Goal: Task Accomplishment & Management: Complete application form

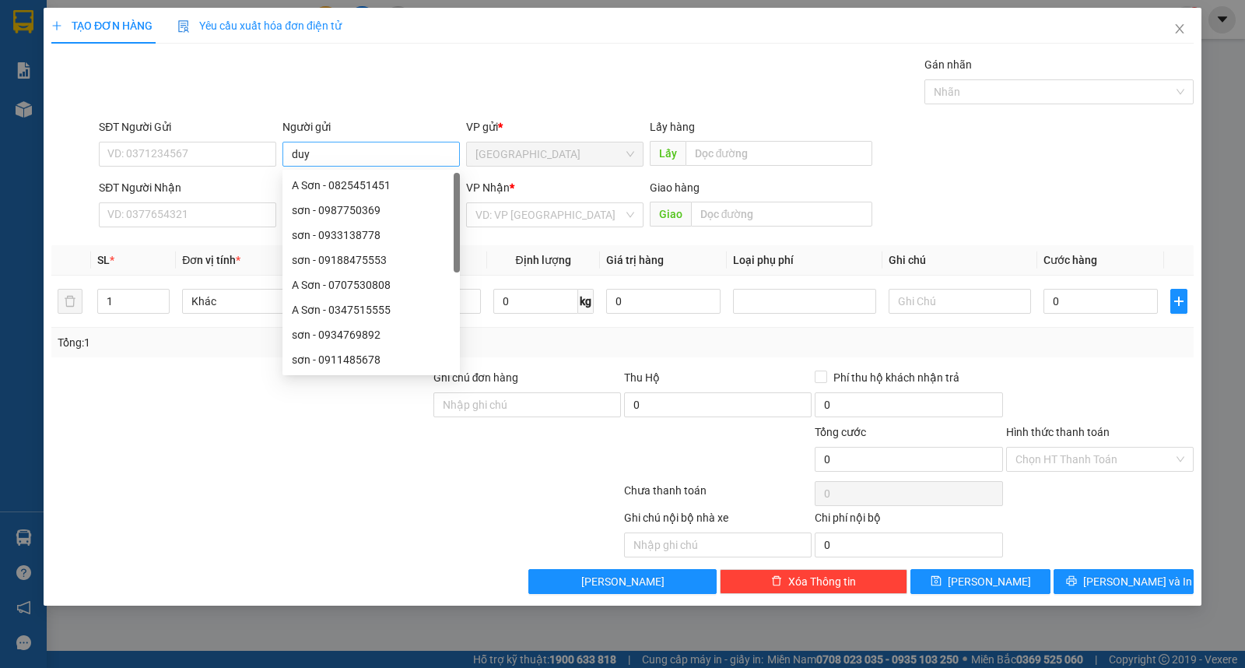
type input "duy"
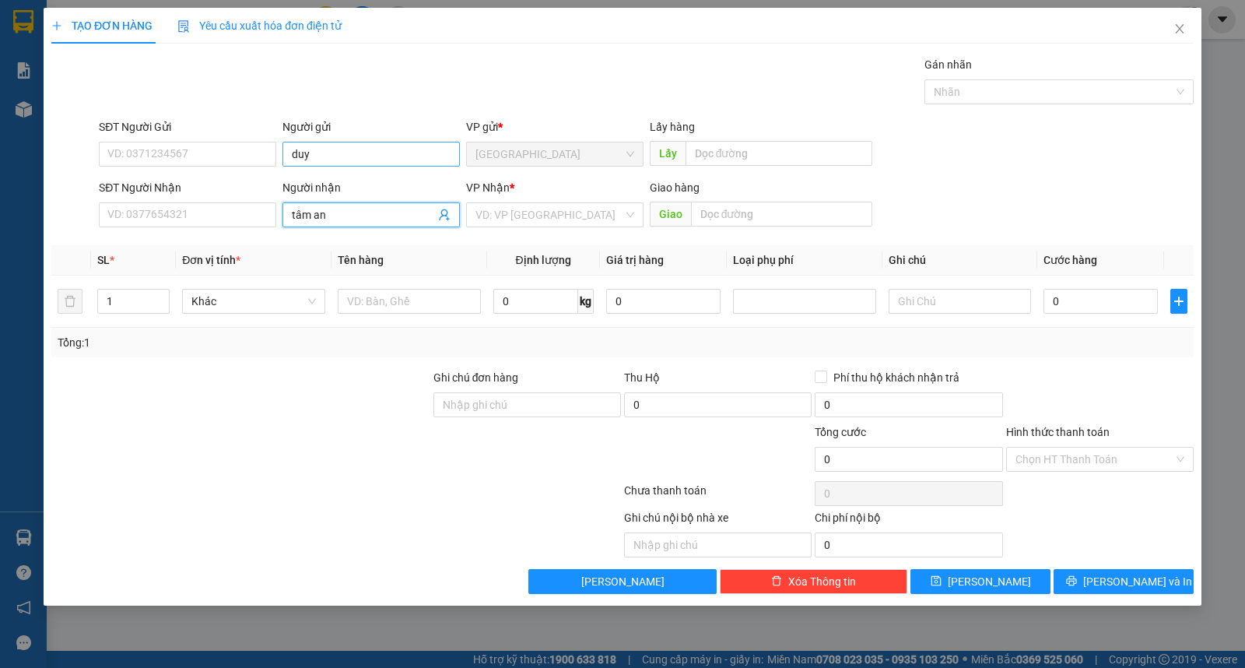
type input "tâm an"
type input "ư"
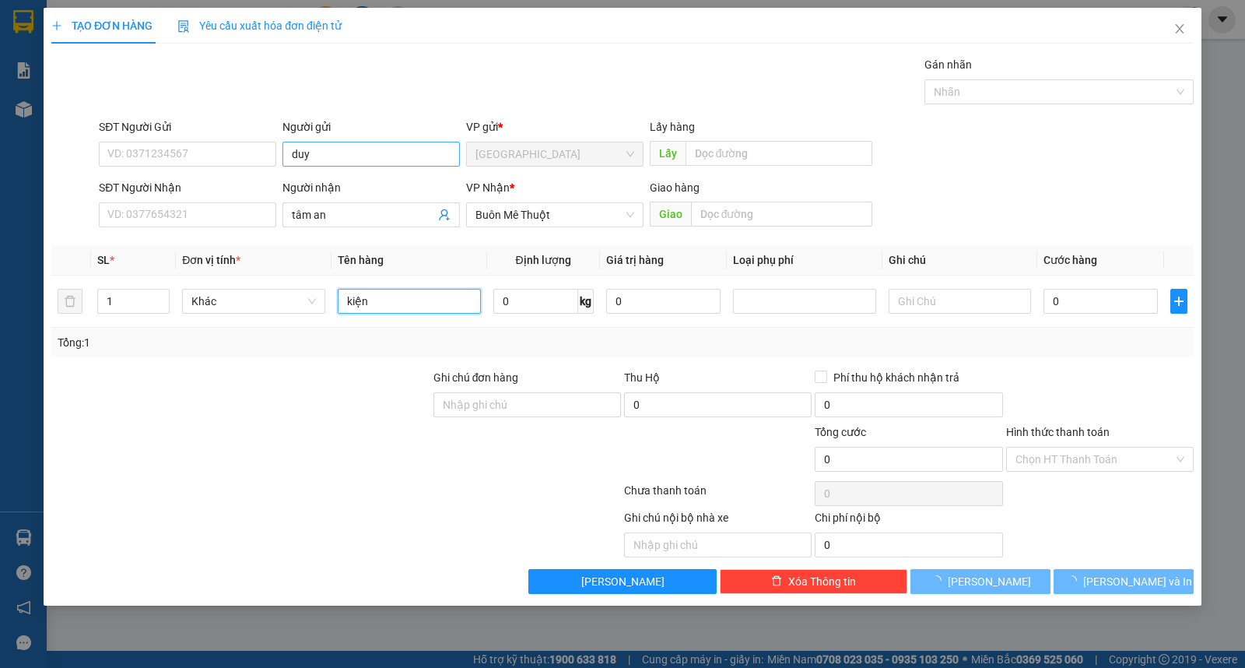
type input "kiện"
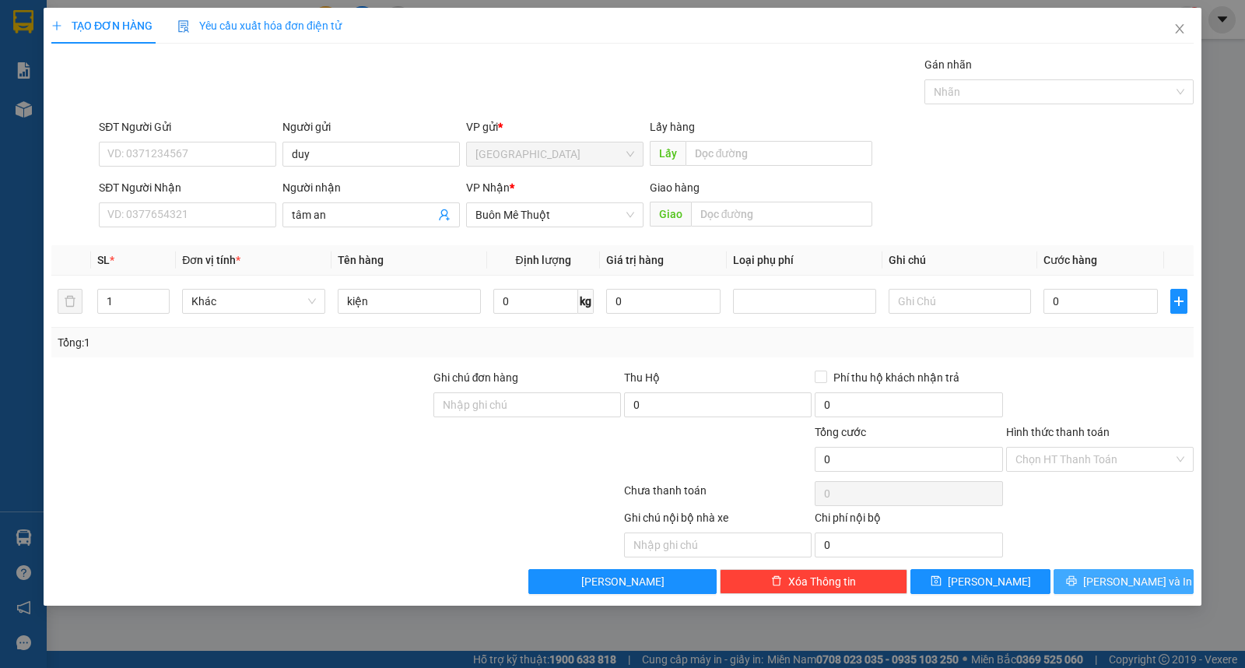
click at [1118, 577] on span "[PERSON_NAME] và In" at bounding box center [1137, 581] width 109 height 17
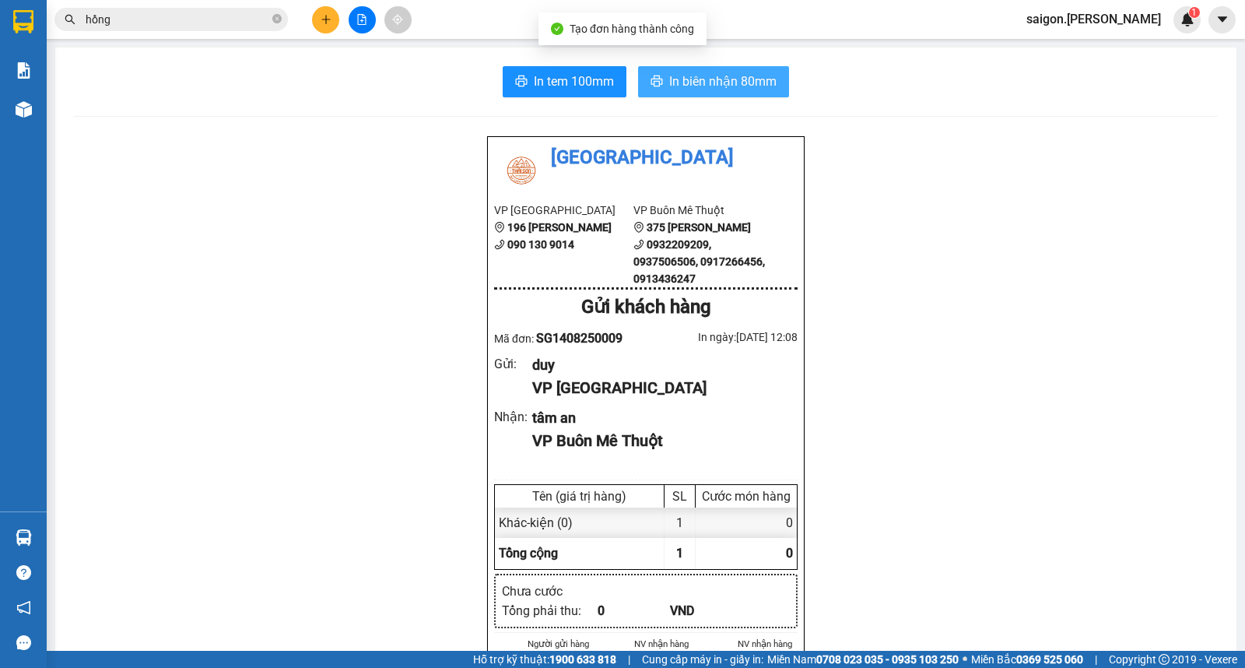
click at [749, 97] on button "In biên nhận 80mm" at bounding box center [713, 81] width 151 height 31
click at [708, 68] on button "In biên nhận 80mm" at bounding box center [713, 81] width 151 height 31
click at [332, 22] on button at bounding box center [325, 19] width 27 height 27
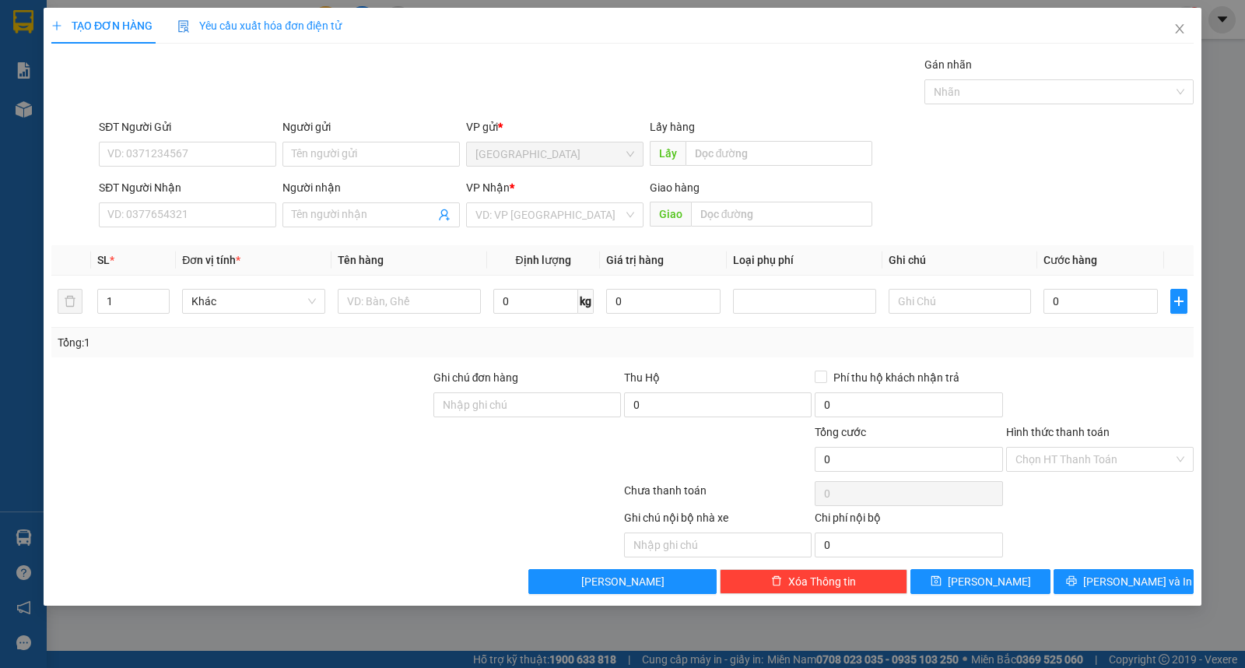
click at [537, 224] on input "search" at bounding box center [549, 214] width 148 height 23
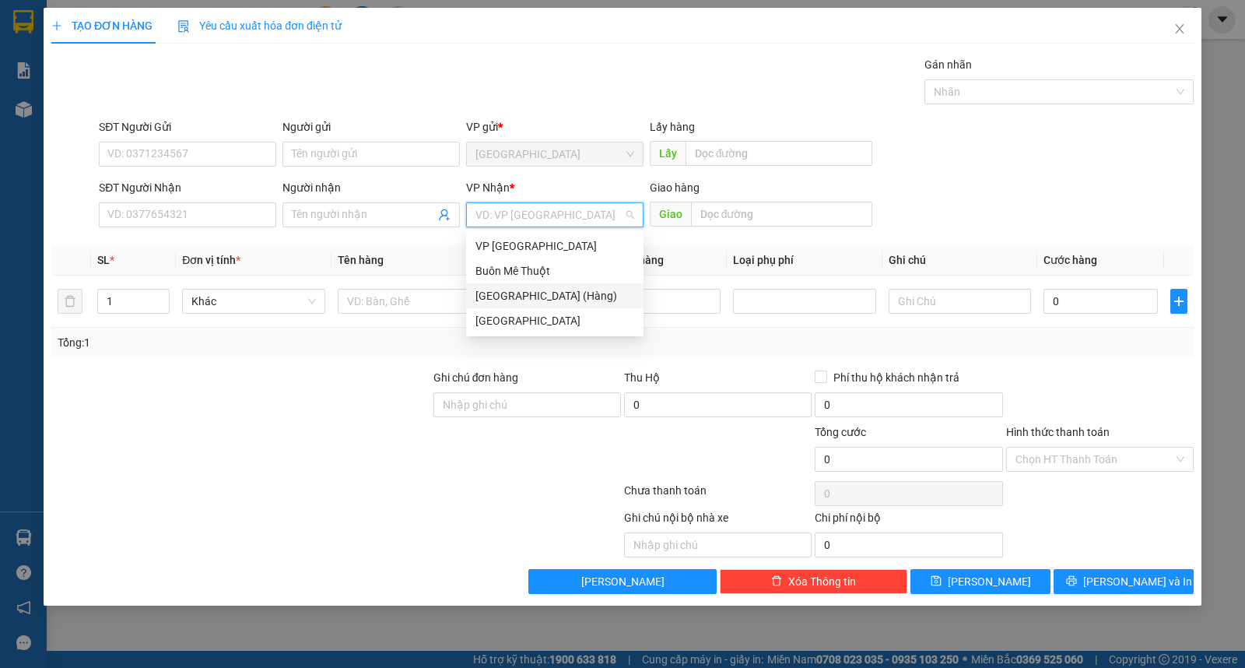
click at [529, 285] on div "[GEOGRAPHIC_DATA] (Hàng)" at bounding box center [554, 295] width 177 height 25
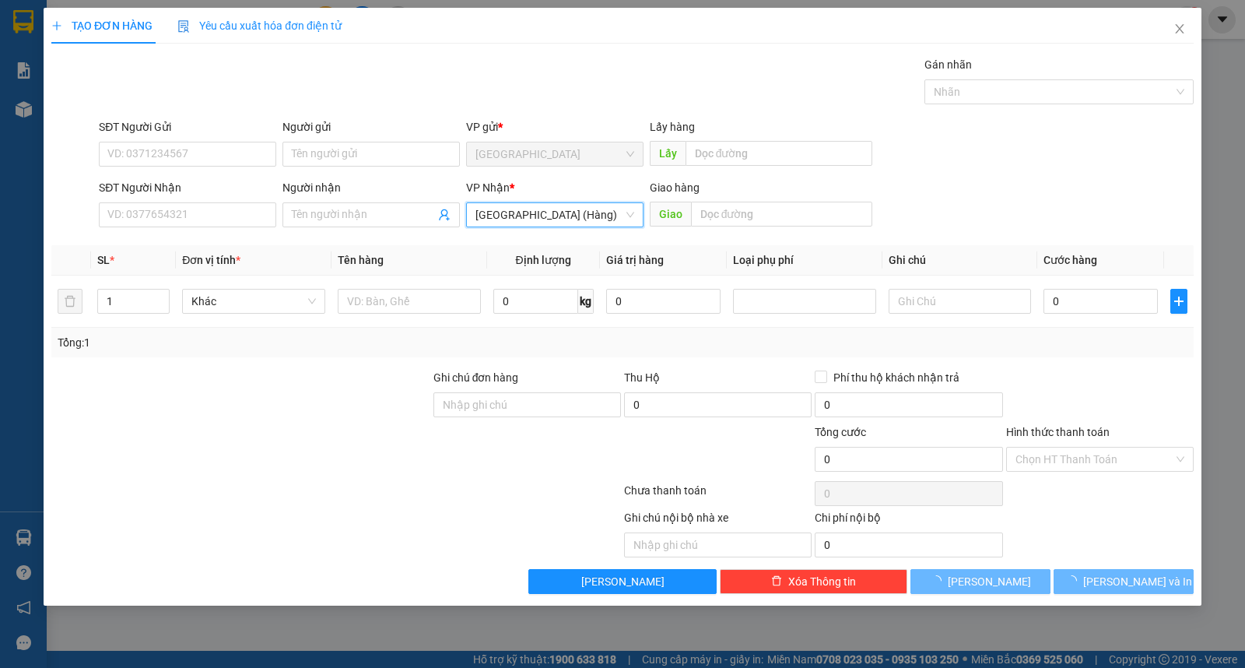
click at [518, 216] on span "[GEOGRAPHIC_DATA] (Hàng)" at bounding box center [554, 214] width 159 height 23
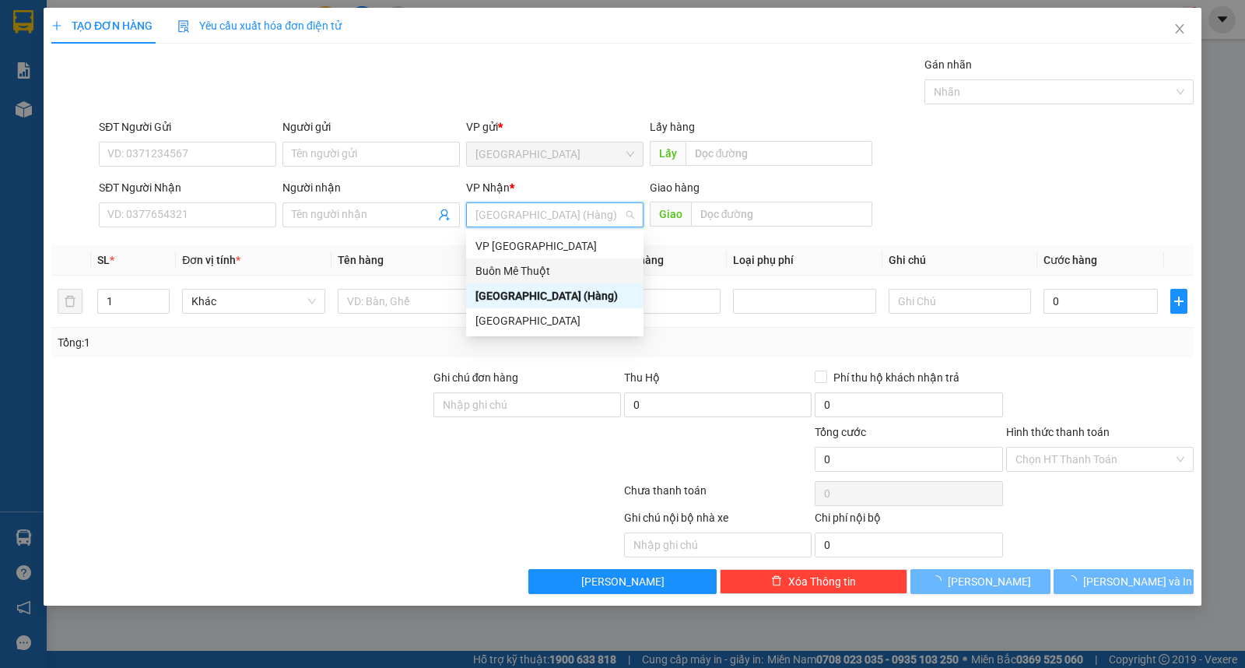
click at [514, 265] on div "Buôn Mê Thuột" at bounding box center [554, 270] width 159 height 17
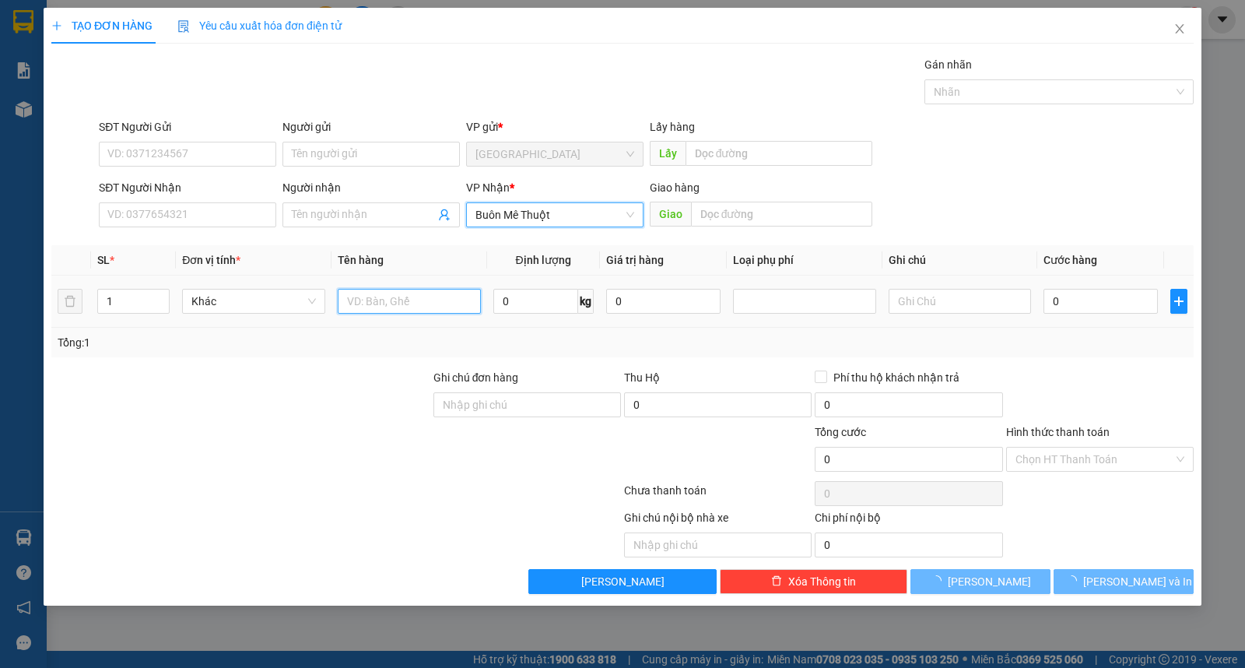
drag, startPoint x: 384, startPoint y: 300, endPoint x: 364, endPoint y: 300, distance: 19.5
click at [372, 300] on input "text" at bounding box center [409, 301] width 143 height 25
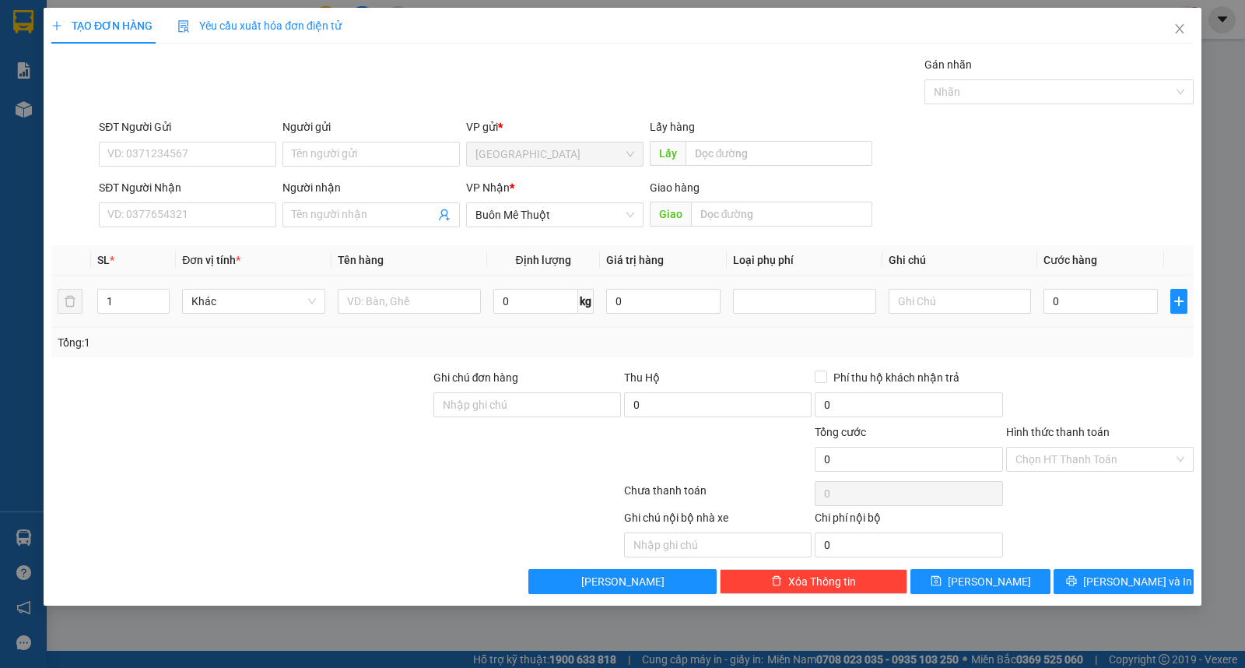
click at [71, 300] on tr "1 Khác 0 kg 0 0" at bounding box center [622, 301] width 1142 height 52
type input "2"
drag, startPoint x: 409, startPoint y: 289, endPoint x: 425, endPoint y: 292, distance: 16.6
click at [409, 288] on div at bounding box center [409, 301] width 143 height 31
type input "thùng"
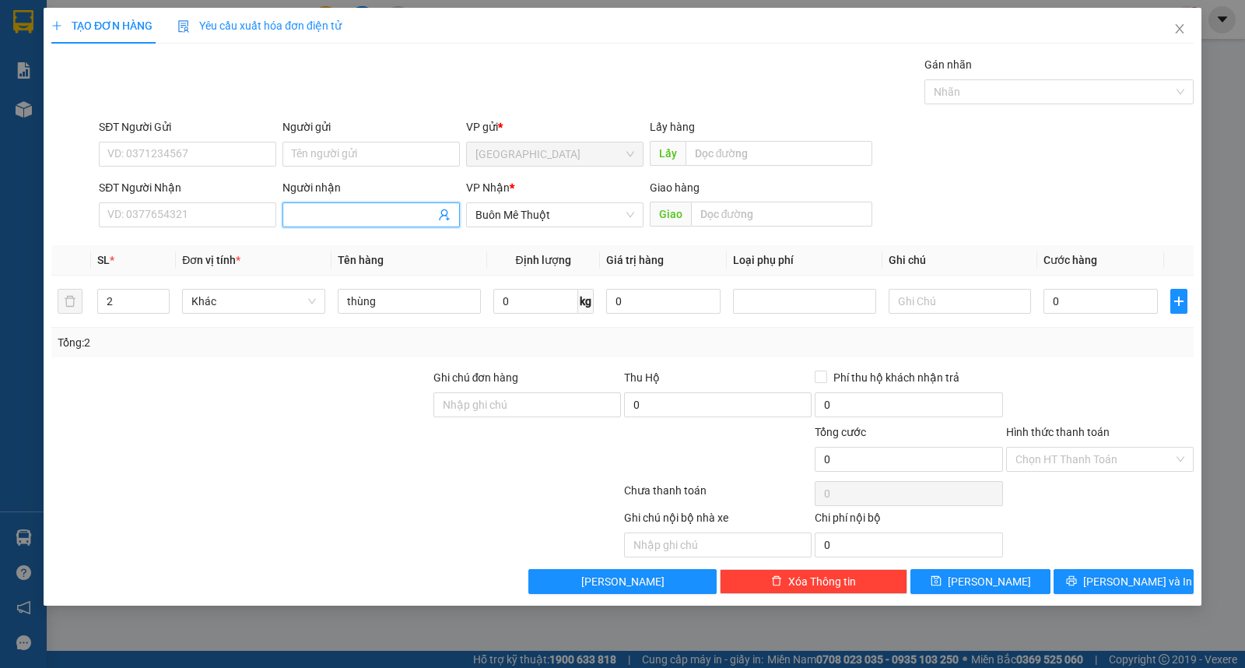
click at [364, 216] on input "Người nhận" at bounding box center [363, 214] width 143 height 17
type input "giang"
type input "0912931617"
drag, startPoint x: 84, startPoint y: 284, endPoint x: 3, endPoint y: 284, distance: 80.9
click at [3, 284] on div "TẠO ĐƠN HÀNG Yêu cầu xuất hóa đơn điện tử Transit Pickup Surcharge Ids Transit …" at bounding box center [622, 334] width 1245 height 668
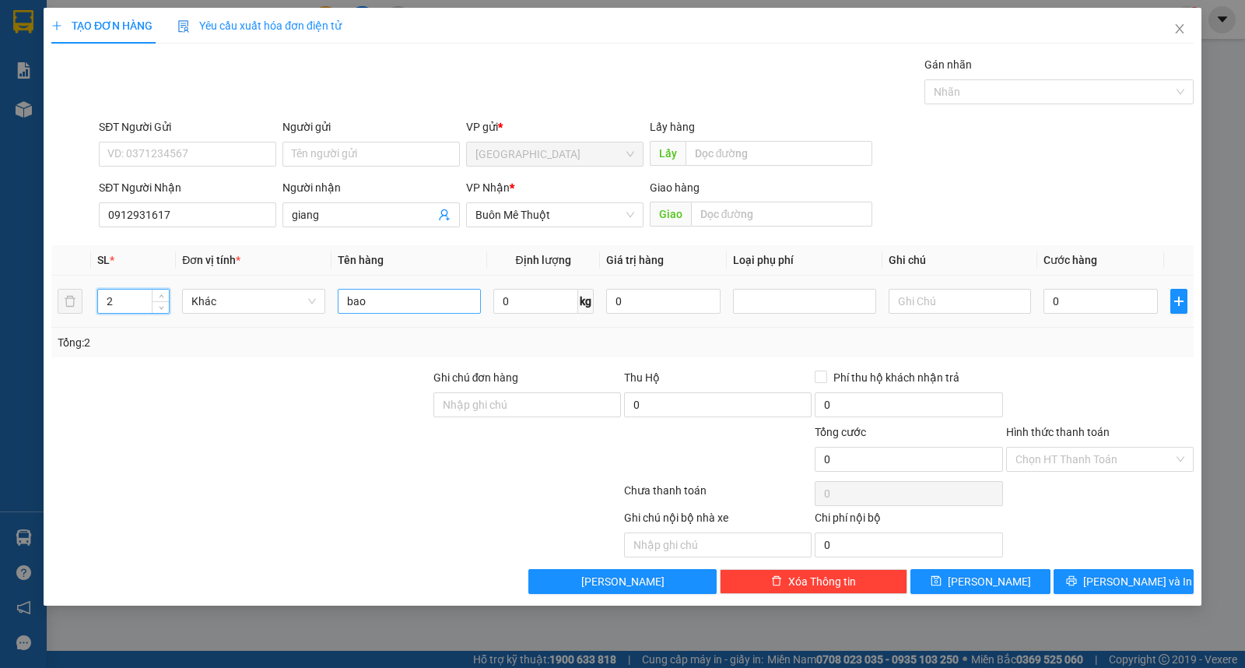
type input "2"
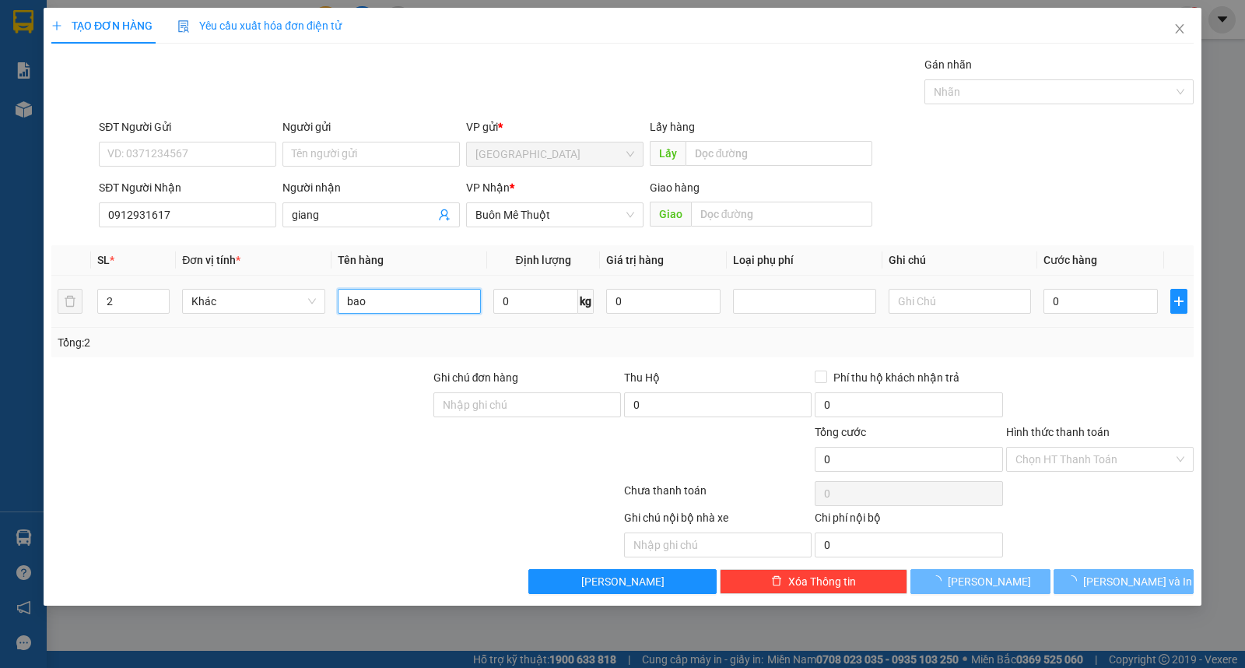
drag, startPoint x: 360, startPoint y: 289, endPoint x: 349, endPoint y: 290, distance: 10.9
click at [363, 290] on input "bao" at bounding box center [409, 301] width 143 height 25
type input "thùng"
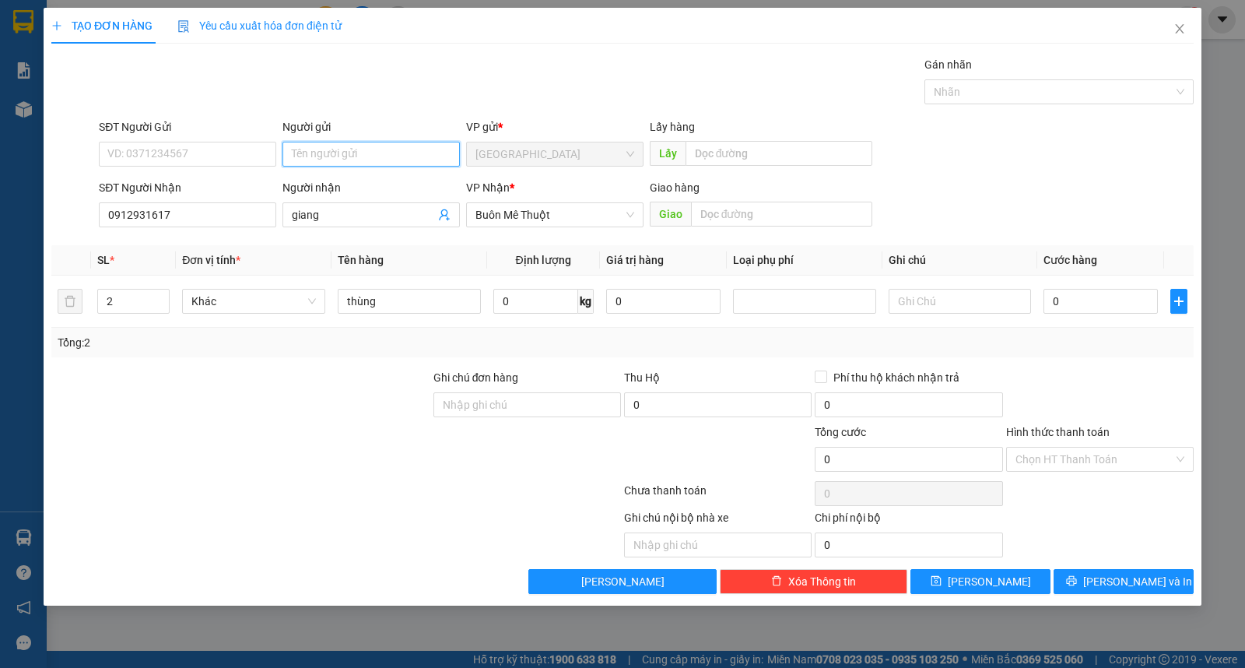
click at [377, 158] on input "Người gửi" at bounding box center [370, 154] width 177 height 25
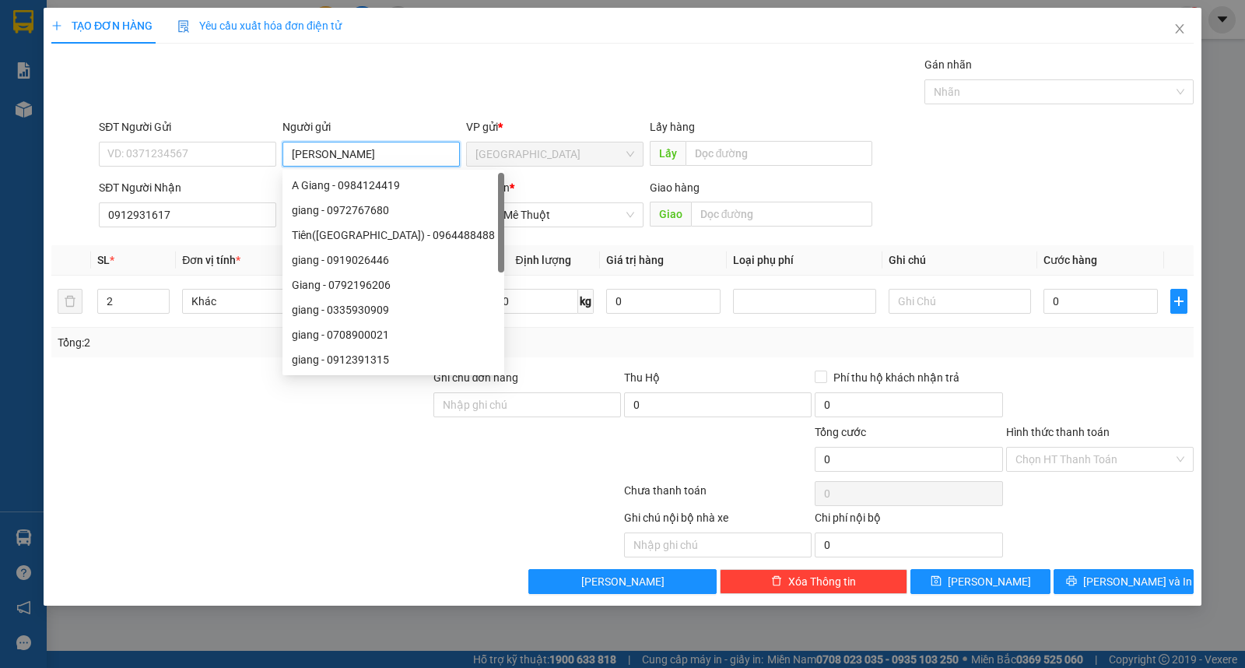
type input "[PERSON_NAME]"
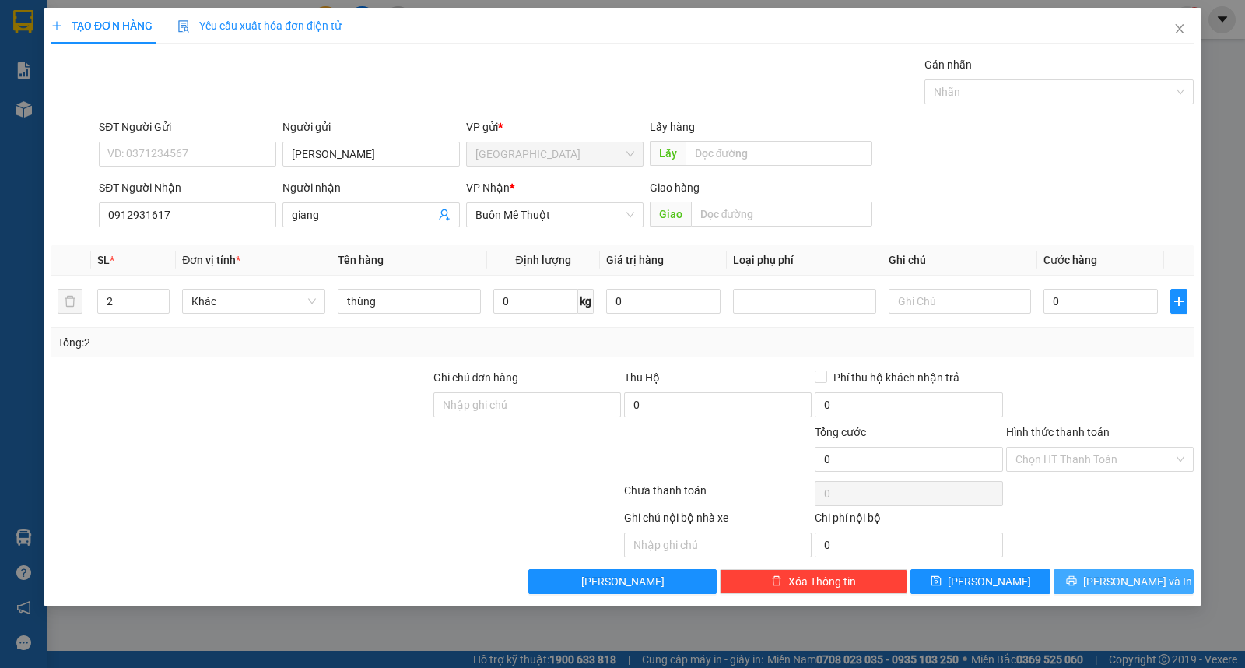
drag, startPoint x: 1092, startPoint y: 570, endPoint x: 1045, endPoint y: 423, distance: 154.3
click at [1093, 571] on button "[PERSON_NAME] và In" at bounding box center [1124, 581] width 140 height 25
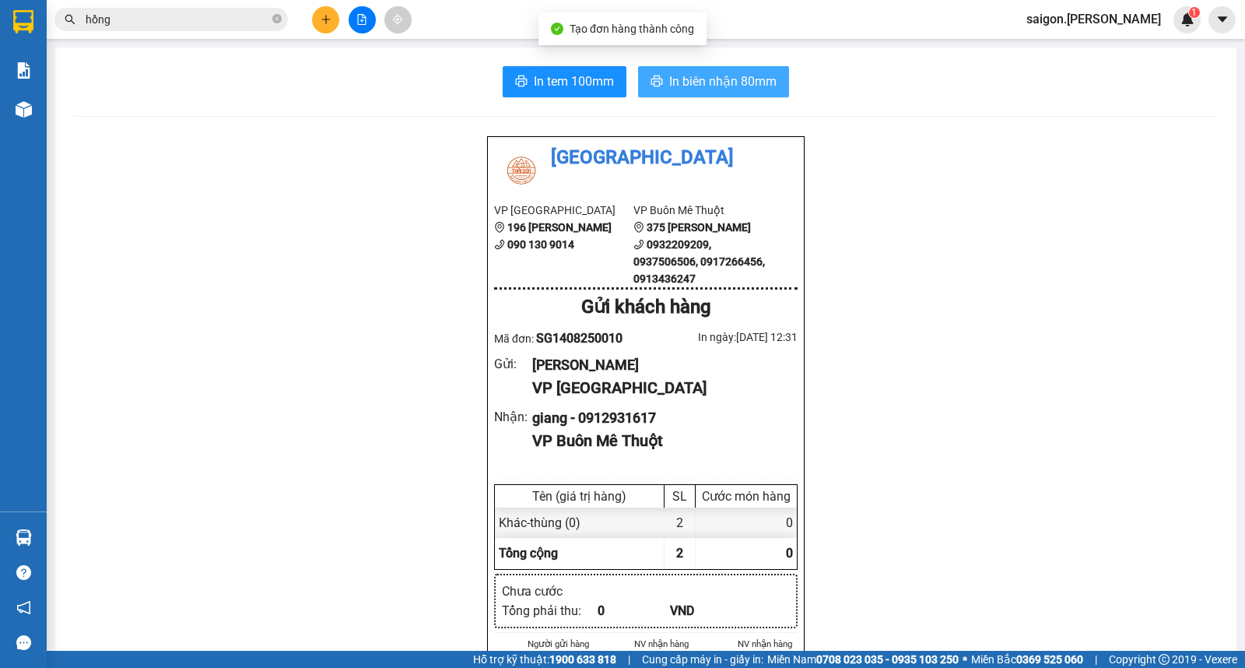
click at [703, 82] on span "In biên nhận 80mm" at bounding box center [722, 81] width 107 height 19
drag, startPoint x: 840, startPoint y: 125, endPoint x: 963, endPoint y: 251, distance: 175.6
click at [322, 24] on icon "plus" at bounding box center [326, 19] width 11 height 11
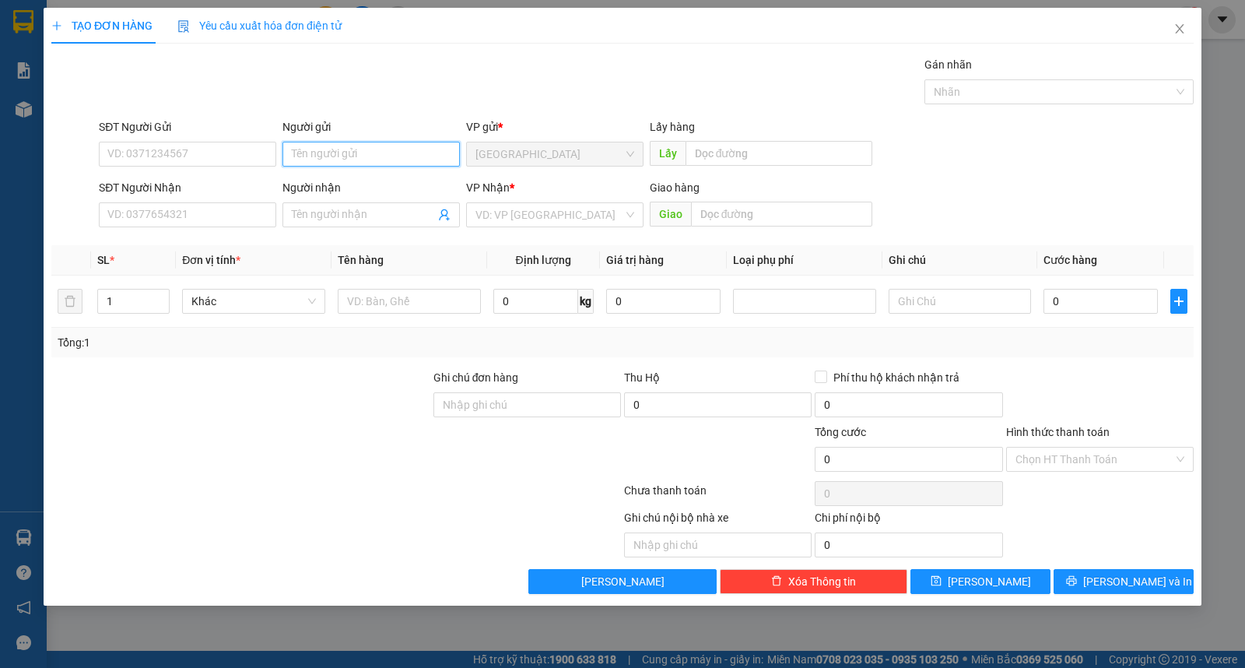
click at [335, 160] on input "Người gửi" at bounding box center [370, 154] width 177 height 25
type input "phúc thành lợi"
type input "thu hà"
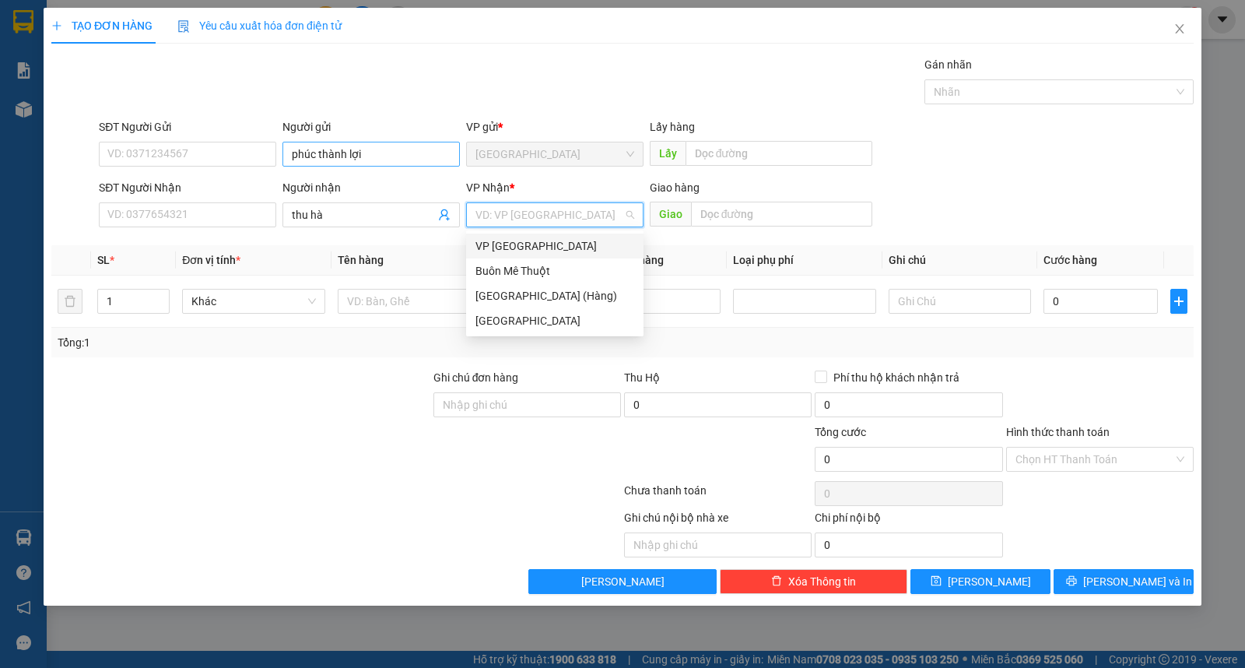
type input "ư"
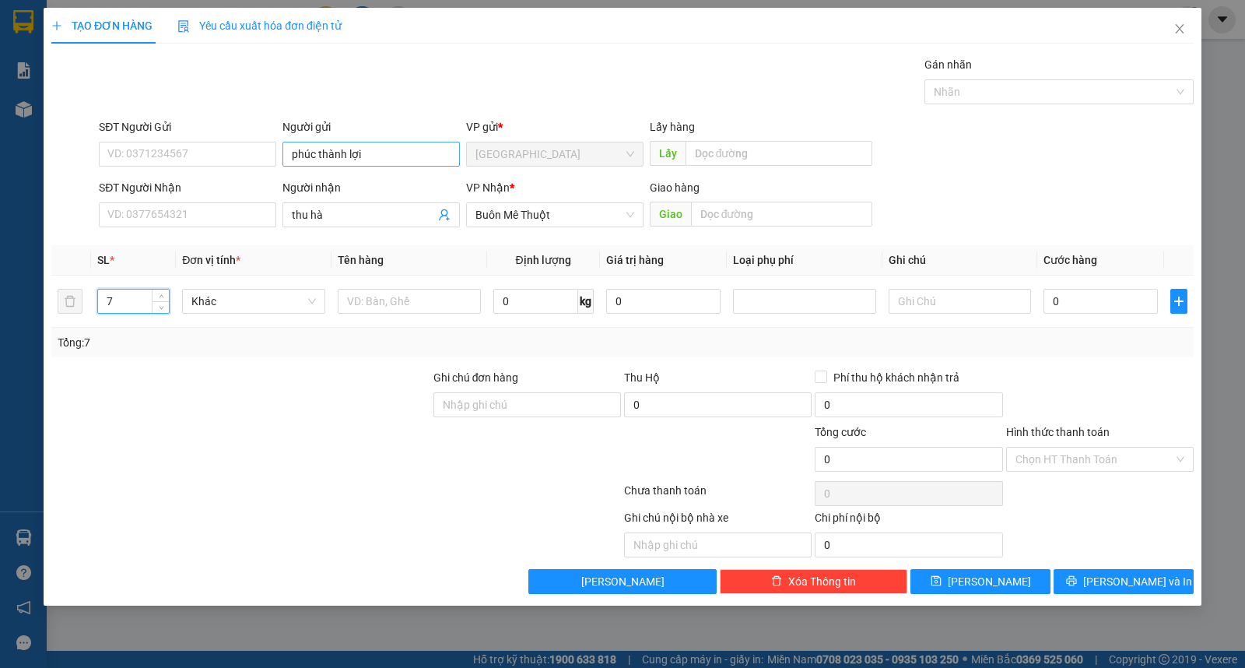
type input "7"
type input "kiện"
drag, startPoint x: 1093, startPoint y: 586, endPoint x: 1094, endPoint y: 548, distance: 38.2
click at [1077, 586] on icon "printer" at bounding box center [1071, 580] width 11 height 11
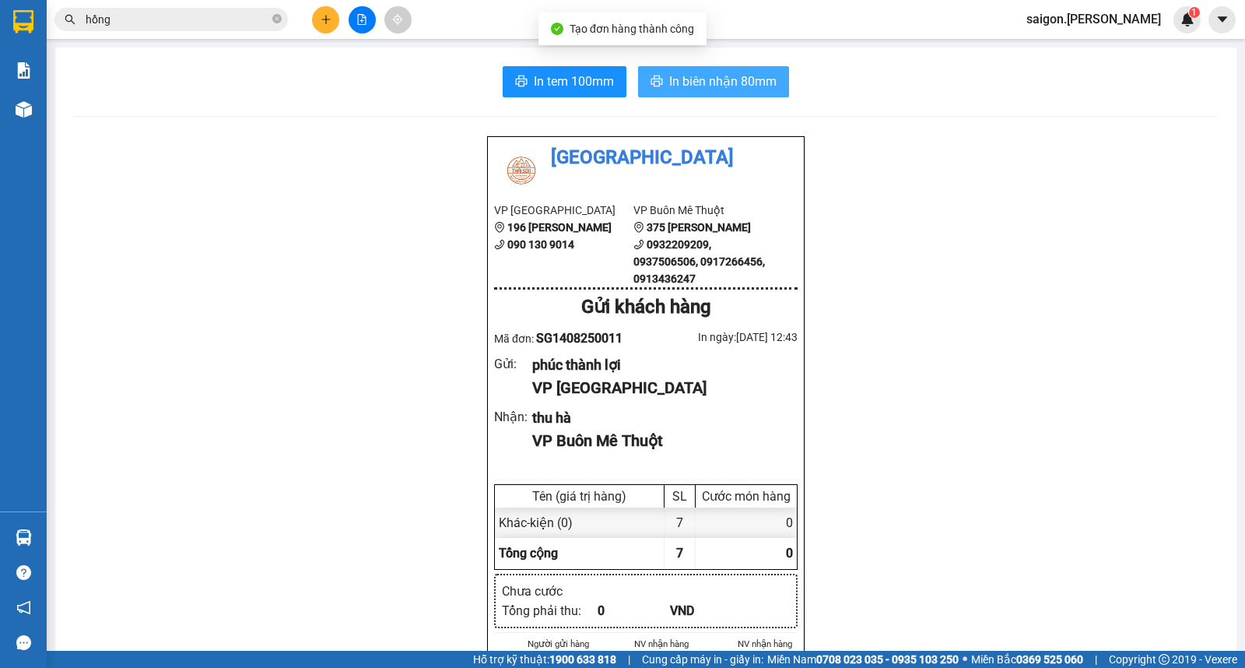
click at [689, 68] on button "In biên nhận 80mm" at bounding box center [713, 81] width 151 height 31
click at [324, 23] on icon "plus" at bounding box center [326, 19] width 11 height 11
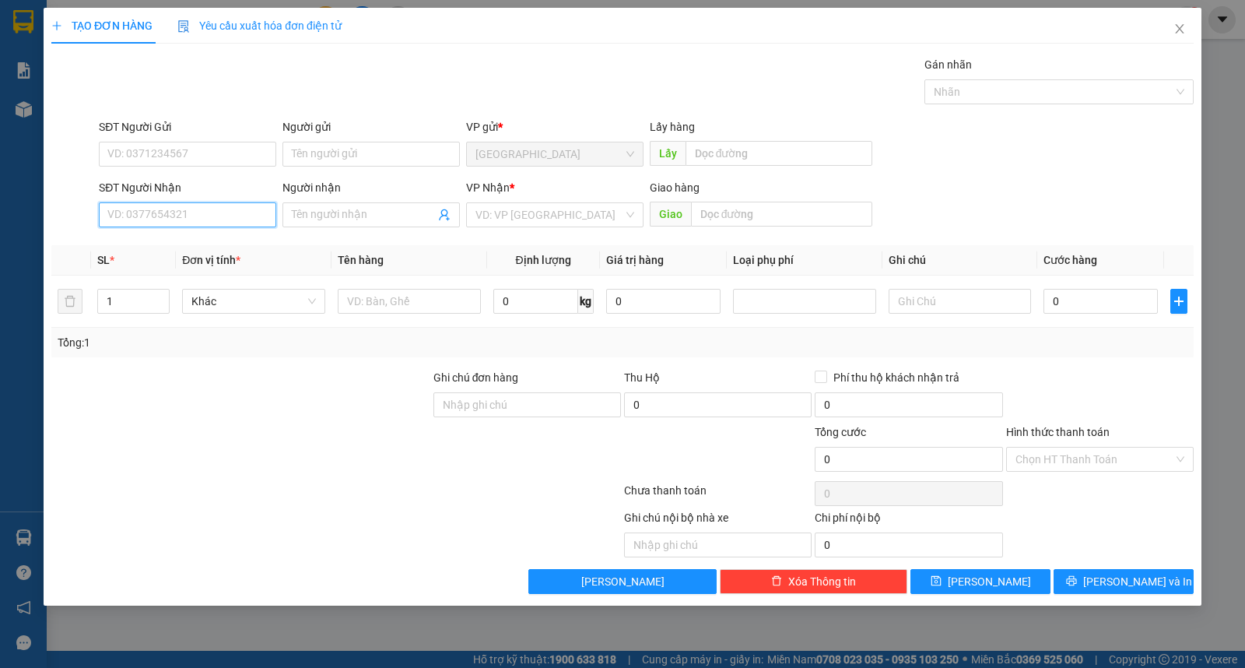
click at [128, 214] on input "SĐT Người Nhận" at bounding box center [187, 214] width 177 height 25
type input "0905129654"
type input "hạnh"
type input "30.000"
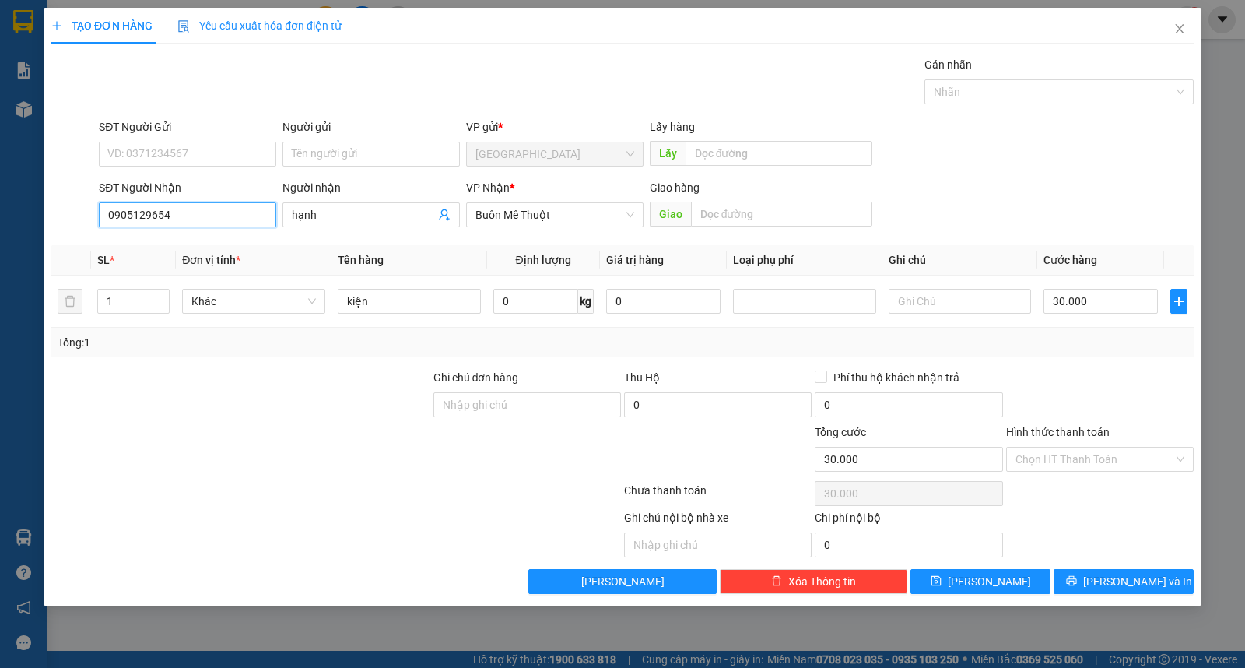
type input "0905129654"
click at [367, 142] on div "Người gửi Tên người gửi" at bounding box center [370, 145] width 177 height 54
click at [370, 156] on input "Người gửi" at bounding box center [370, 154] width 177 height 25
type input "Hạnh"
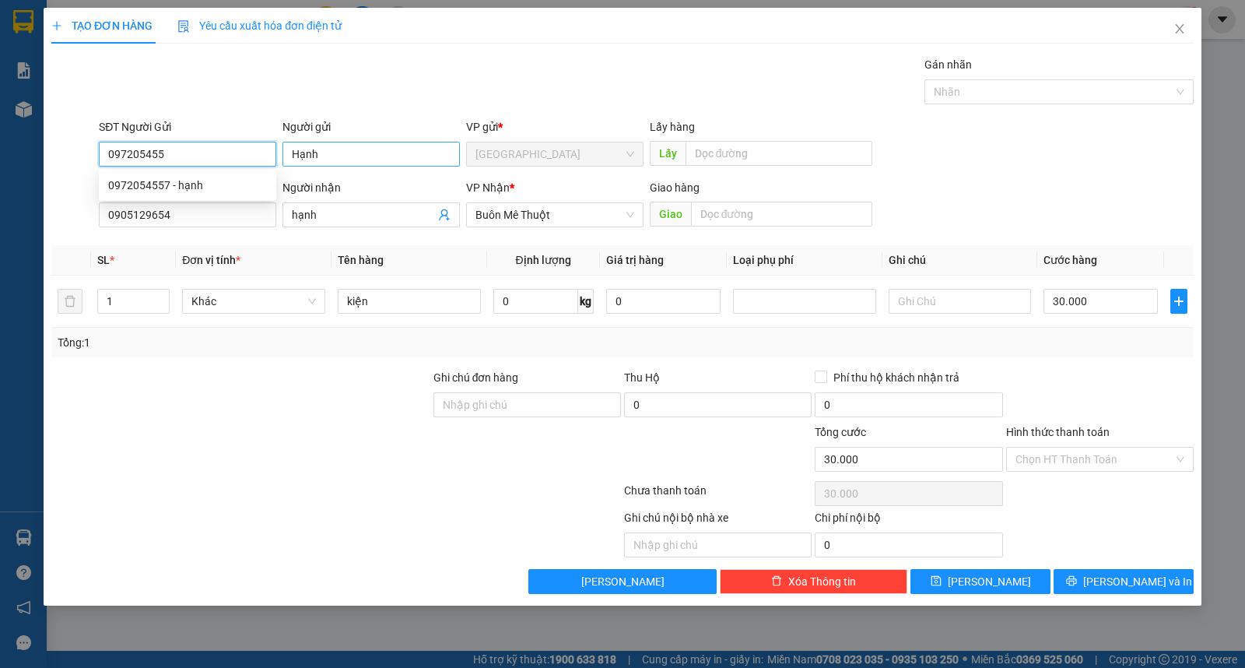
type input "0972054557"
type input "hạnh"
type input "0972054557"
click at [1079, 454] on input "Hình thức thanh toán" at bounding box center [1095, 458] width 158 height 23
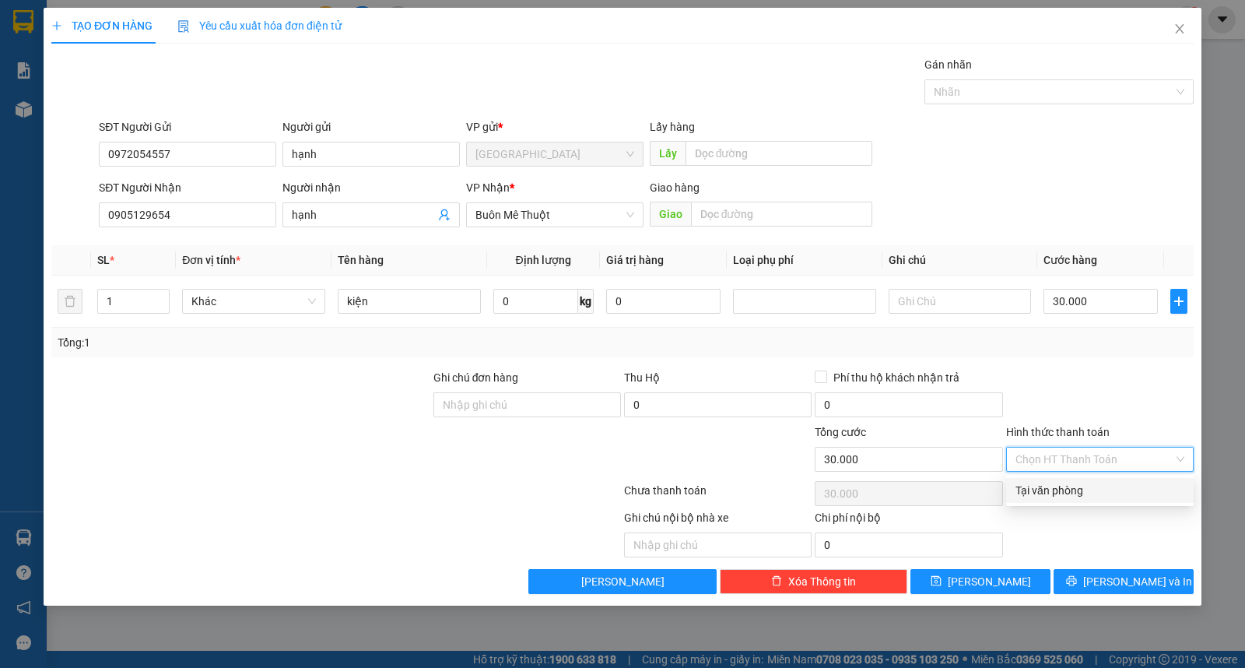
drag, startPoint x: 1086, startPoint y: 487, endPoint x: 1086, endPoint y: 507, distance: 20.2
click at [1086, 488] on div "Tại văn phòng" at bounding box center [1100, 490] width 169 height 17
type input "0"
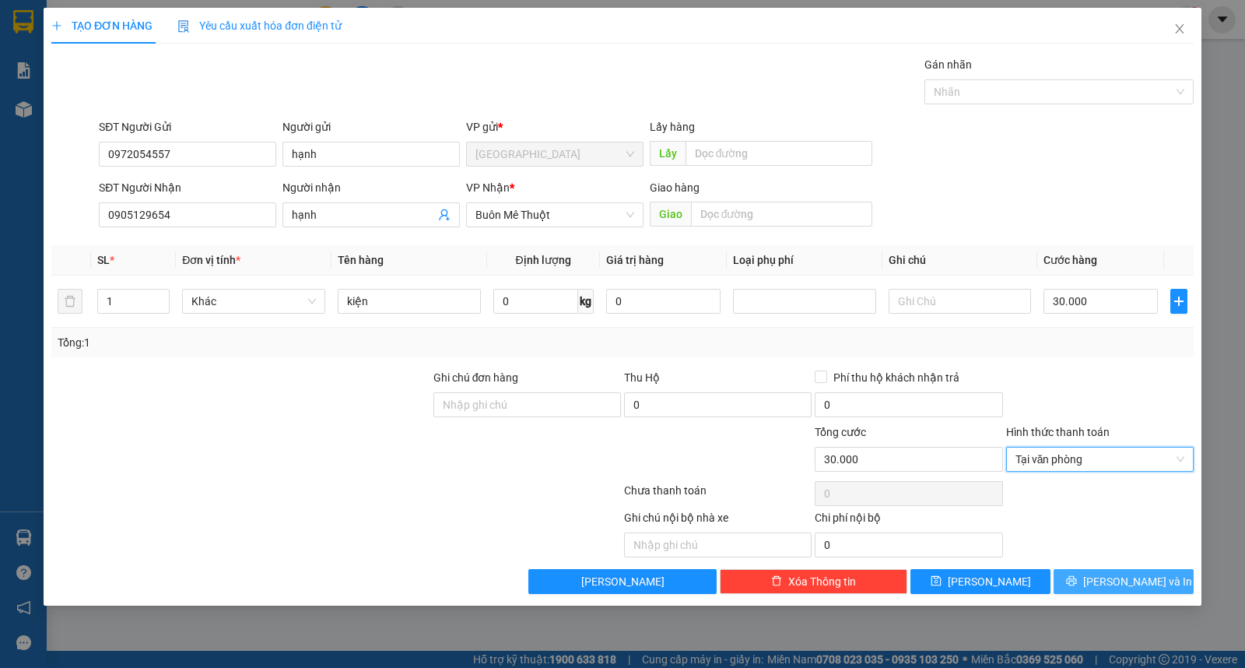
click at [1076, 577] on icon "printer" at bounding box center [1071, 581] width 10 height 10
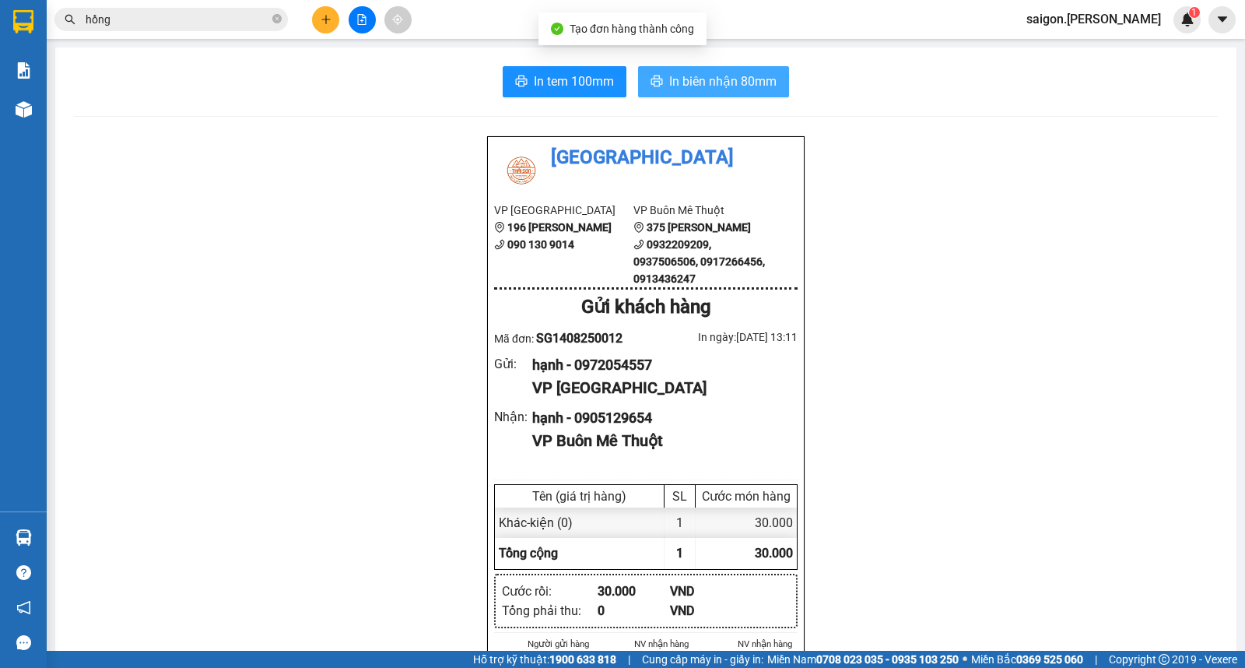
click at [746, 91] on button "In biên nhận 80mm" at bounding box center [713, 81] width 151 height 31
click at [311, 22] on div at bounding box center [362, 19] width 117 height 27
click at [323, 21] on button at bounding box center [325, 19] width 27 height 27
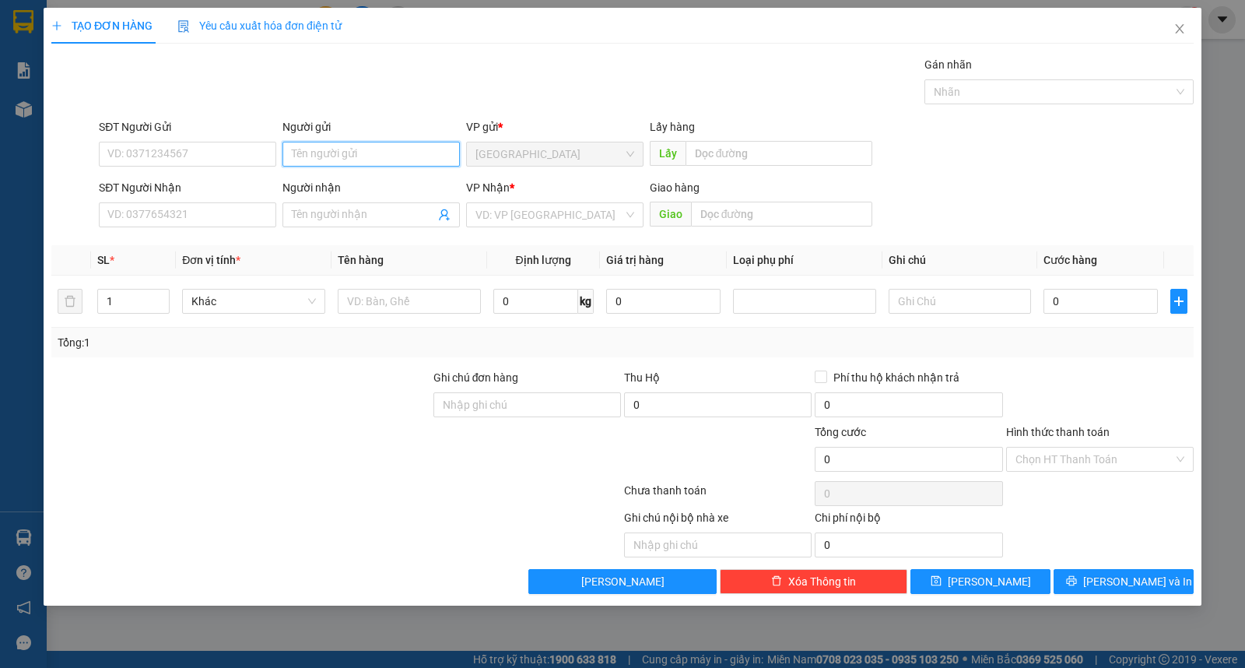
click at [353, 157] on input "Người gửi" at bounding box center [370, 154] width 177 height 25
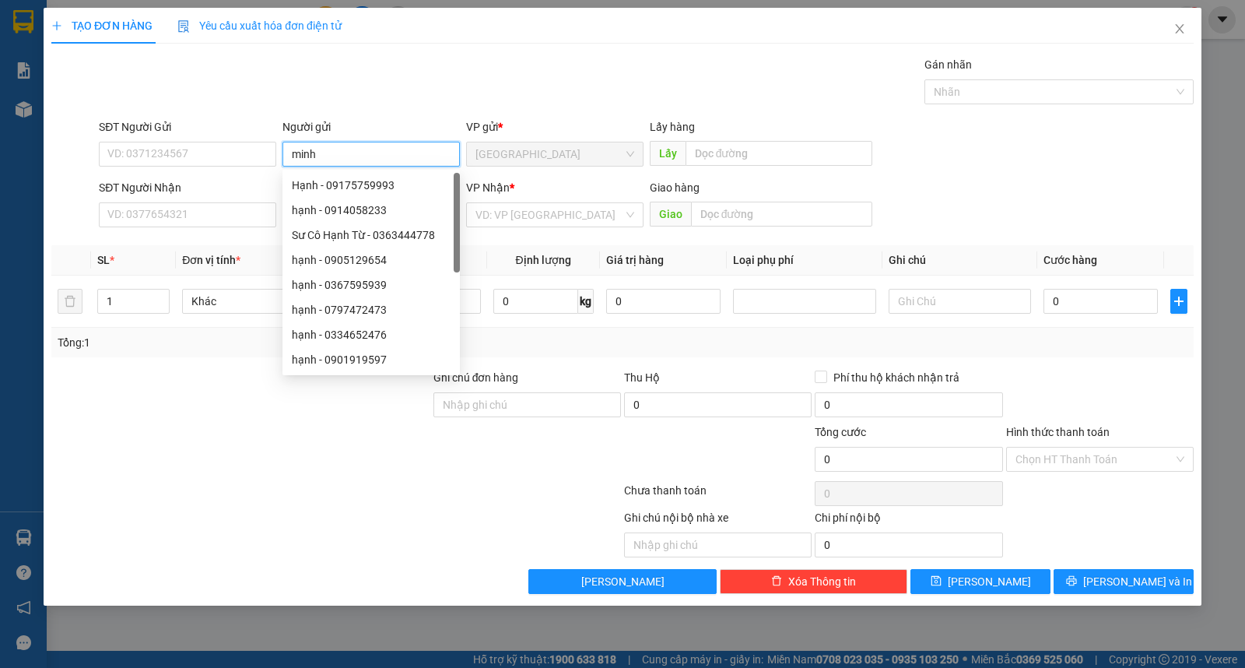
type input "minh"
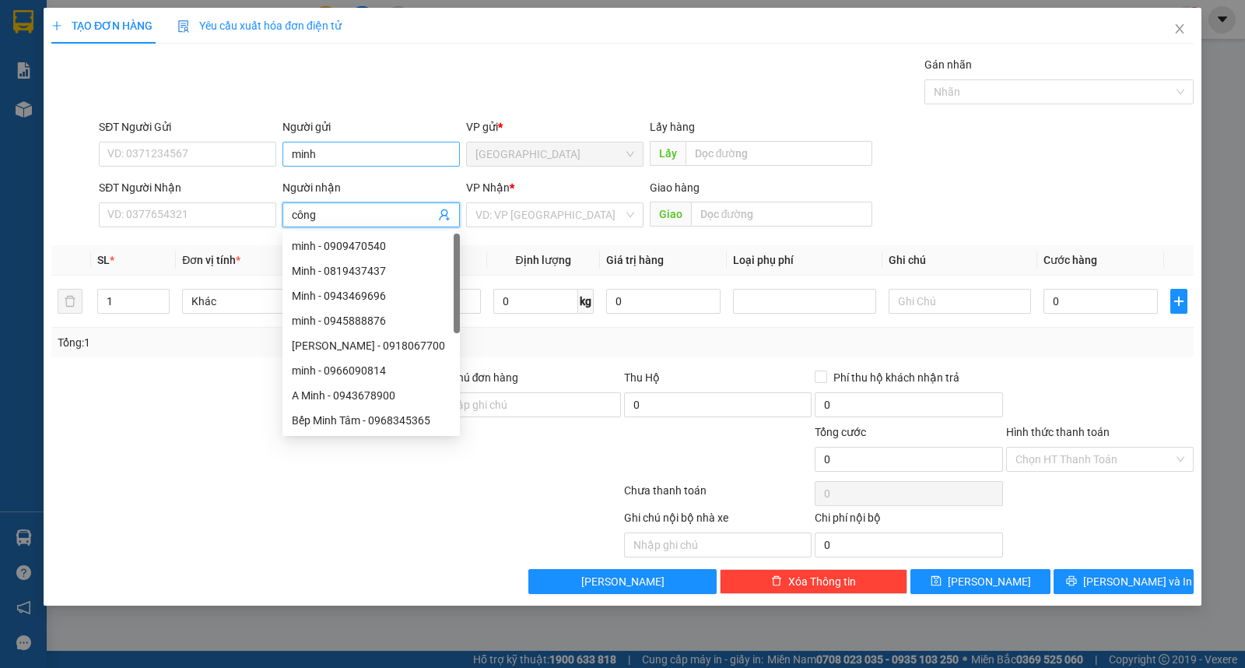
type input "công"
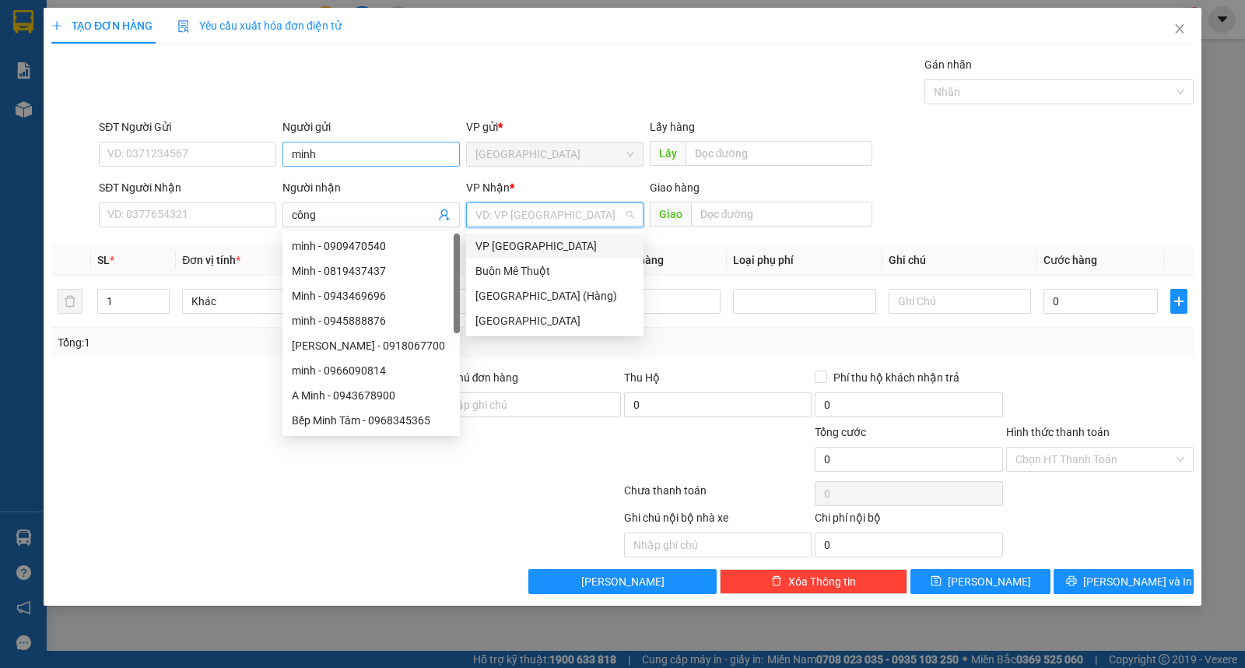
type input "ư"
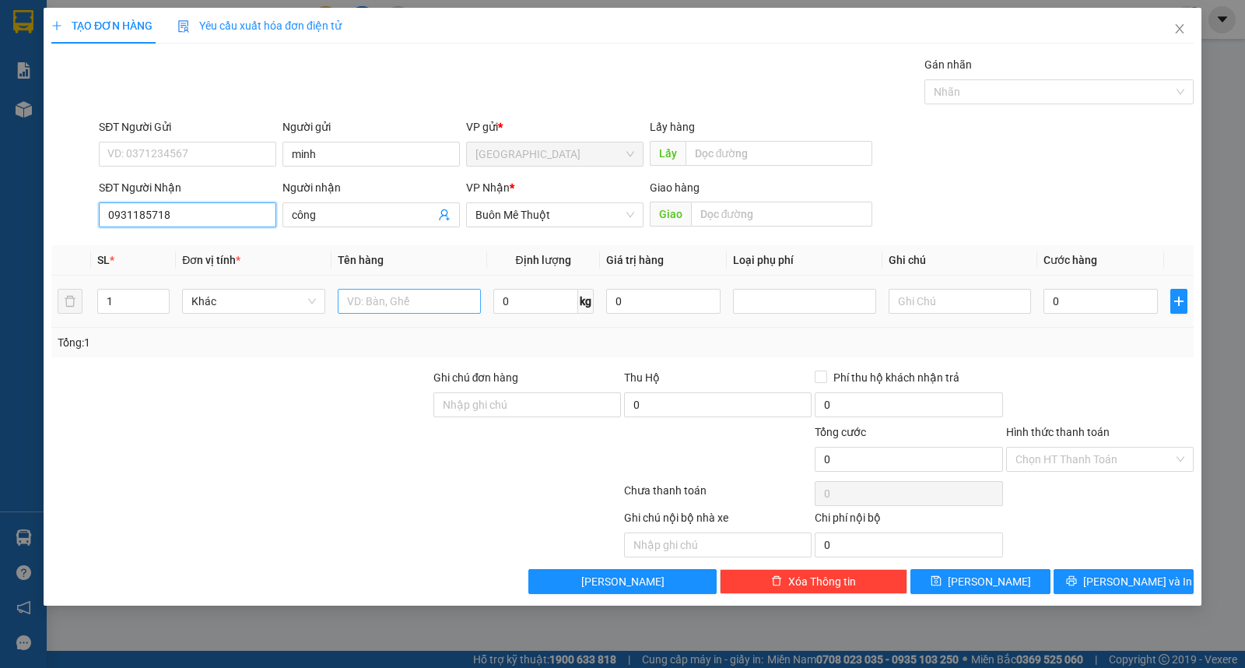
type input "0931185718"
click at [390, 302] on input "text" at bounding box center [409, 301] width 143 height 25
type input "thùng"
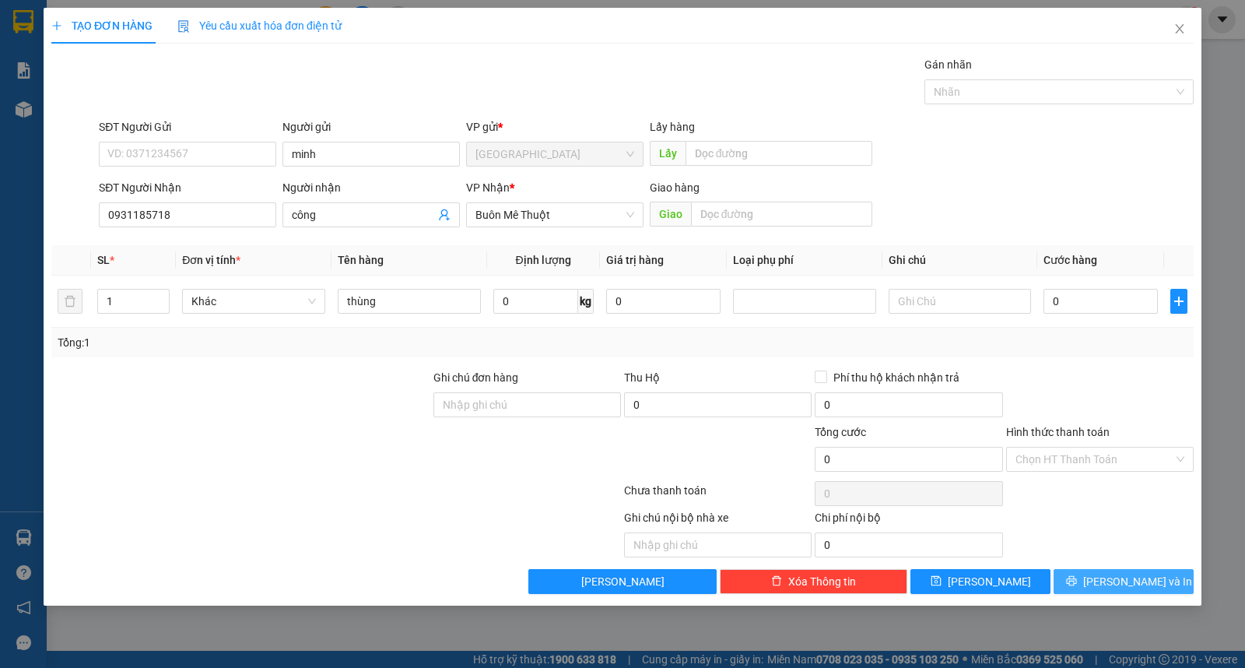
click at [1077, 588] on span "printer" at bounding box center [1071, 581] width 11 height 12
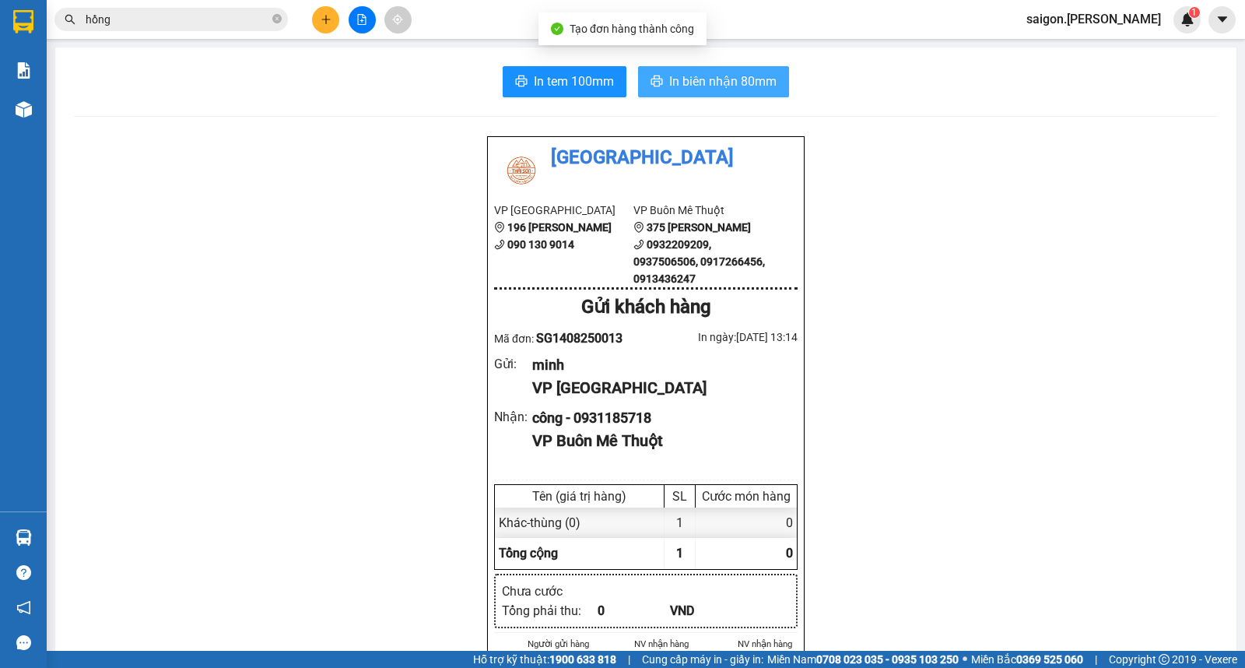
click at [694, 86] on span "In biên nhận 80mm" at bounding box center [722, 81] width 107 height 19
click at [330, 27] on button at bounding box center [325, 19] width 27 height 27
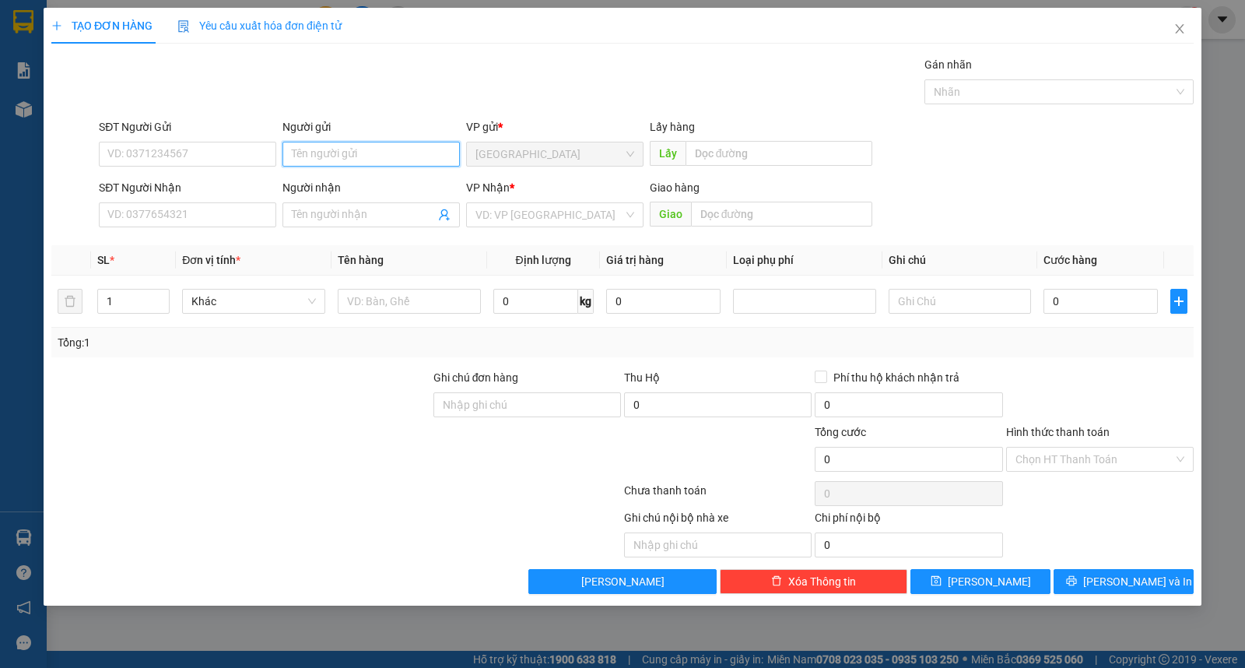
click at [335, 161] on input "Người gửi" at bounding box center [370, 154] width 177 height 25
click at [337, 152] on input "Người gửi" at bounding box center [370, 154] width 177 height 25
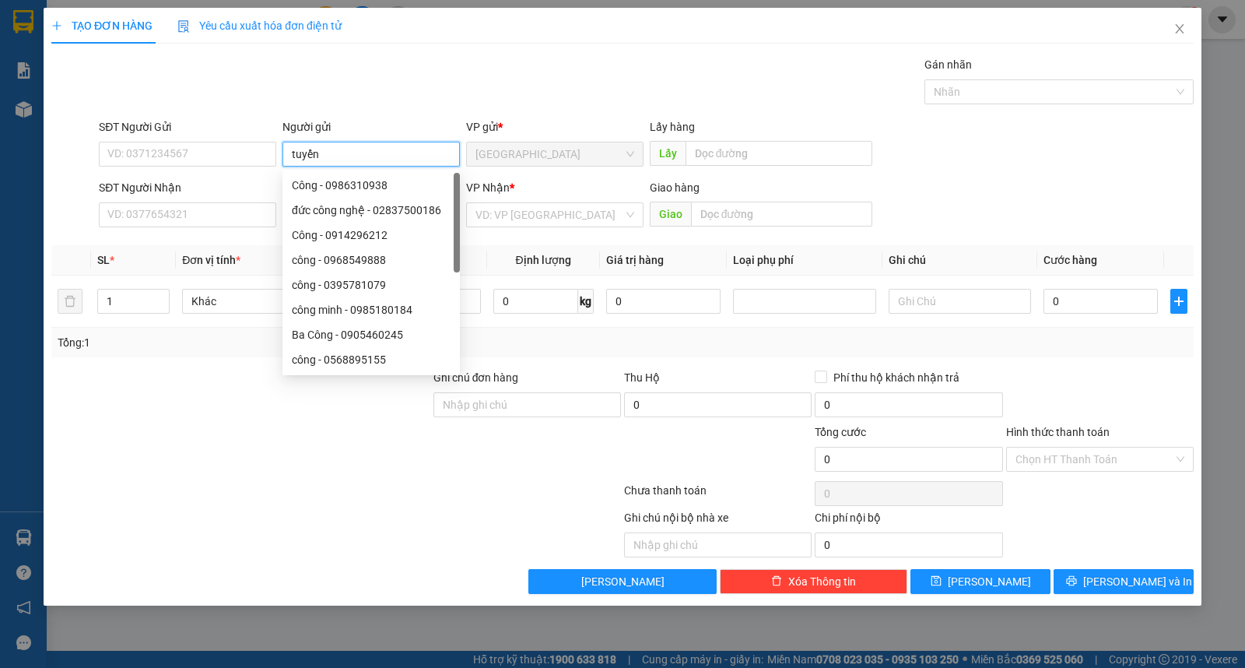
type input "tuyển"
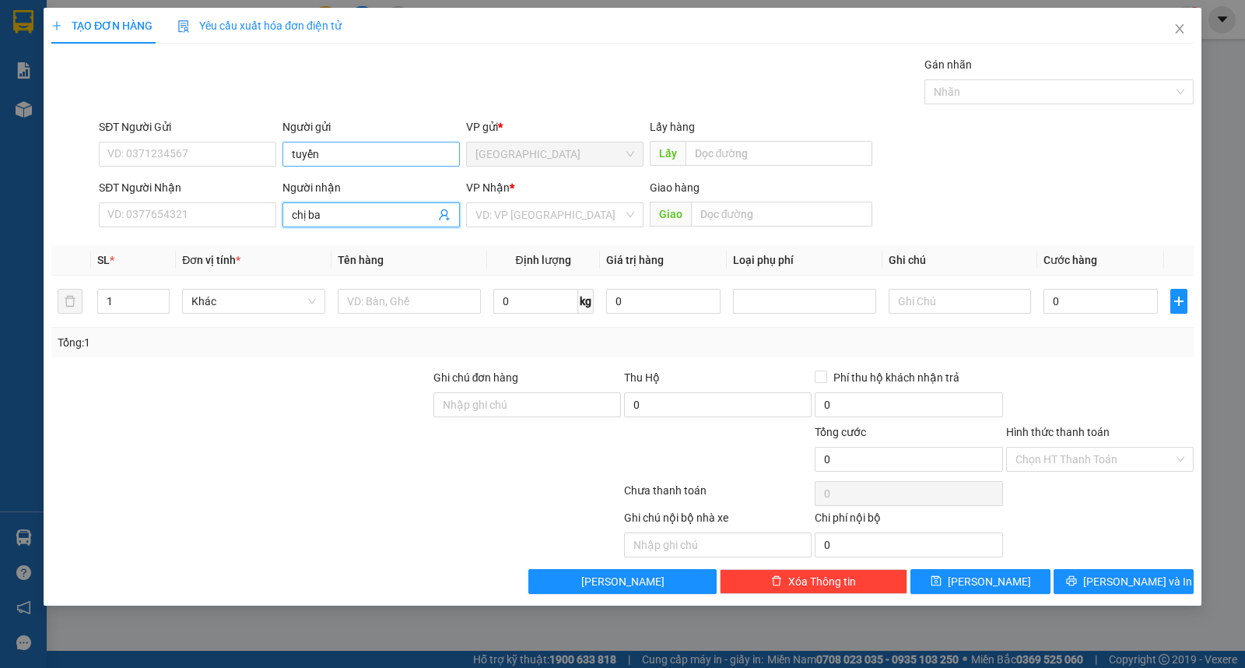
type input "chị ba"
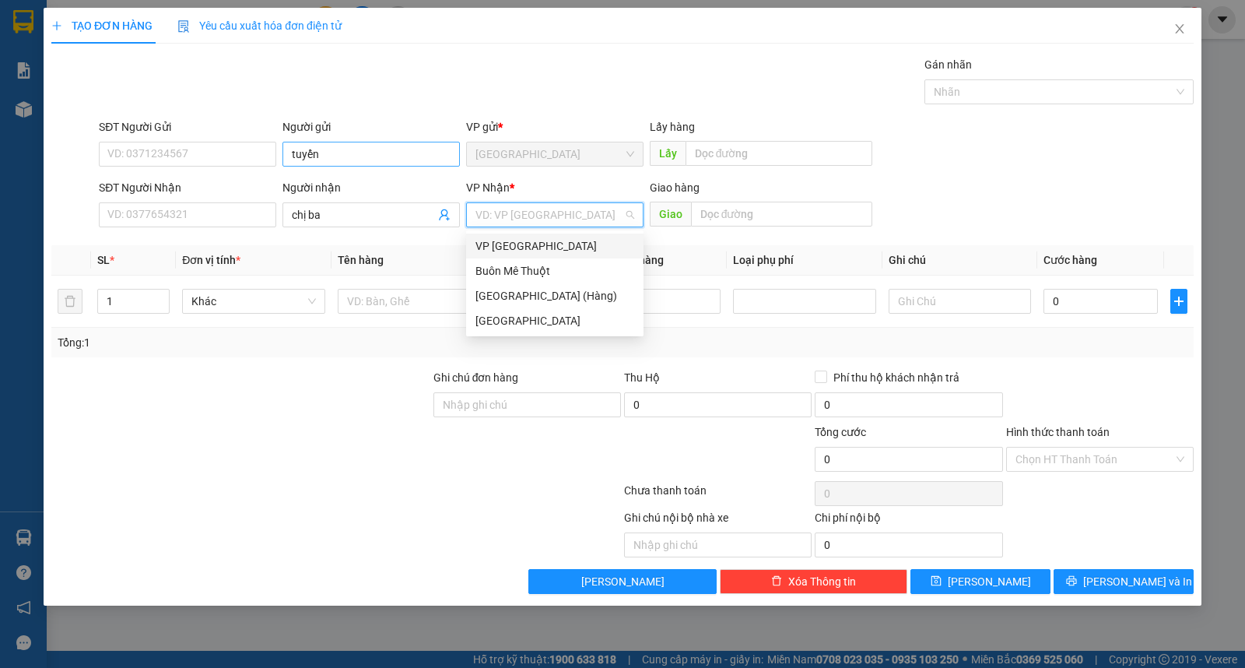
type input "ư"
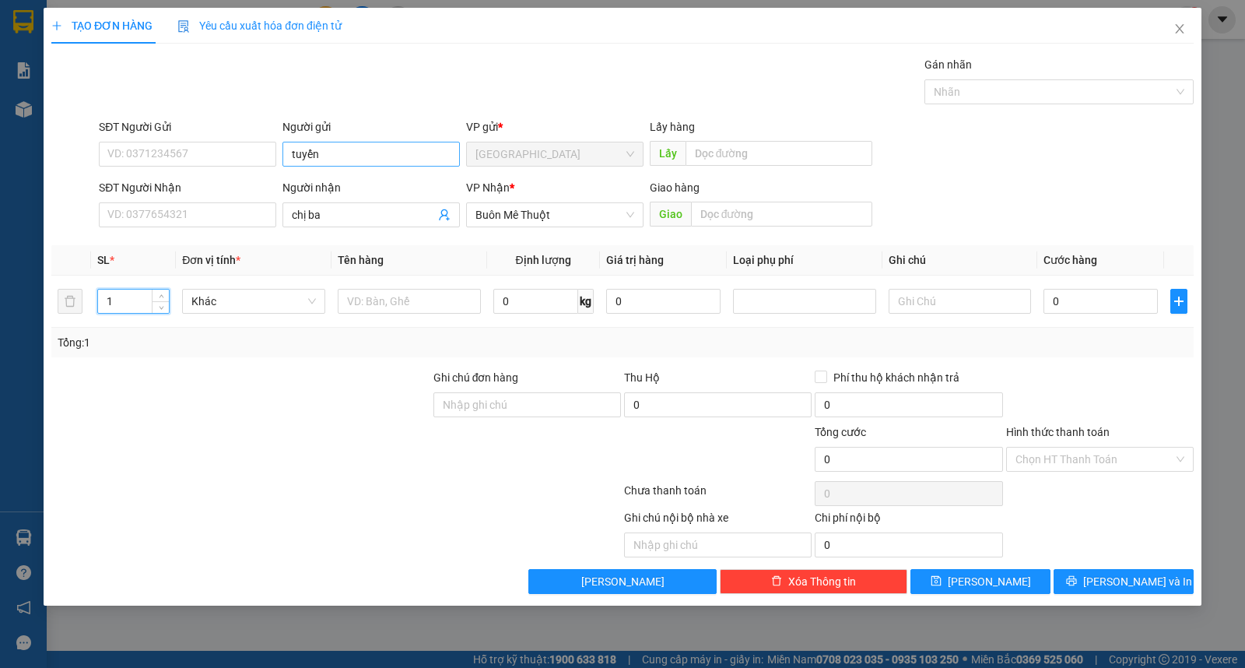
type input "2"
type input "10"
type input "thùng"
drag, startPoint x: 1191, startPoint y: 601, endPoint x: 1168, endPoint y: 577, distance: 33.0
click at [1188, 597] on div "TẠO ĐƠN HÀNG Yêu cầu xuất hóa đơn điện tử Transit Pickup Surcharge Ids Transit …" at bounding box center [623, 307] width 1158 height 598
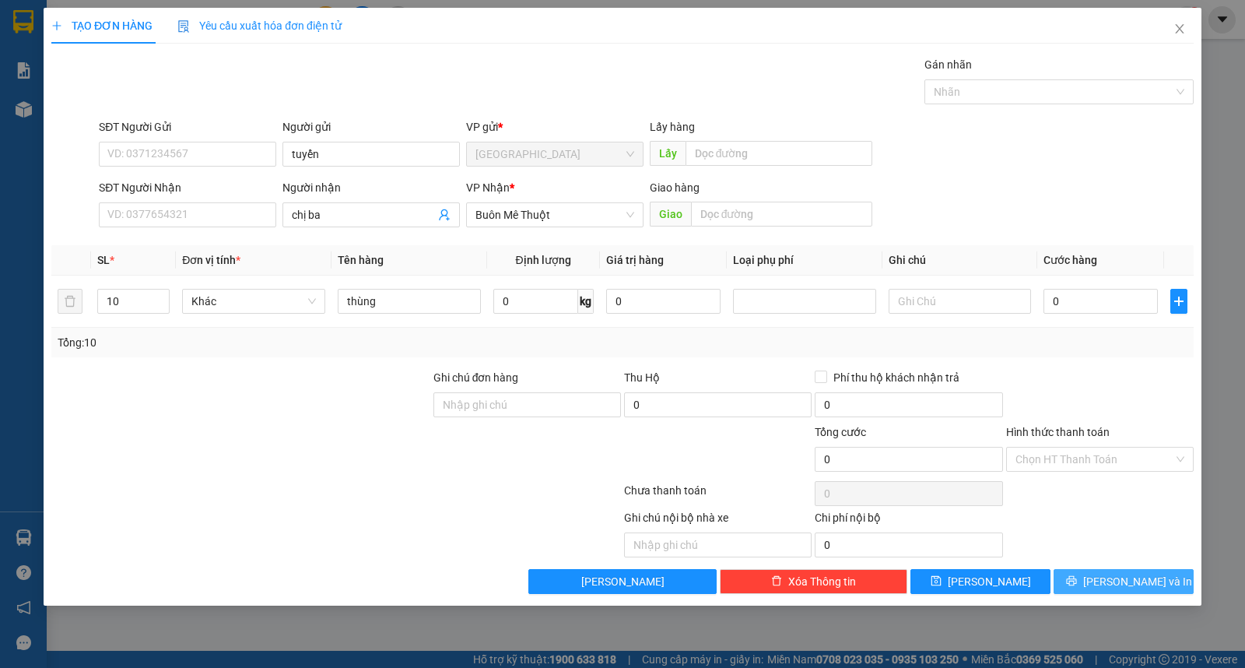
click at [1167, 577] on button "[PERSON_NAME] và In" at bounding box center [1124, 581] width 140 height 25
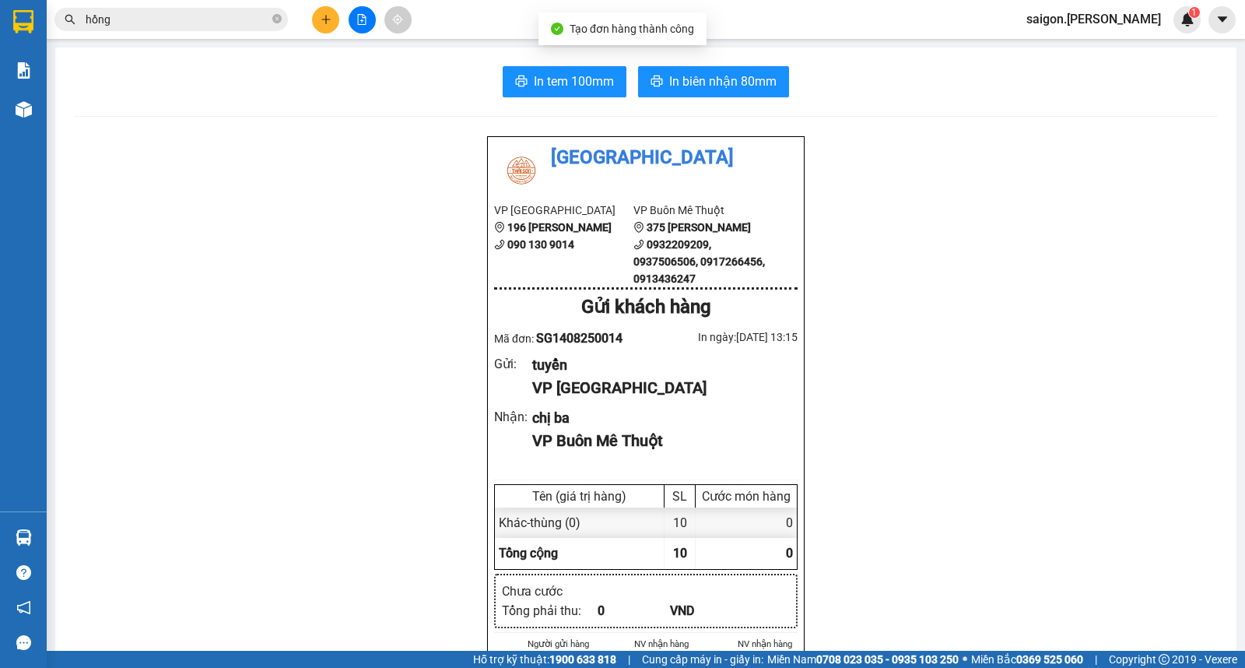
click at [714, 81] on span "In biên nhận 80mm" at bounding box center [722, 81] width 107 height 19
click at [322, 26] on button at bounding box center [325, 19] width 27 height 27
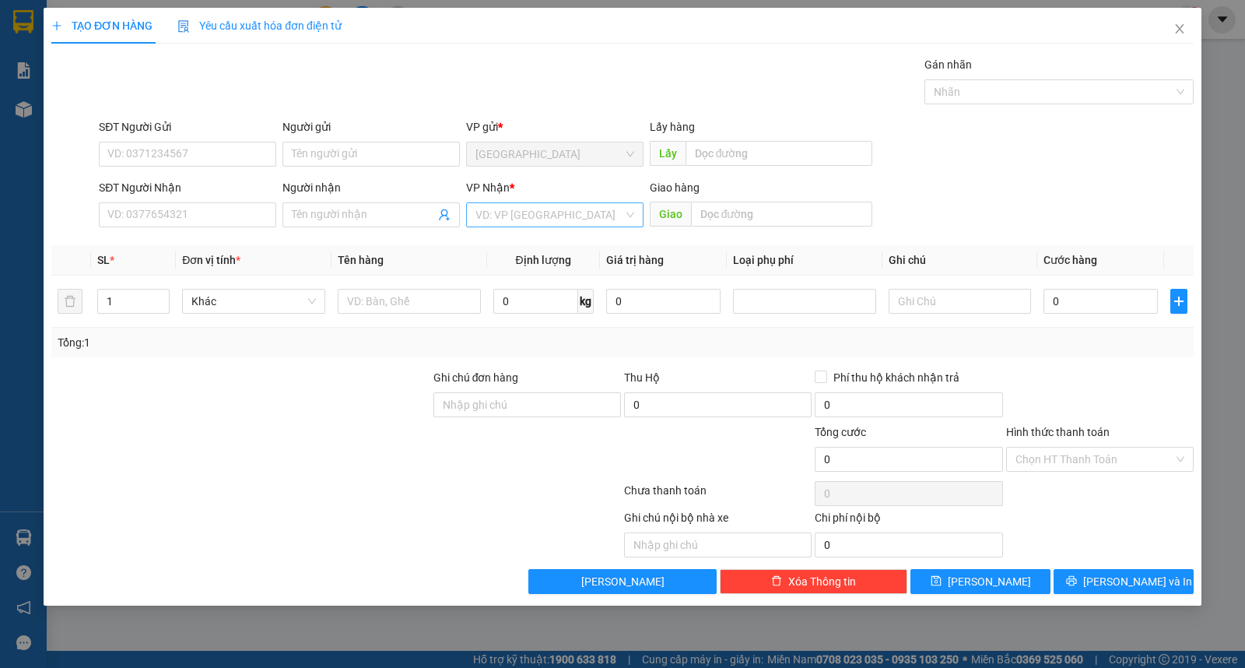
click at [538, 214] on input "search" at bounding box center [549, 214] width 148 height 23
click at [561, 270] on div "Buôn Mê Thuột" at bounding box center [554, 270] width 159 height 17
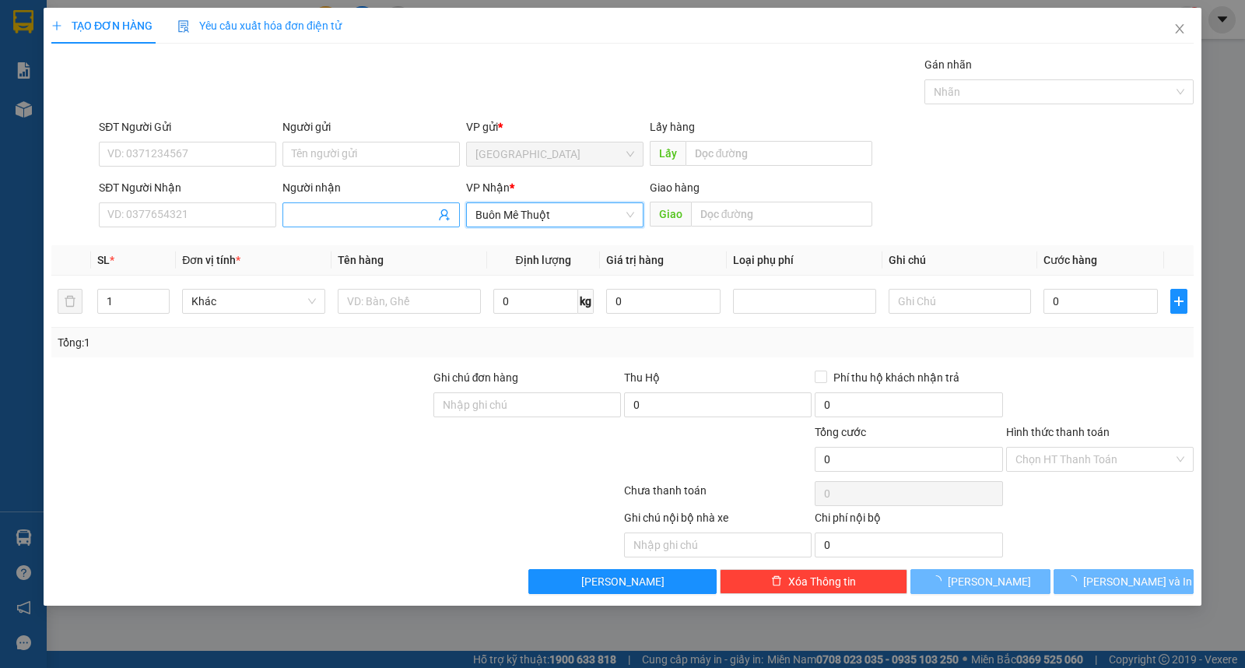
drag, startPoint x: 366, startPoint y: 226, endPoint x: 358, endPoint y: 219, distance: 10.5
click at [362, 224] on span at bounding box center [370, 214] width 177 height 25
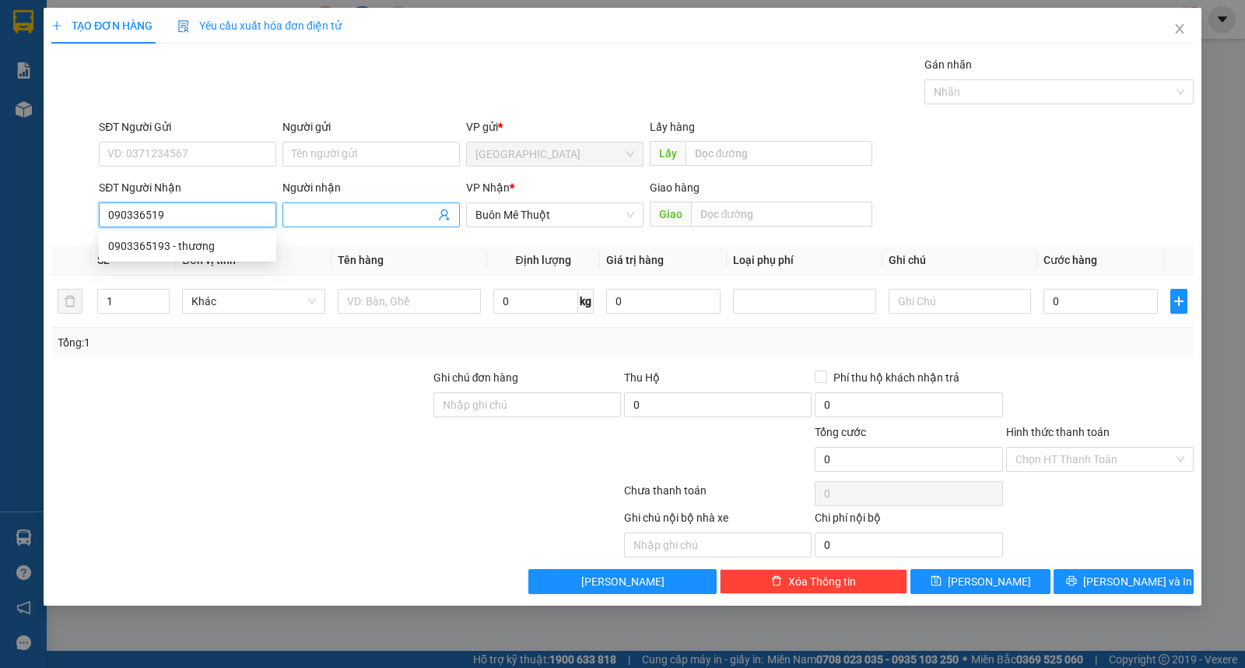
type input "0903365193"
type input "thương"
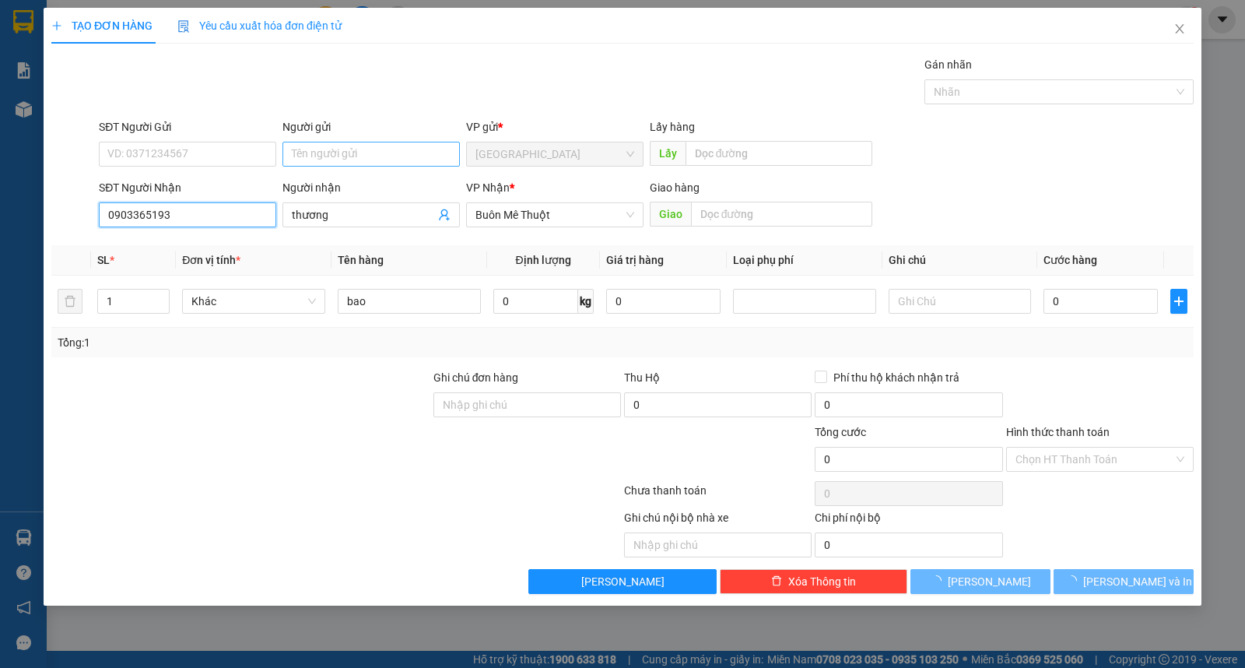
type input "0903365193"
click at [356, 158] on input "Người gửi" at bounding box center [370, 154] width 177 height 25
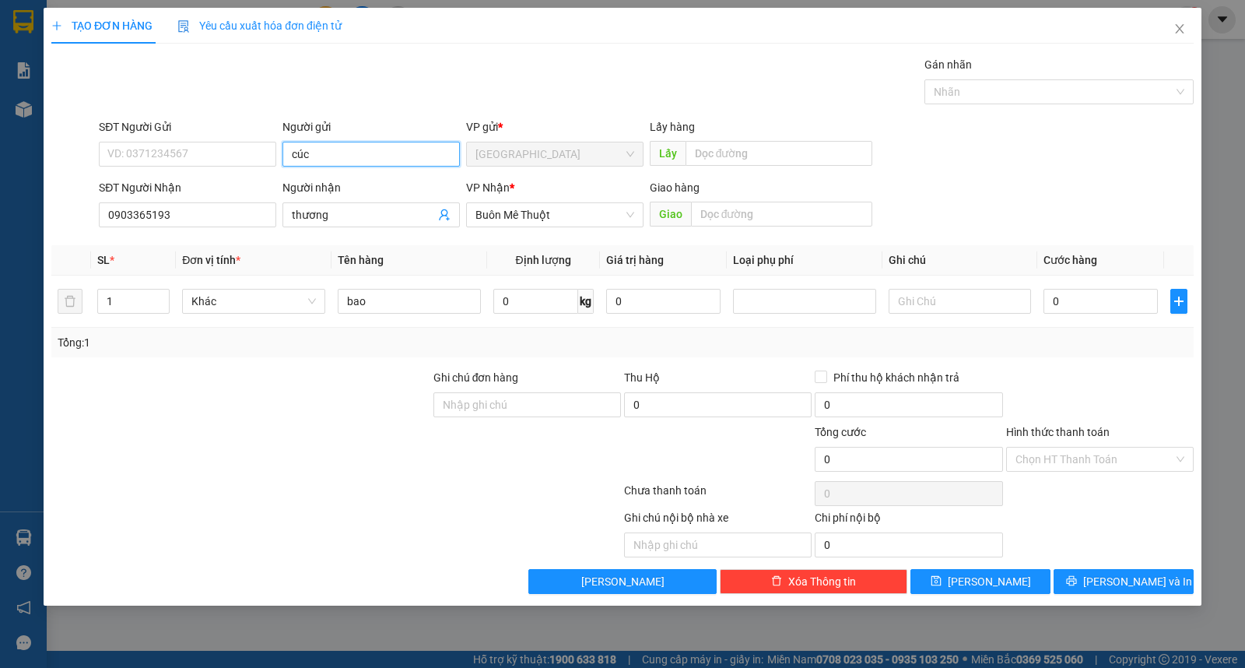
type input "cúc"
type input "kiện"
click at [1114, 572] on button "[PERSON_NAME] và In" at bounding box center [1124, 581] width 140 height 25
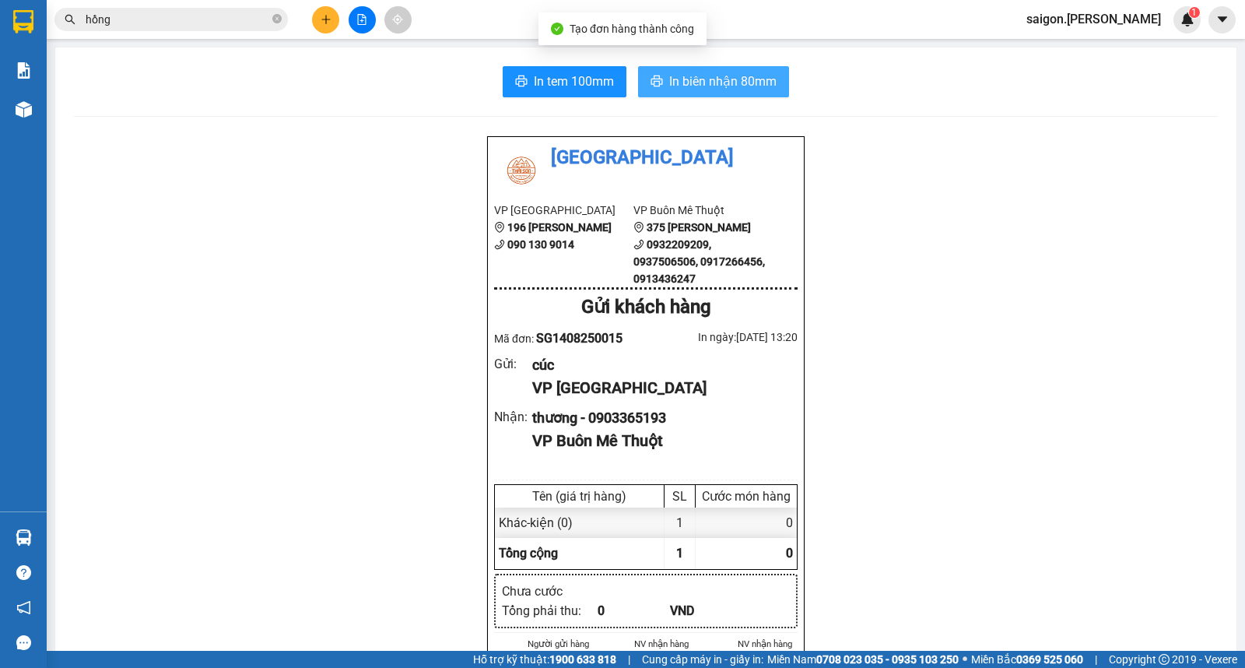
click at [720, 72] on button "In biên nhận 80mm" at bounding box center [713, 81] width 151 height 31
click at [329, 20] on icon "plus" at bounding box center [326, 19] width 11 height 11
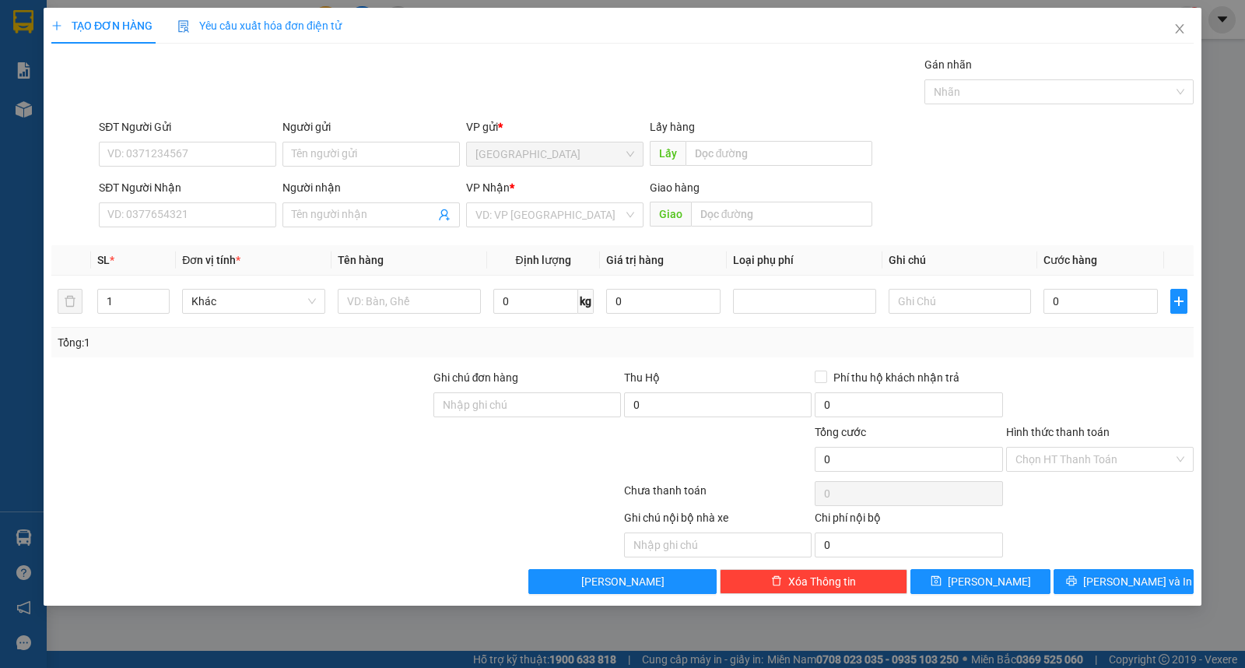
click at [349, 126] on div "Người gửi" at bounding box center [370, 126] width 177 height 17
click at [349, 142] on input "Người gửi" at bounding box center [370, 154] width 177 height 25
click at [347, 150] on input "Người gửi" at bounding box center [370, 154] width 177 height 25
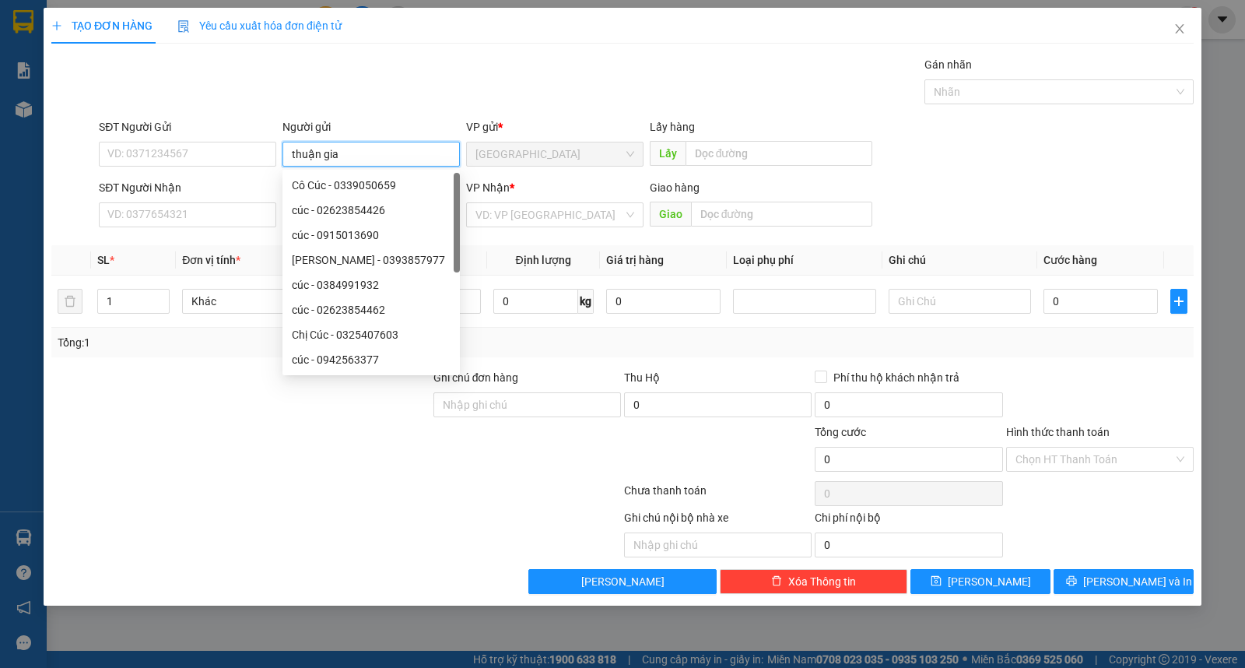
type input "thuận gia"
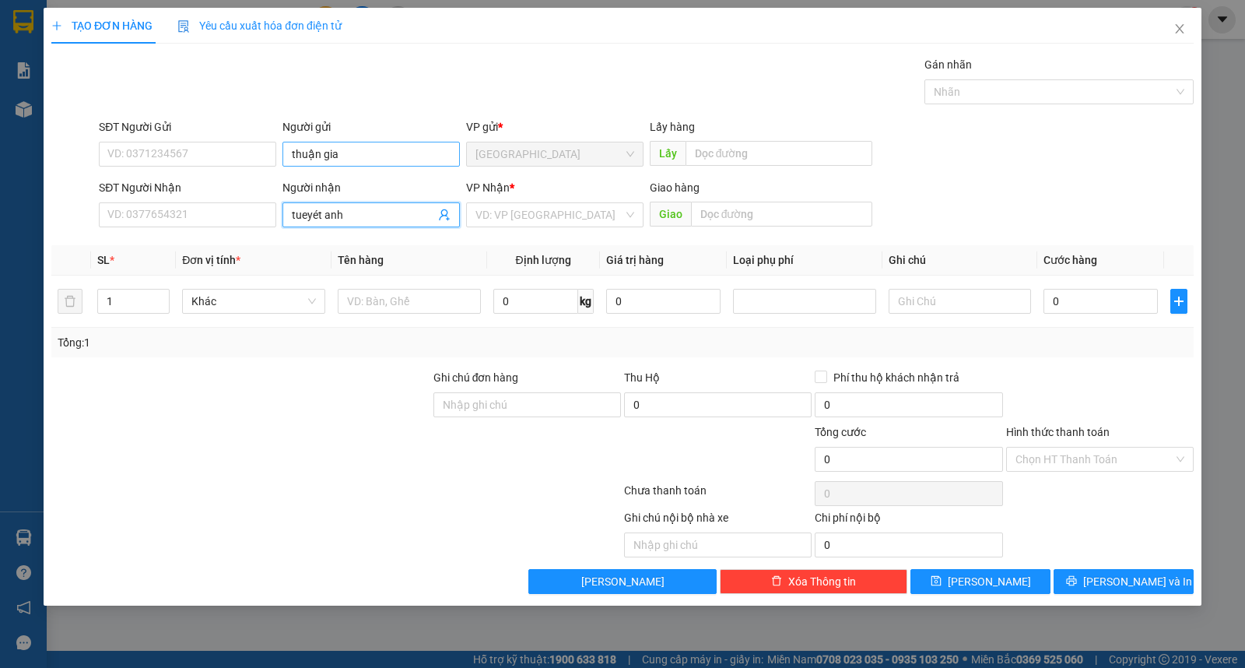
type input "tueyét anh"
type input "ư"
type input "kiện"
click at [318, 219] on input "tueyét anh" at bounding box center [363, 214] width 143 height 17
type input "tuyếtt anh"
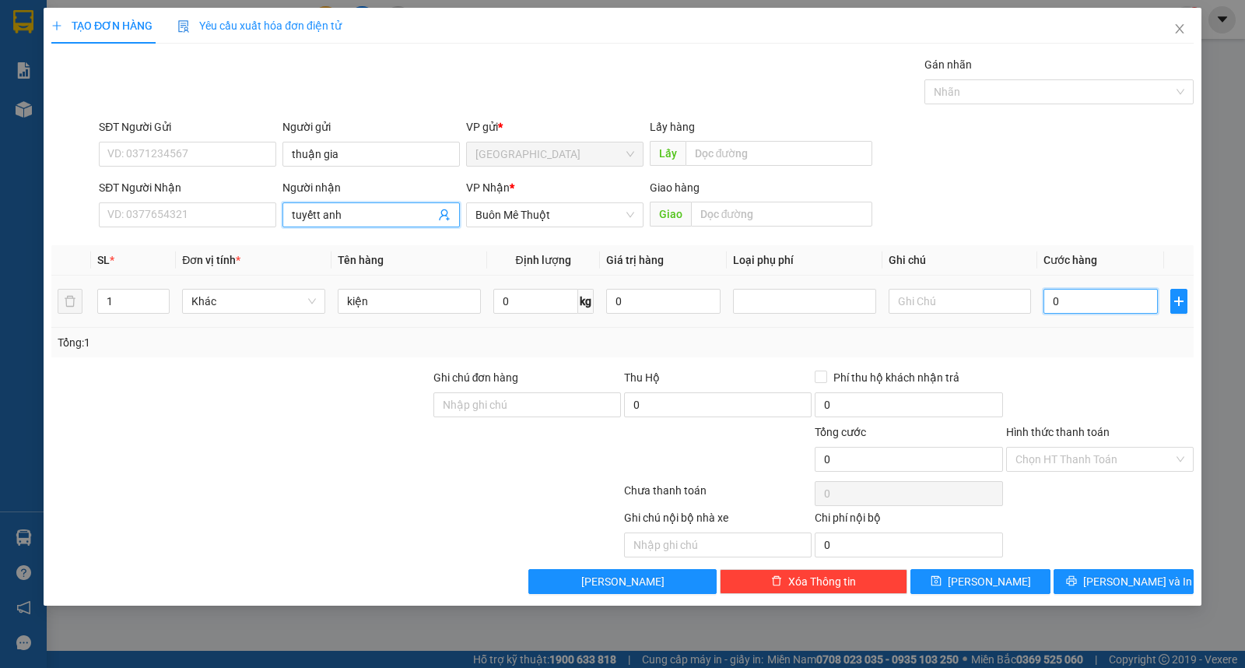
click at [1093, 307] on input "0" at bounding box center [1101, 301] width 114 height 25
type input "4"
type input "40"
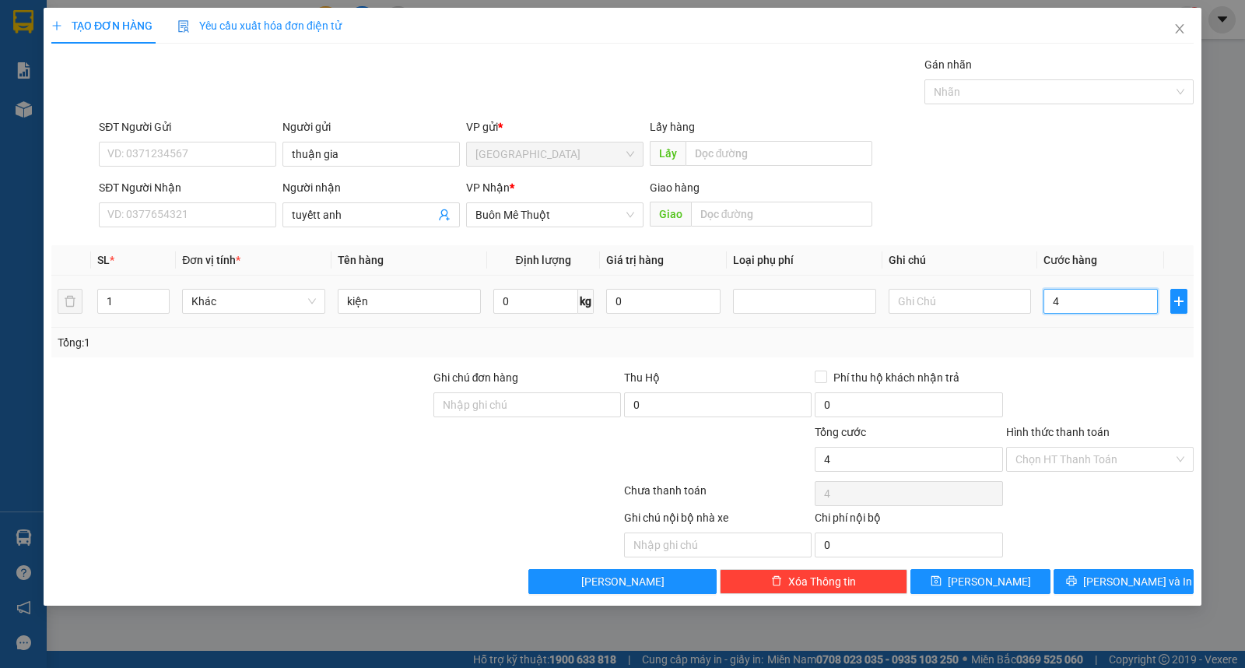
type input "40"
type input "40.000"
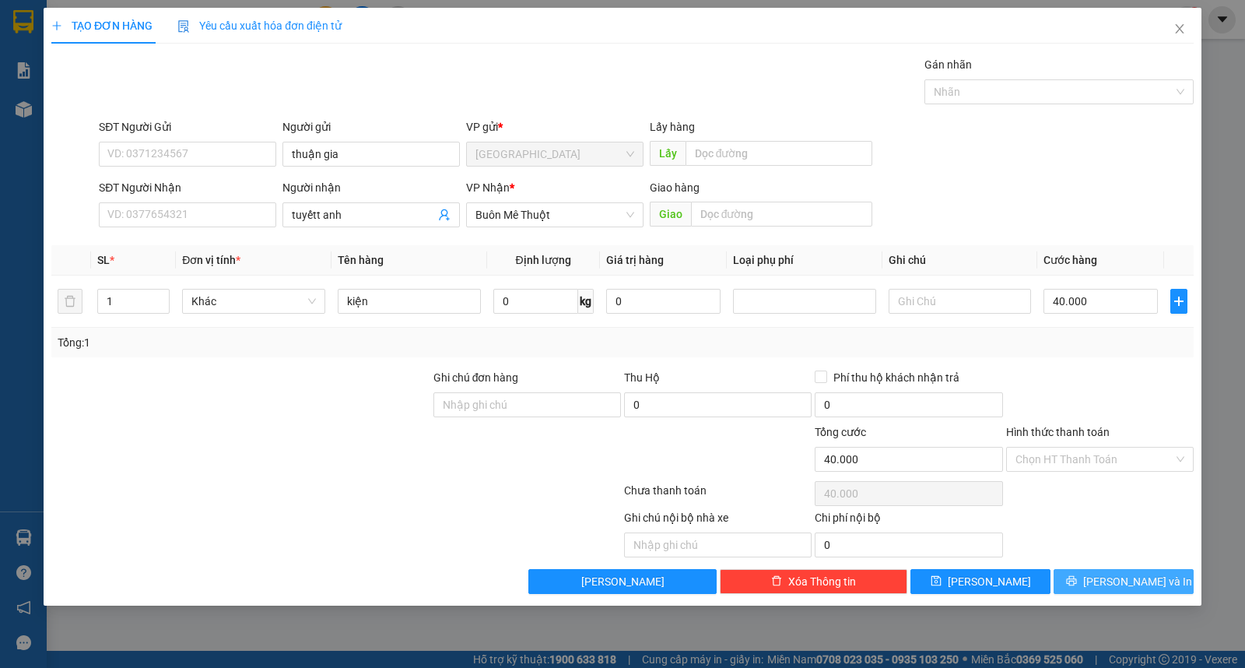
drag, startPoint x: 1086, startPoint y: 564, endPoint x: 1094, endPoint y: 588, distance: 24.6
click at [1088, 565] on div "Transit Pickup Surcharge Ids Transit Deliver Surcharge Ids Transit Deliver Surc…" at bounding box center [622, 325] width 1142 height 538
click at [1077, 588] on span "printer" at bounding box center [1071, 581] width 11 height 12
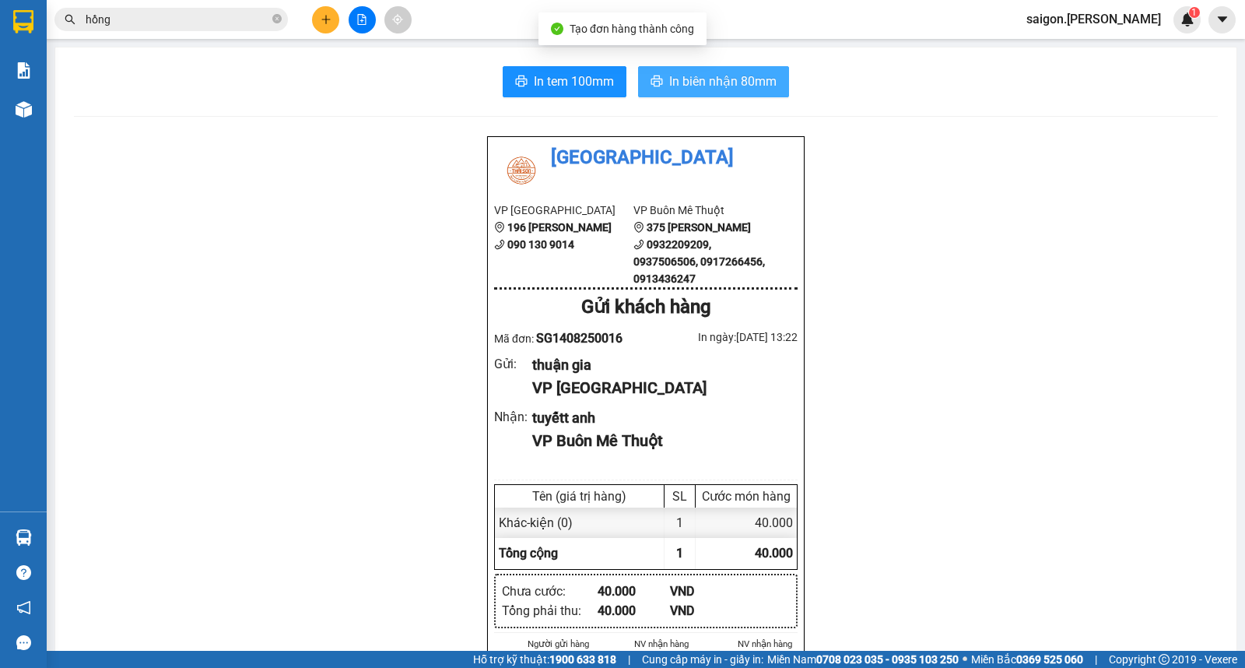
click at [709, 79] on span "In biên nhận 80mm" at bounding box center [722, 81] width 107 height 19
click at [329, 31] on button at bounding box center [325, 19] width 27 height 27
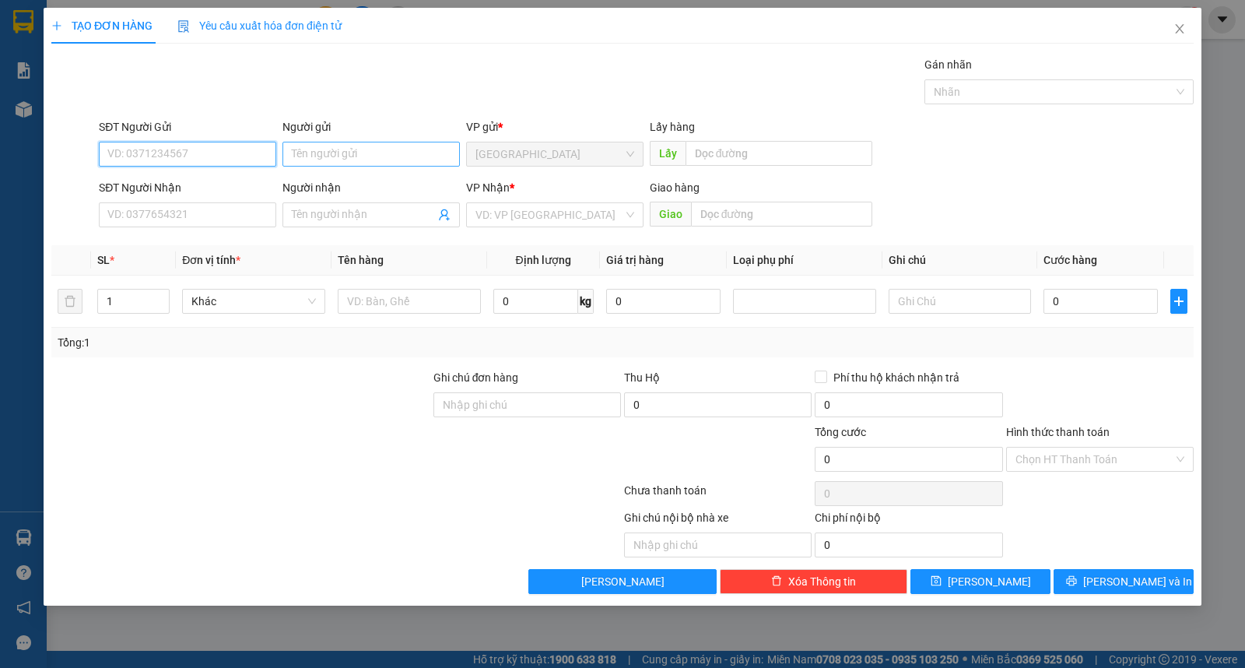
click at [349, 164] on input "Người gửi" at bounding box center [370, 154] width 177 height 25
type input "phát"
type input "hồng"
type input "ư"
type input "bao"
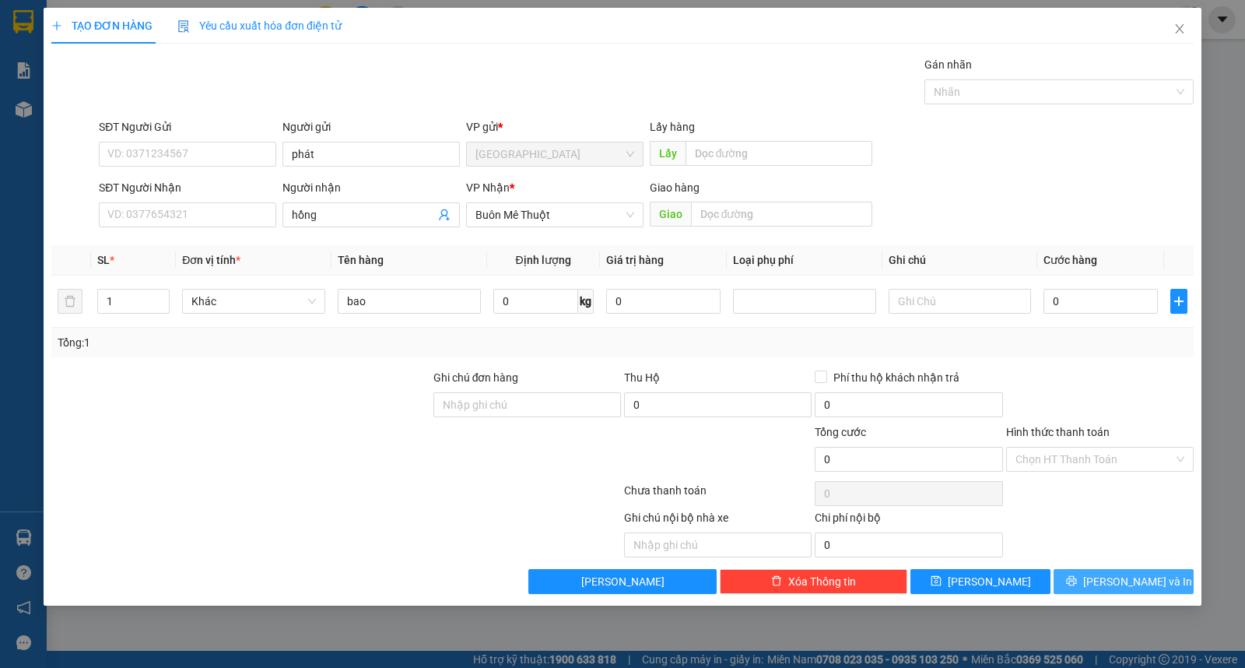
click at [1124, 581] on span "[PERSON_NAME] và In" at bounding box center [1137, 581] width 109 height 17
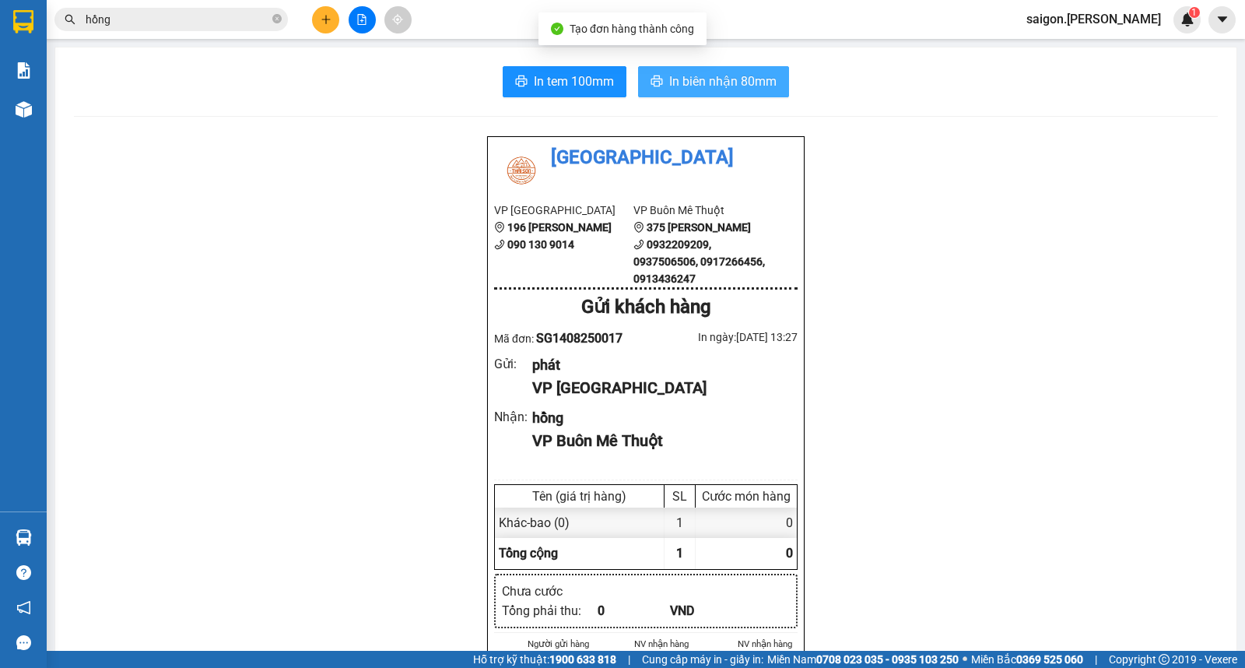
click at [702, 90] on span "In biên nhận 80mm" at bounding box center [722, 81] width 107 height 19
click at [330, 25] on button at bounding box center [325, 19] width 27 height 27
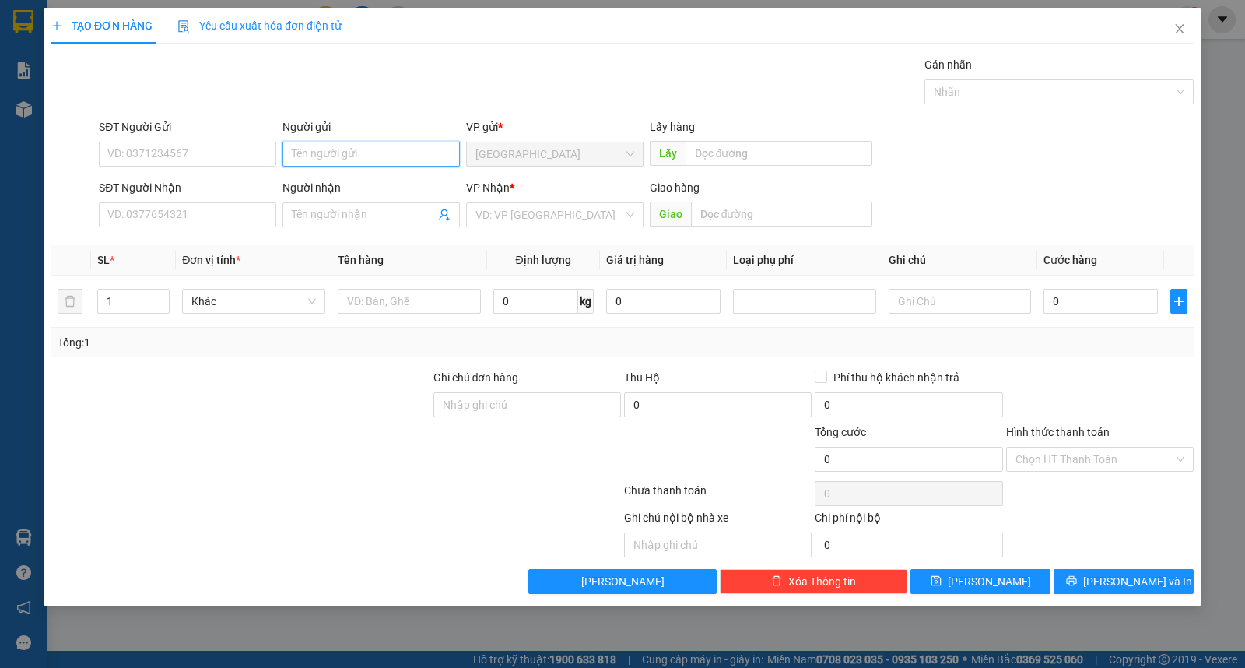
click at [341, 159] on input "Người gửi" at bounding box center [370, 154] width 177 height 25
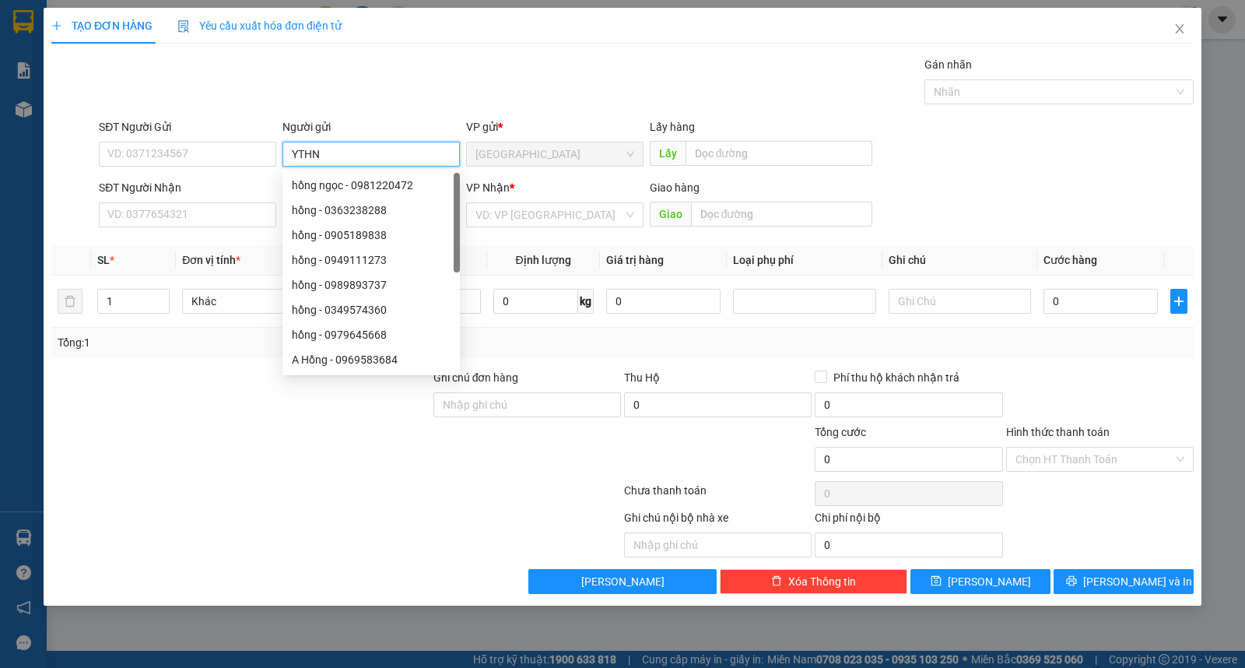
type input "YTHN"
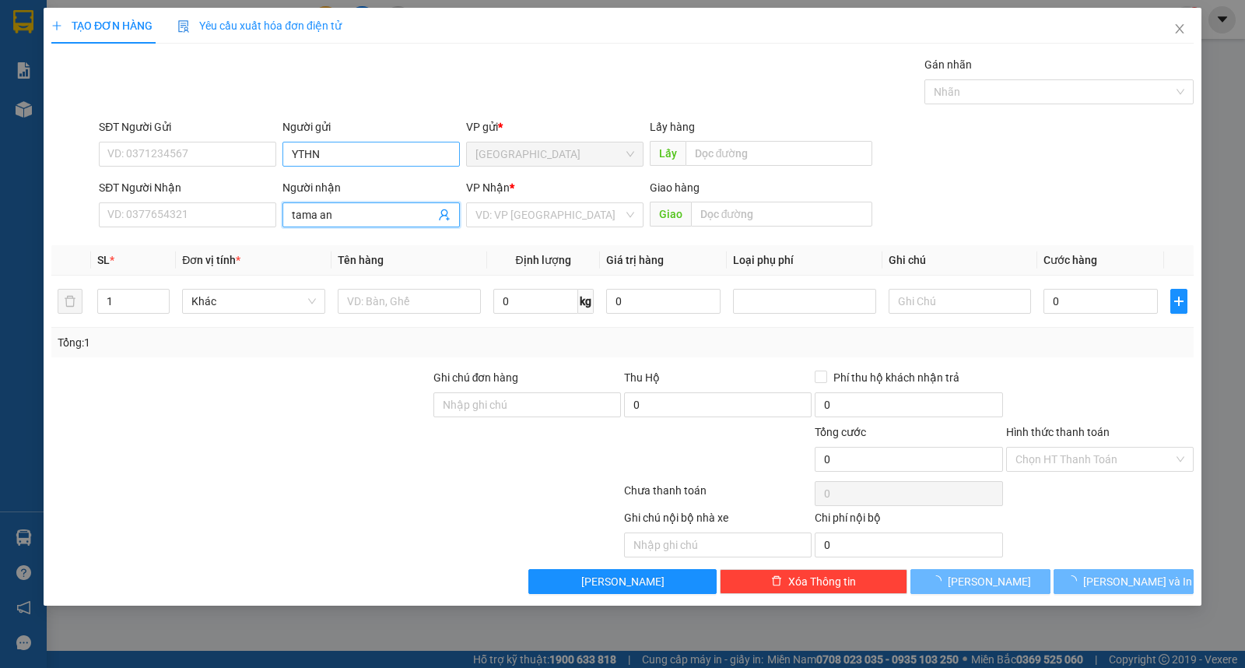
type input "tama an"
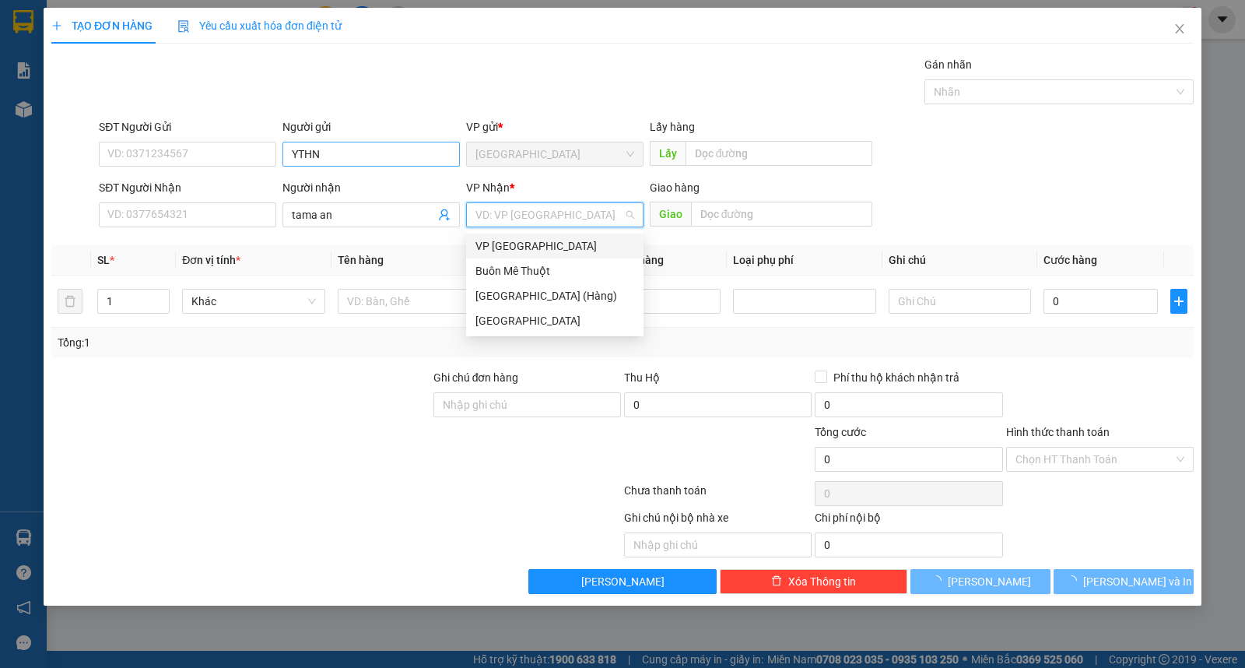
type input "w"
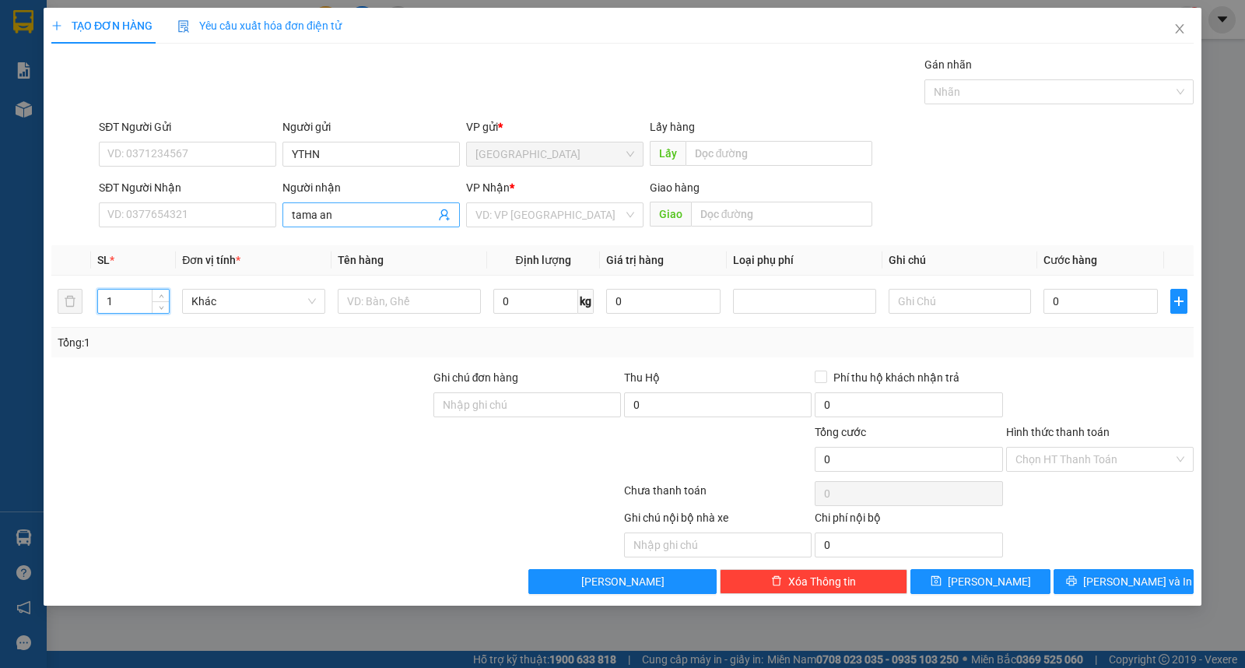
click at [370, 219] on input "tama an" at bounding box center [363, 214] width 143 height 17
type input "tâm an"
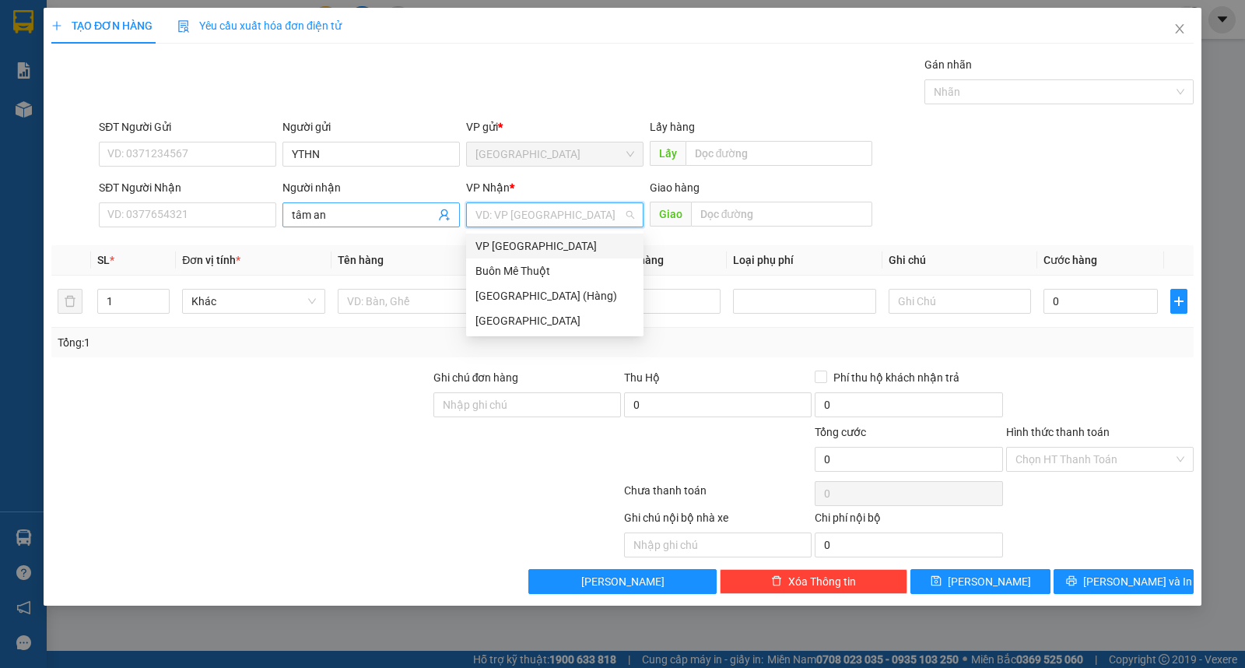
type input "ư"
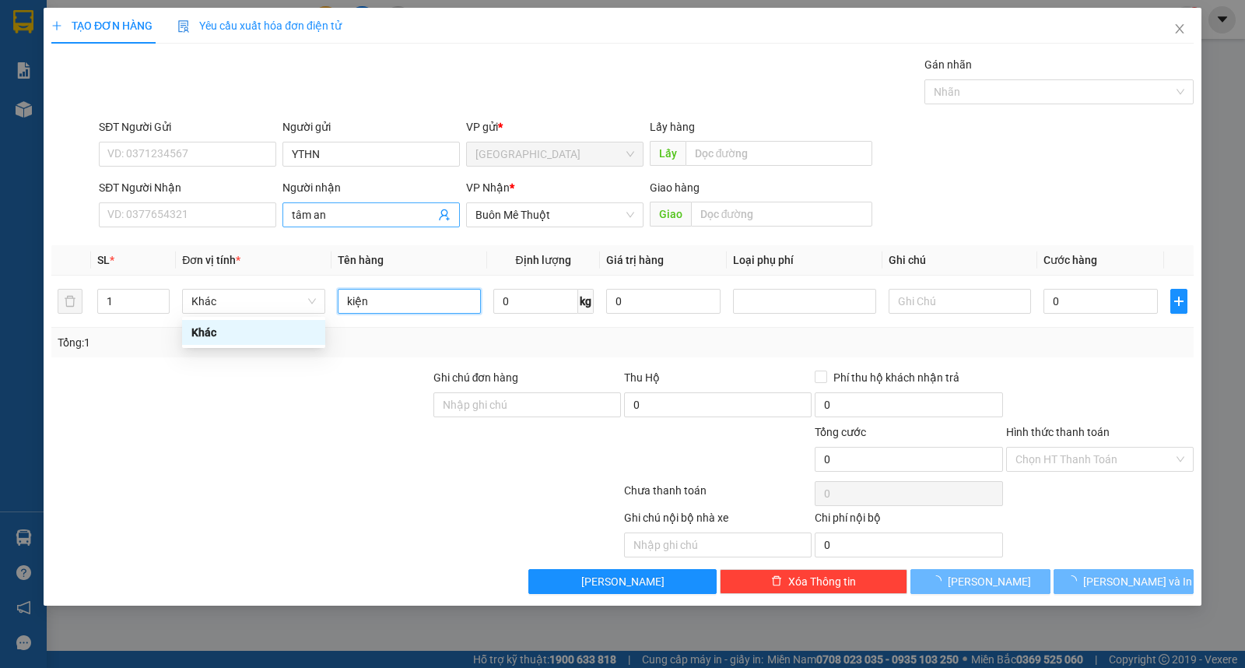
type input "kiện"
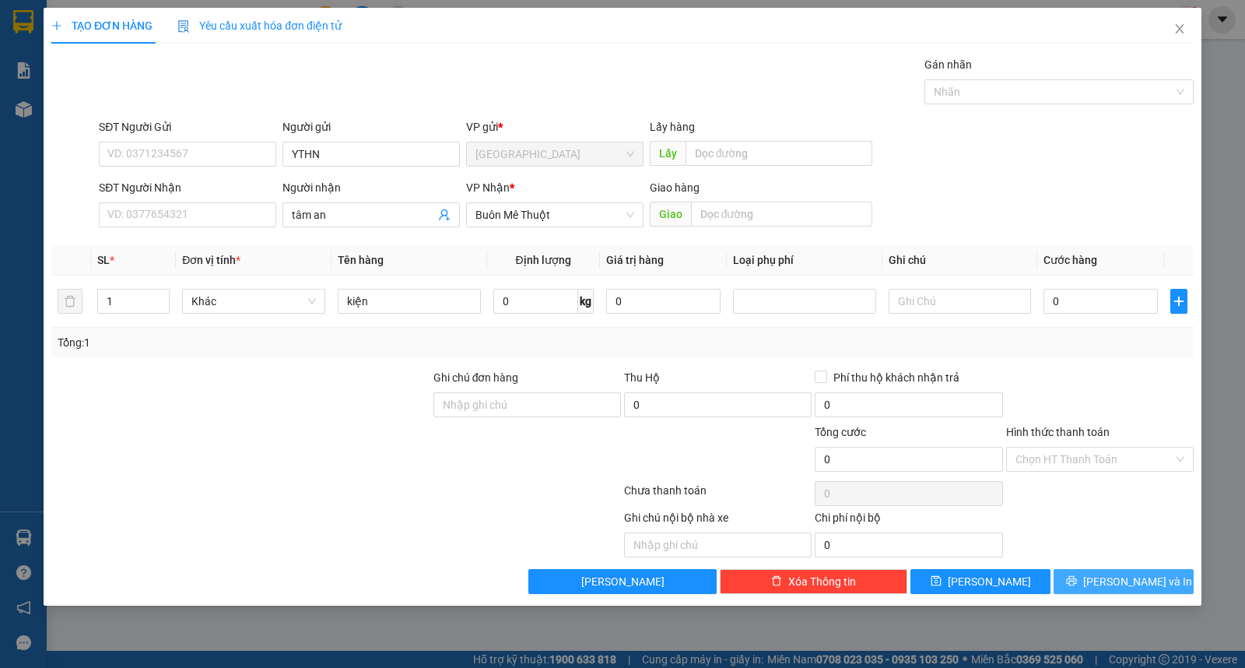
click at [1121, 571] on div "Transit Pickup Surcharge Ids Transit Deliver Surcharge Ids Transit Deliver Surc…" at bounding box center [622, 325] width 1142 height 538
click at [1121, 574] on span "[PERSON_NAME] và In" at bounding box center [1137, 581] width 109 height 17
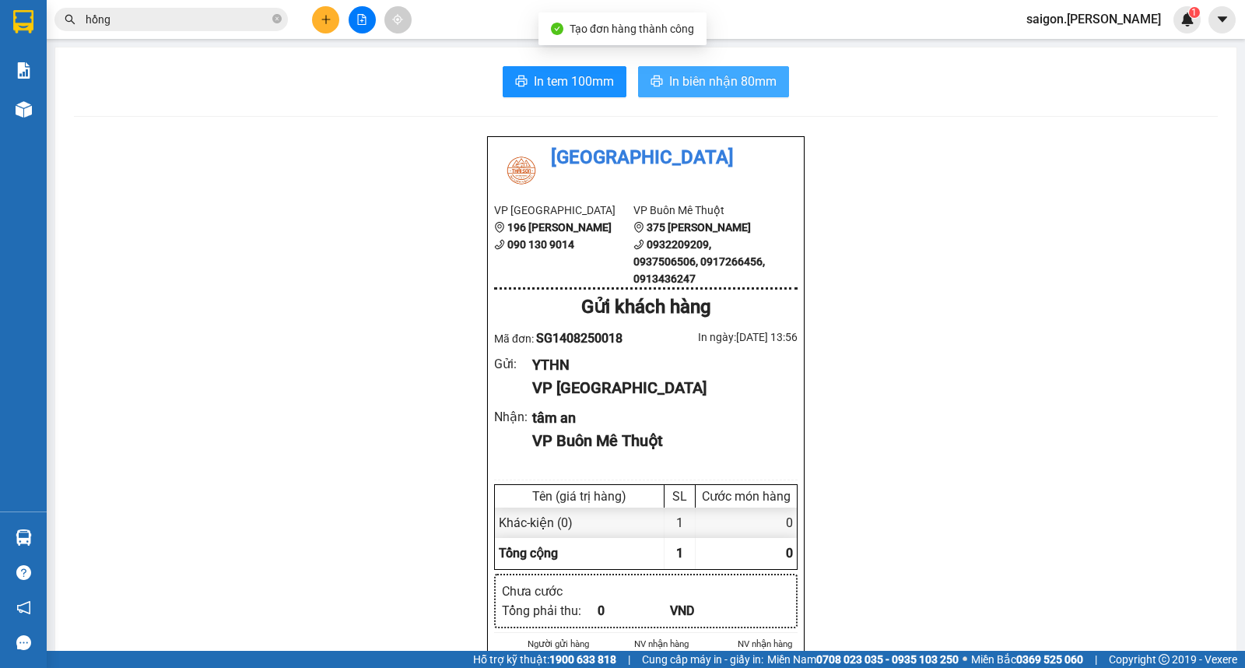
click at [711, 82] on span "In biên nhận 80mm" at bounding box center [722, 81] width 107 height 19
click at [332, 26] on button at bounding box center [325, 19] width 27 height 27
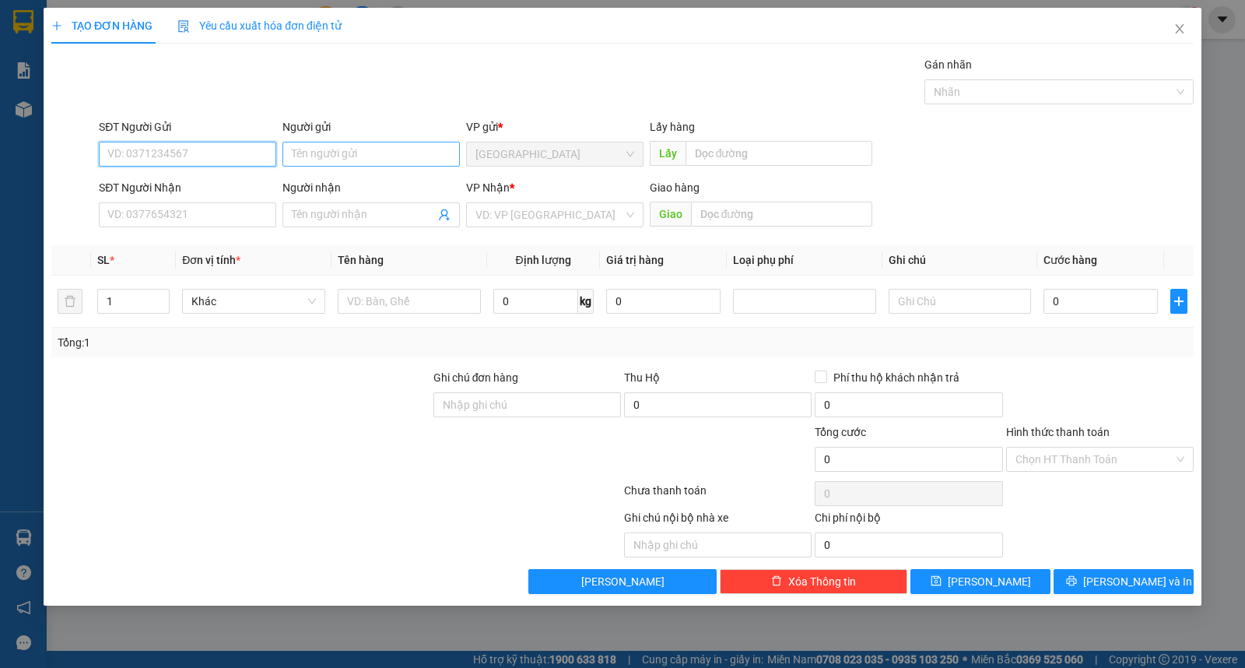
click at [320, 151] on input "Người gửi" at bounding box center [370, 154] width 177 height 25
type input "thuyr"
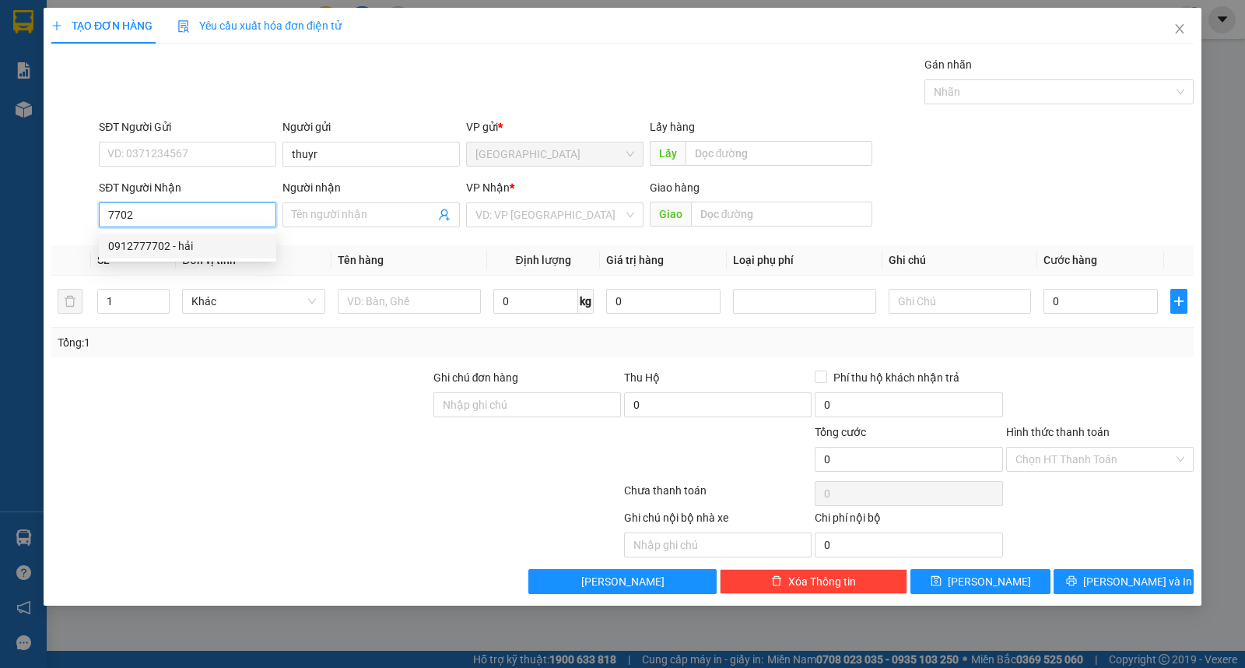
drag, startPoint x: 179, startPoint y: 237, endPoint x: 156, endPoint y: 257, distance: 29.8
click at [177, 237] on div "0912777702 - hải" at bounding box center [187, 245] width 159 height 17
type input "0912777702"
type input "hải"
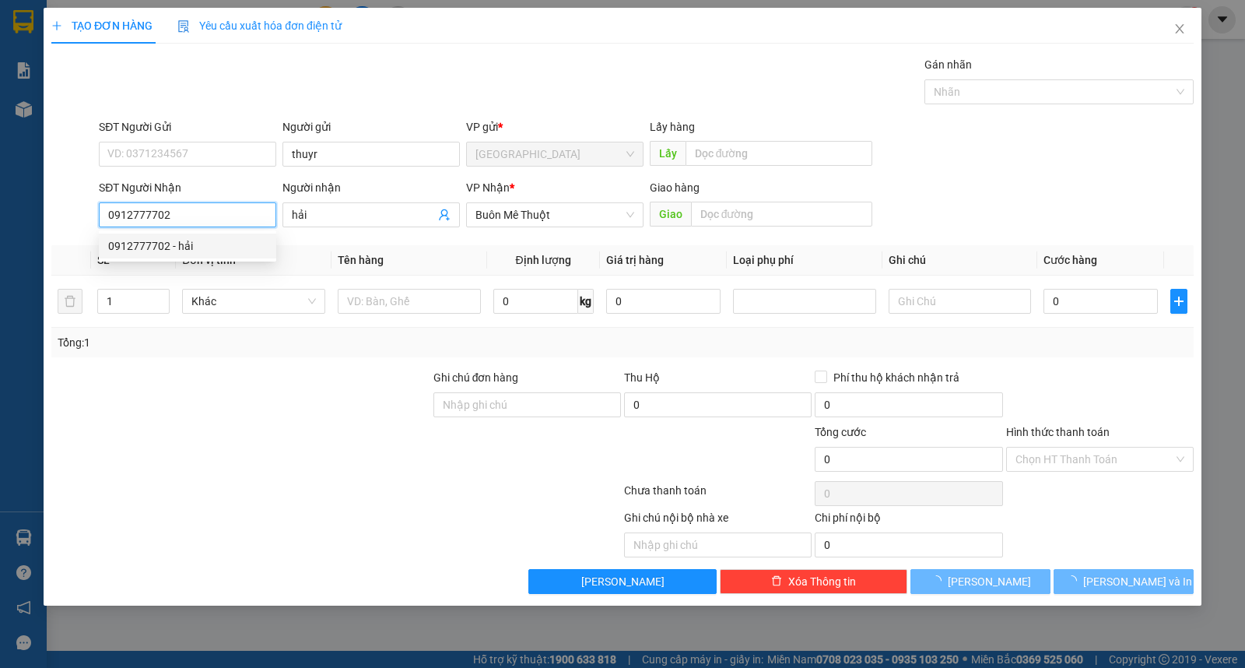
type input "30.000"
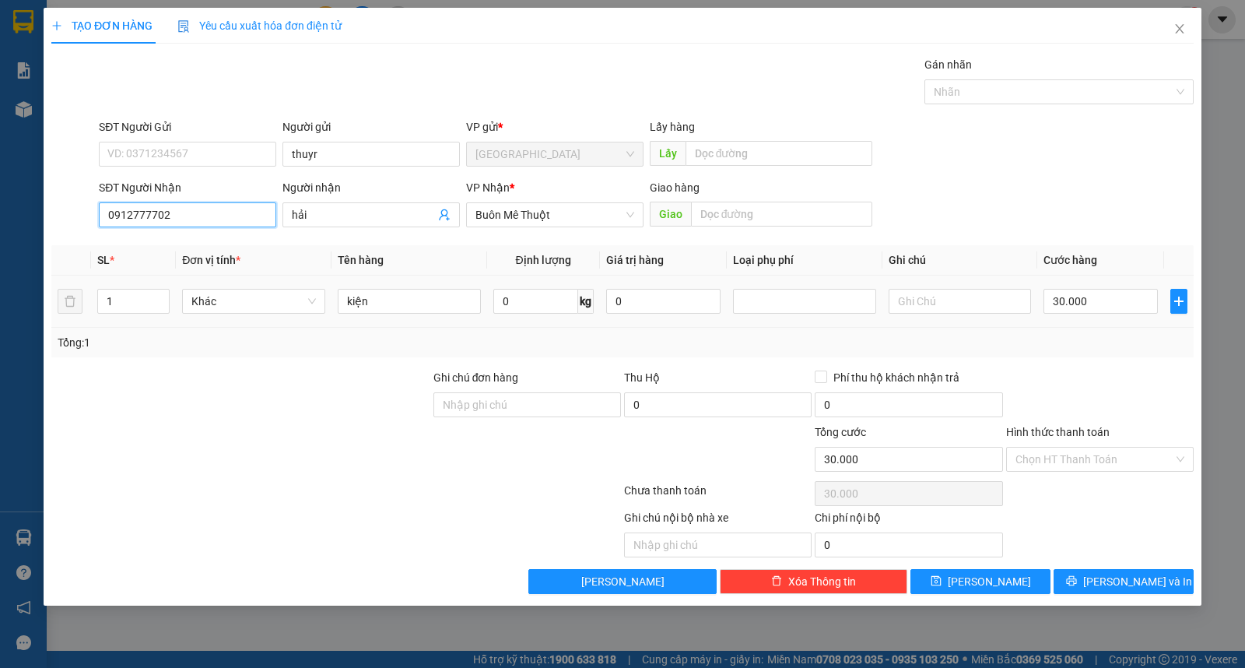
type input "0912777702"
drag, startPoint x: 143, startPoint y: 314, endPoint x: 142, endPoint y: 302, distance: 11.7
click at [141, 313] on div "1" at bounding box center [133, 301] width 72 height 31
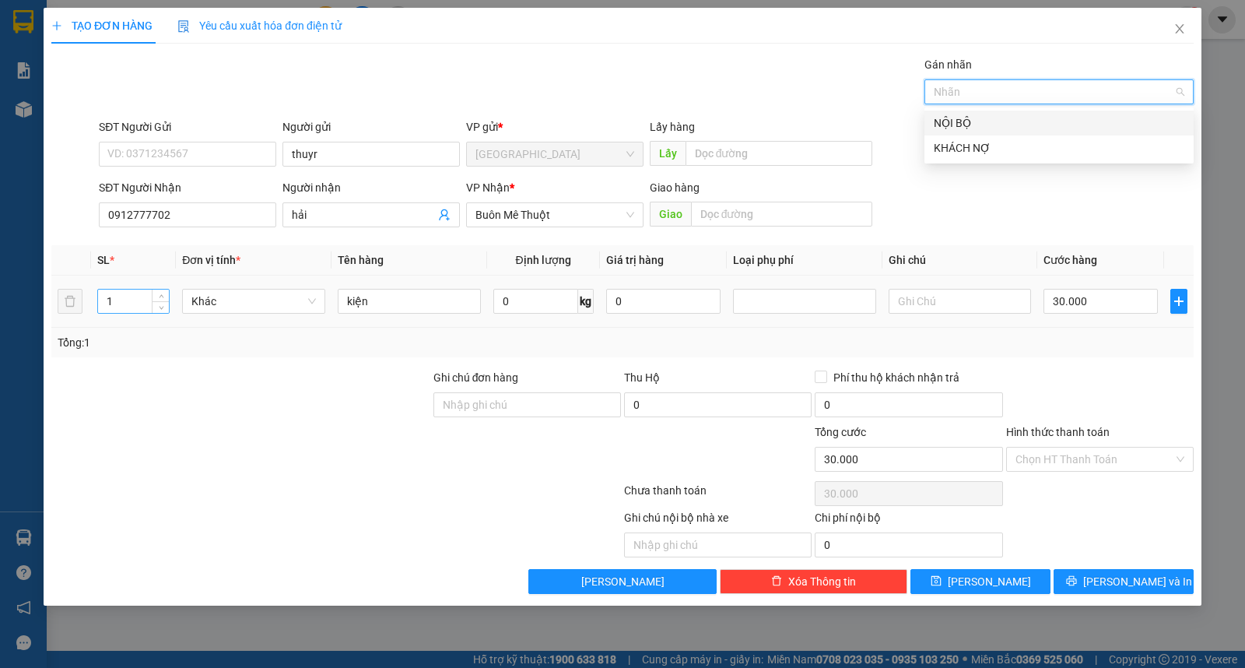
click at [136, 302] on input "1" at bounding box center [133, 301] width 71 height 23
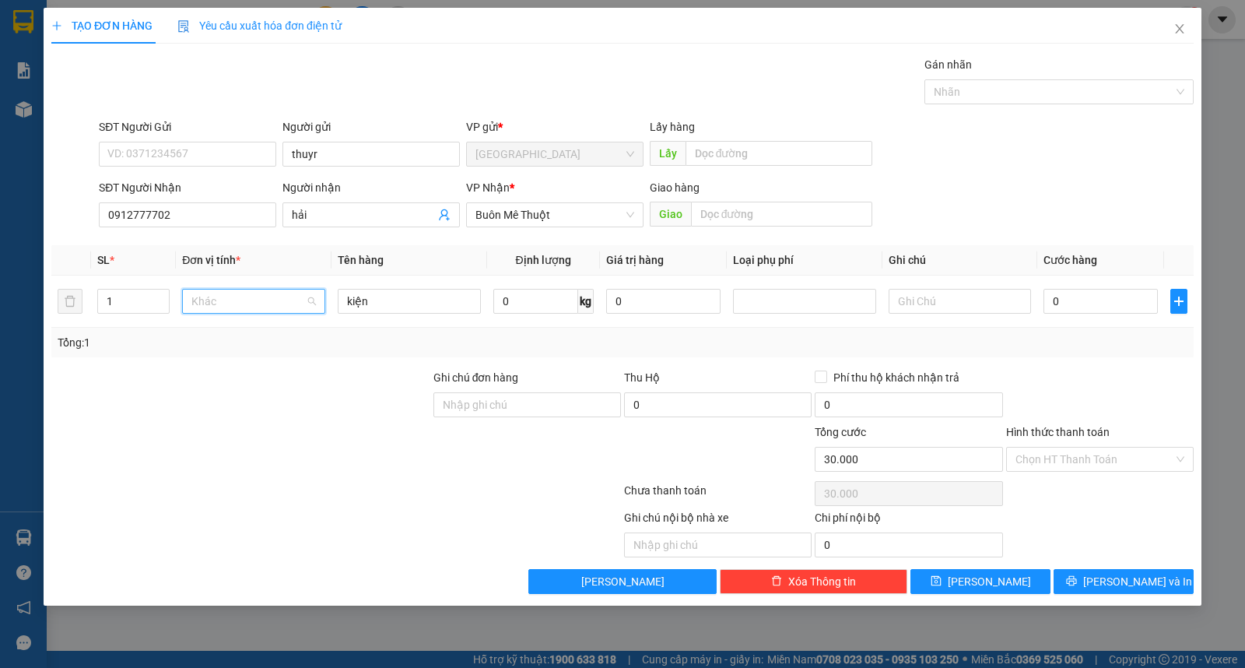
type input "0"
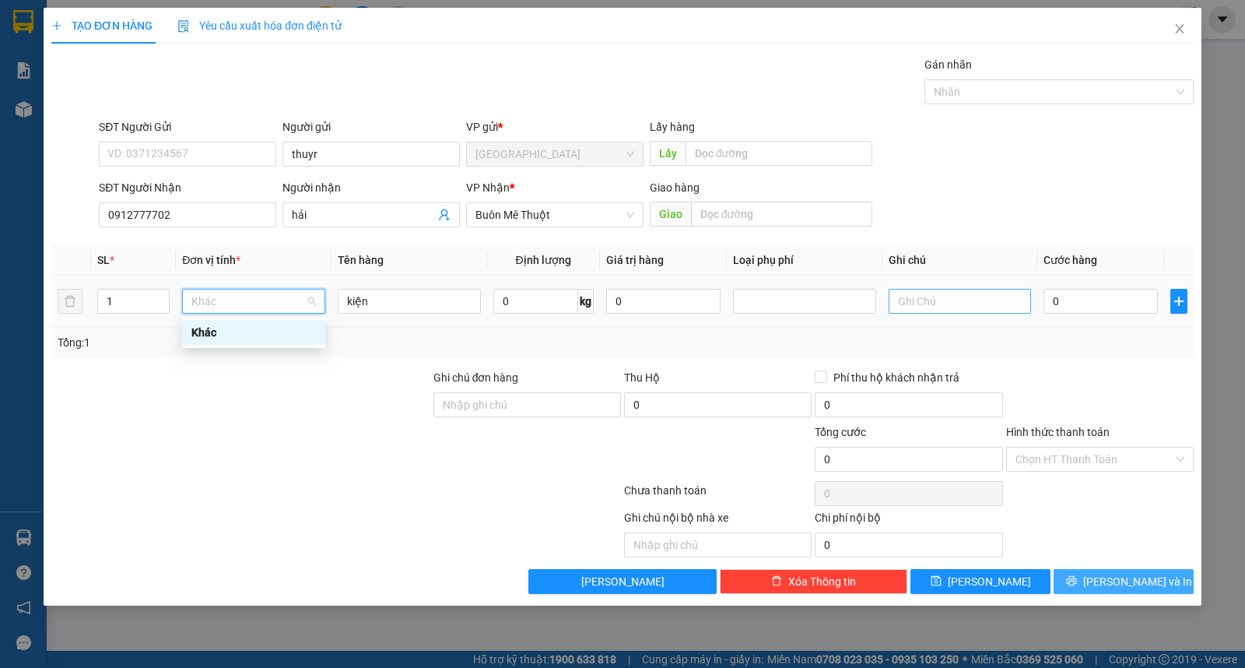
click at [1105, 588] on button "[PERSON_NAME] và In" at bounding box center [1124, 581] width 140 height 25
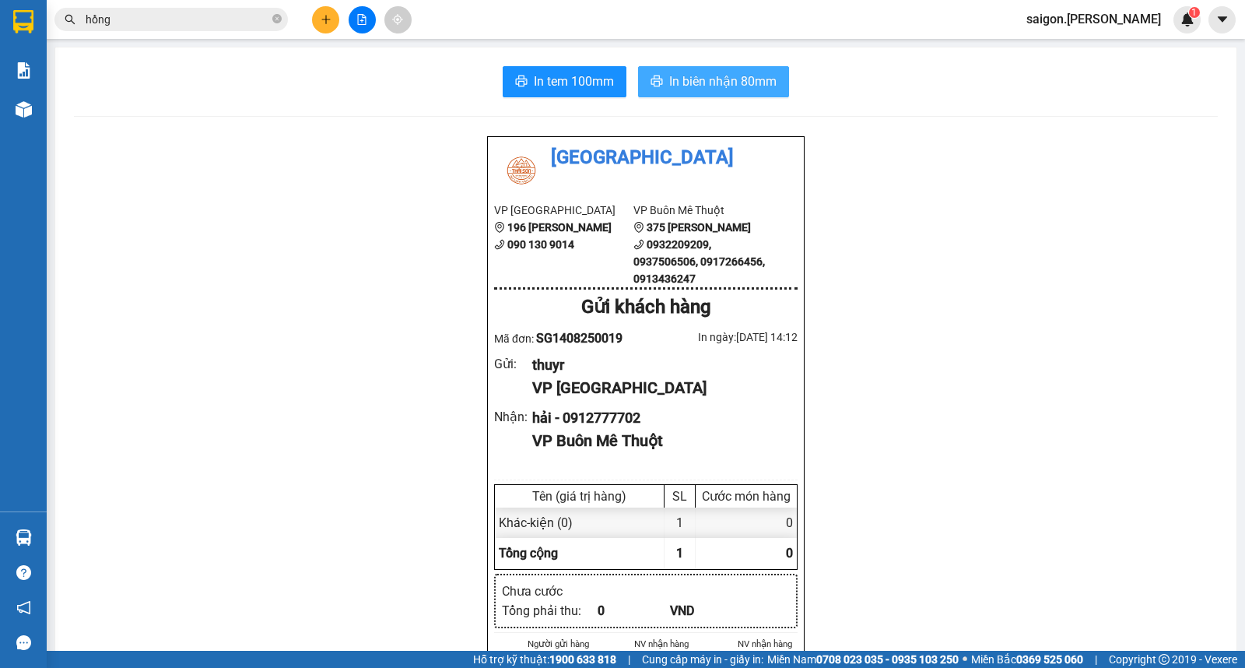
click at [656, 68] on button "In biên nhận 80mm" at bounding box center [713, 81] width 151 height 31
click at [658, 70] on button "In biên nhận 80mm" at bounding box center [713, 81] width 151 height 31
click at [320, 29] on button at bounding box center [325, 19] width 27 height 27
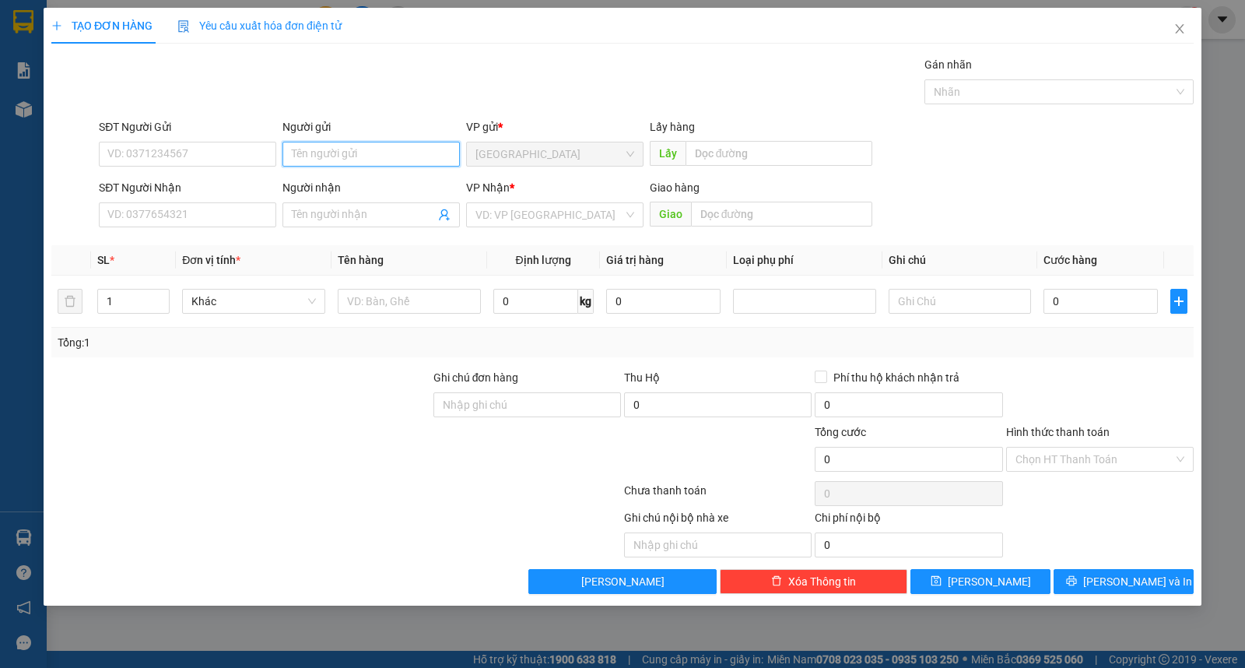
drag, startPoint x: 297, startPoint y: 144, endPoint x: 323, endPoint y: 175, distance: 40.4
click at [297, 146] on input "Người gửi" at bounding box center [370, 154] width 177 height 25
type input "d"
click at [359, 159] on input "đông" at bounding box center [370, 154] width 177 height 25
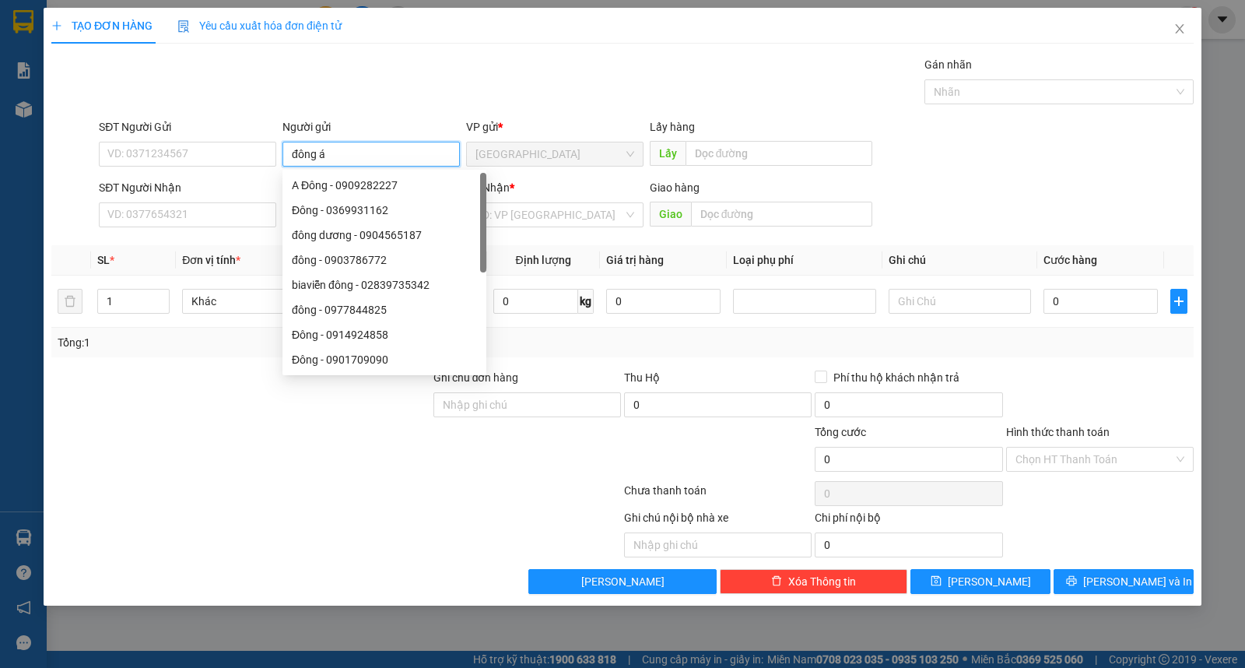
type input "đông á"
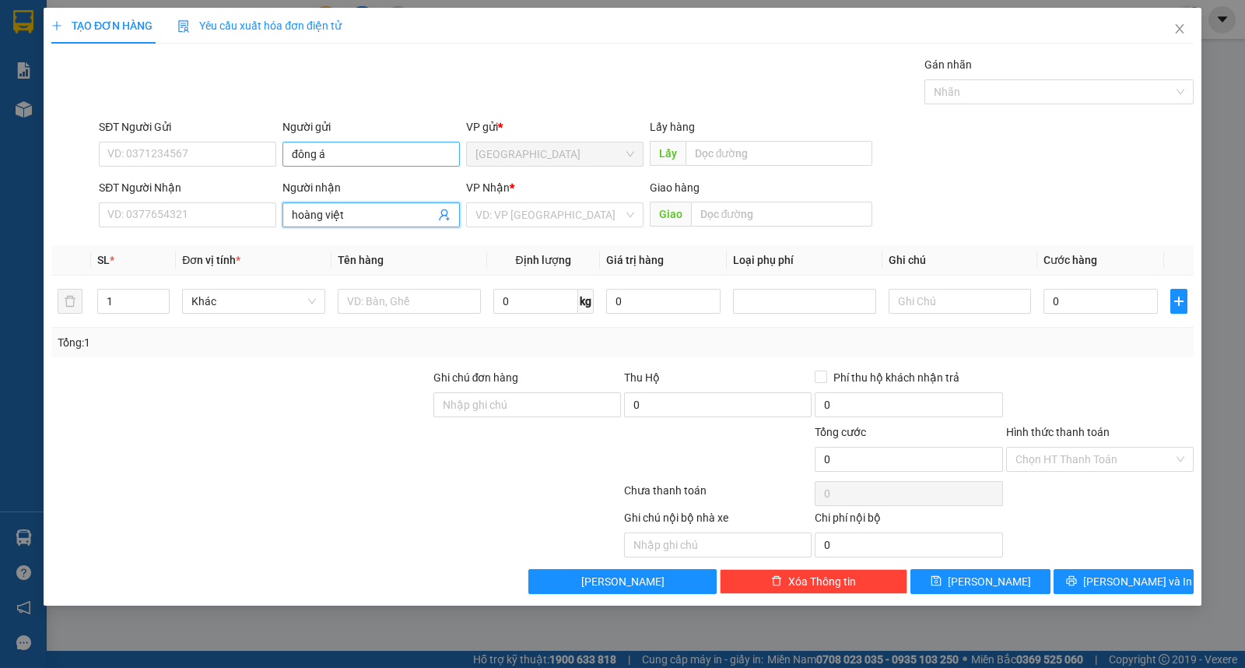
type input "hoàng việt"
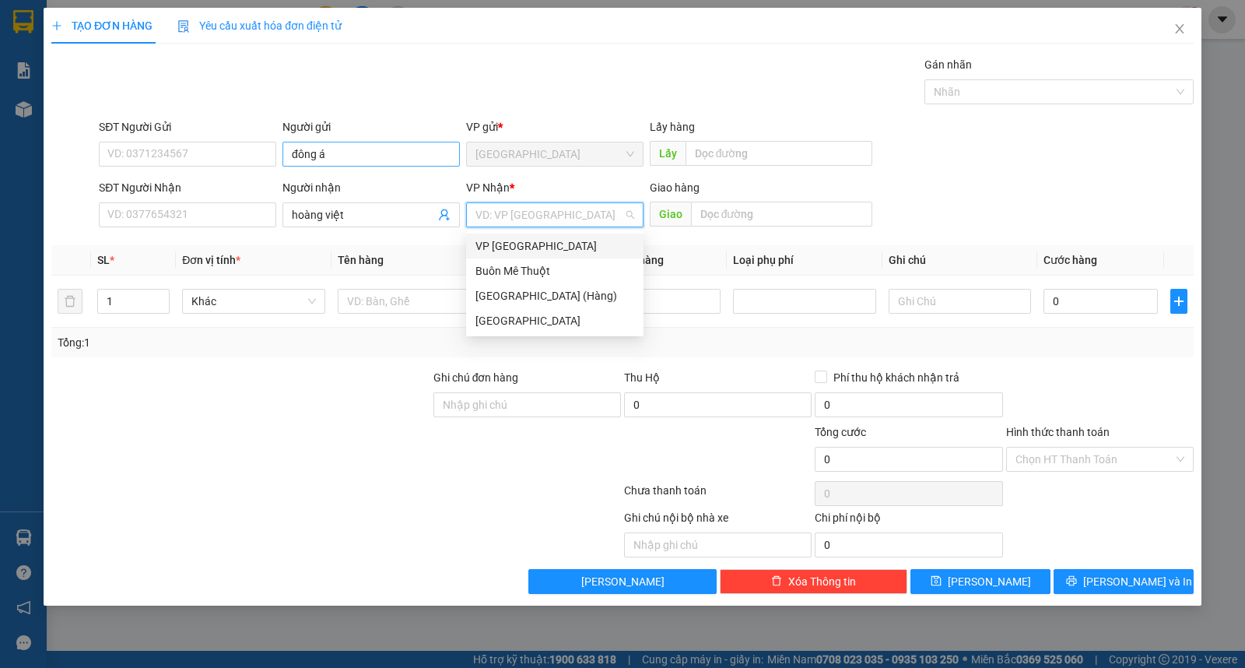
type input "ư"
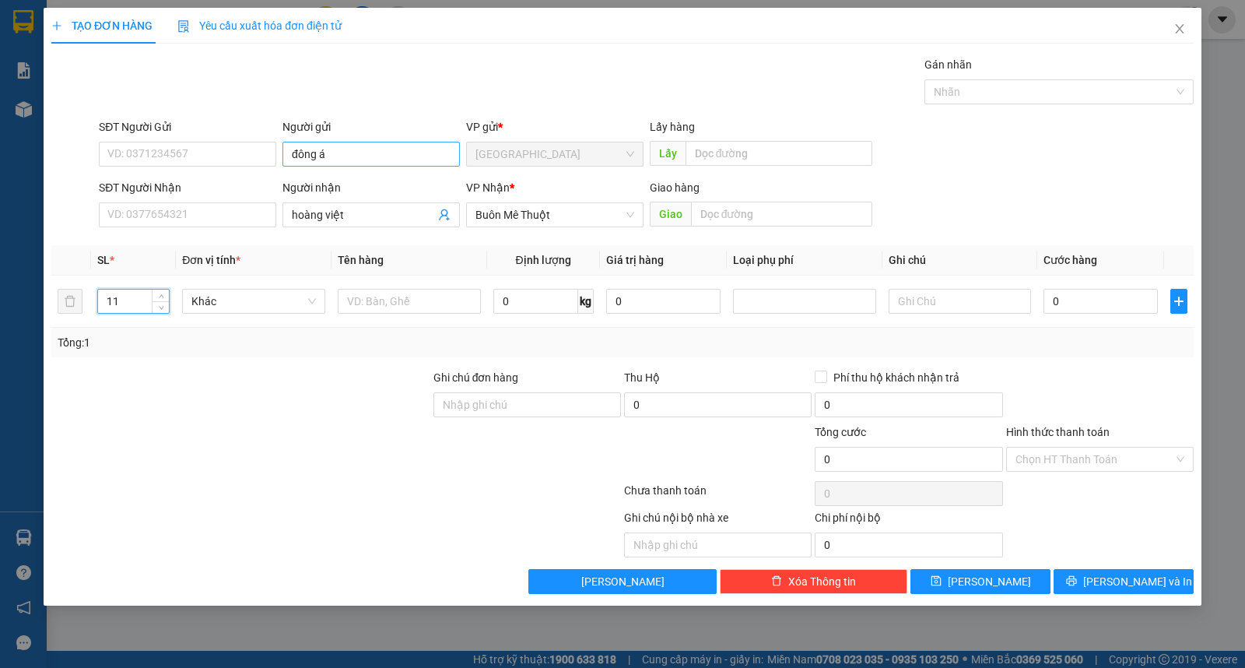
type input "11"
type input "thùng"
type input "2"
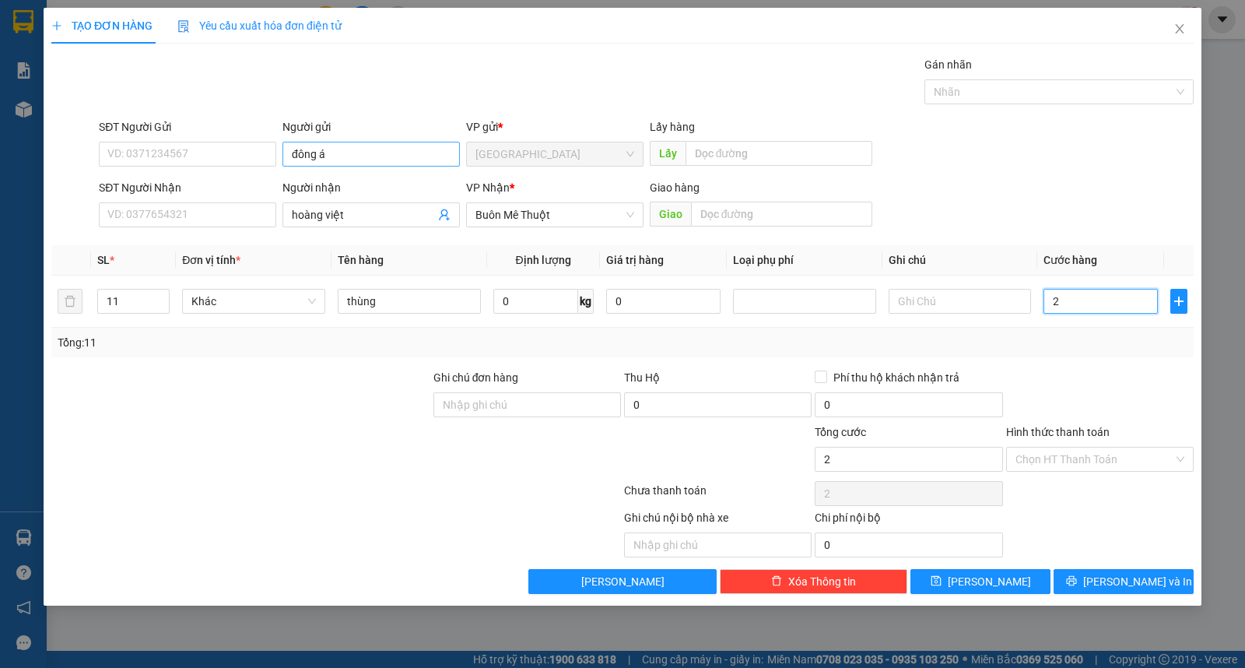
type input "24"
type input "240"
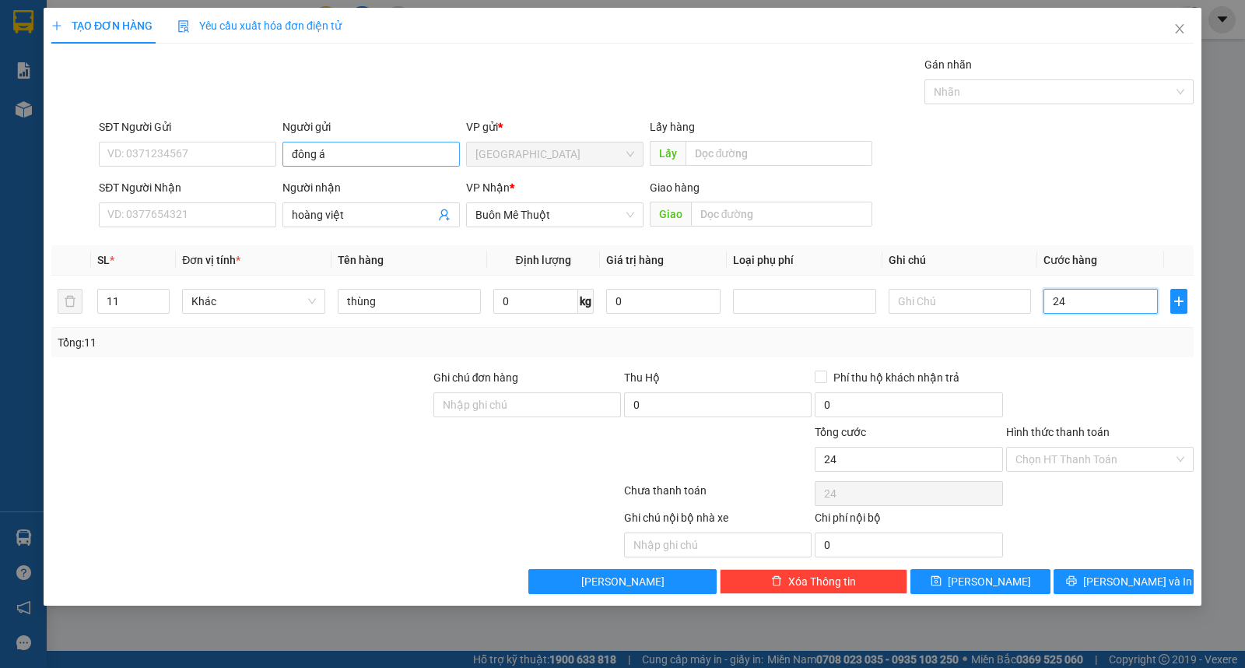
type input "240"
type input "240.000"
click at [1053, 468] on input "Hình thức thanh toán" at bounding box center [1095, 458] width 158 height 23
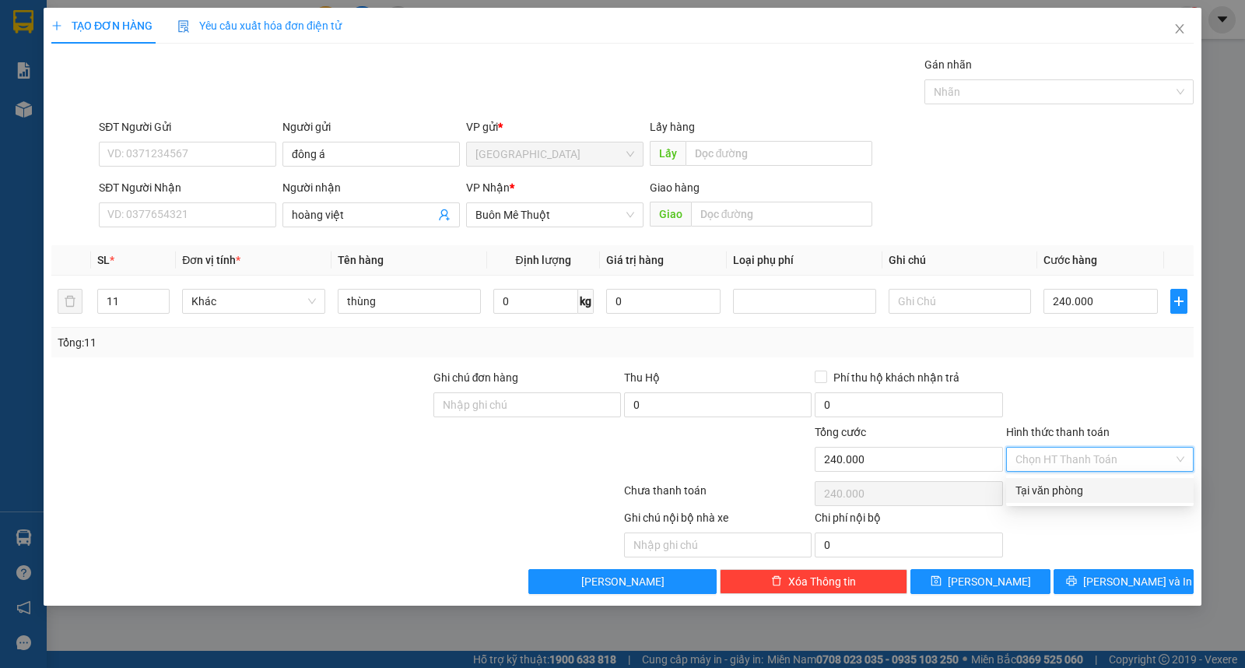
drag, startPoint x: 1054, startPoint y: 469, endPoint x: 1079, endPoint y: 518, distance: 55.0
click at [1068, 493] on div "Tại văn phòng" at bounding box center [1100, 490] width 169 height 17
type input "0"
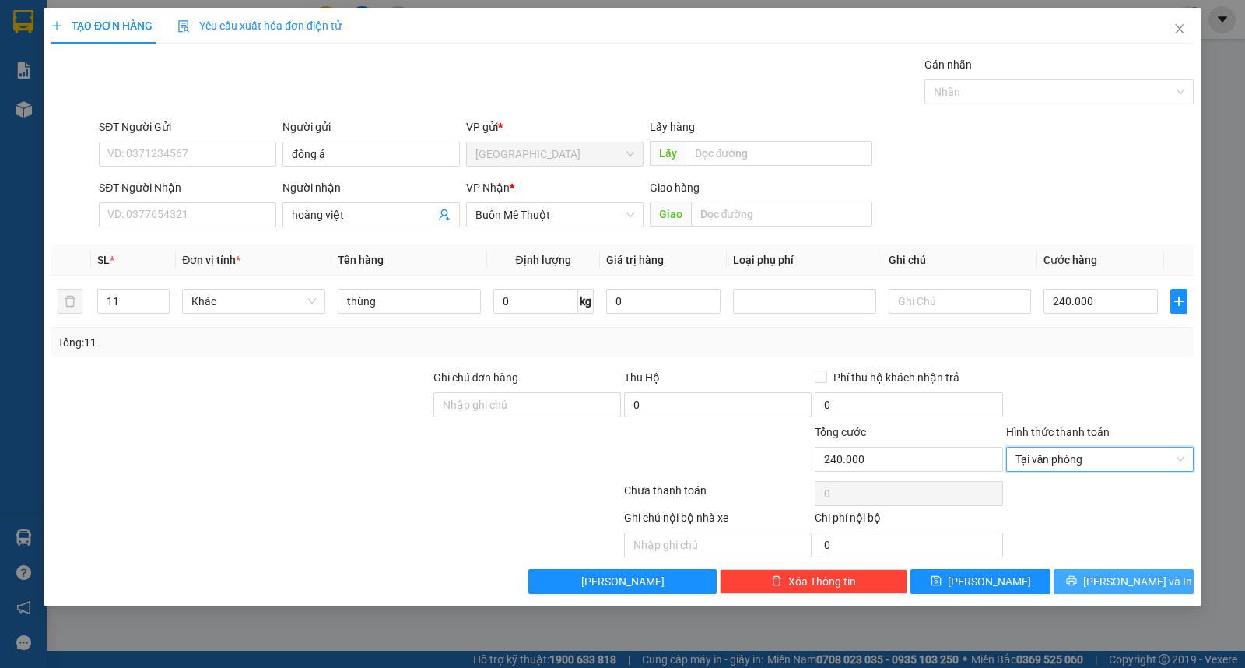
click at [1084, 582] on button "[PERSON_NAME] và In" at bounding box center [1124, 581] width 140 height 25
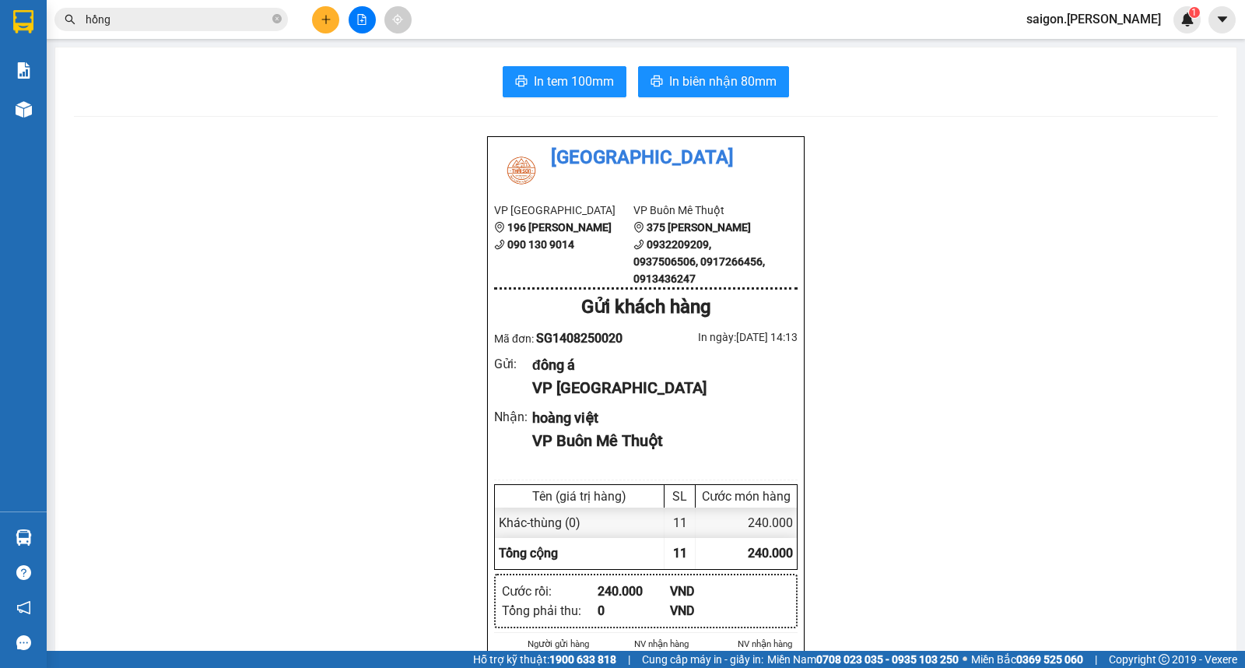
click at [320, 14] on button at bounding box center [325, 19] width 27 height 27
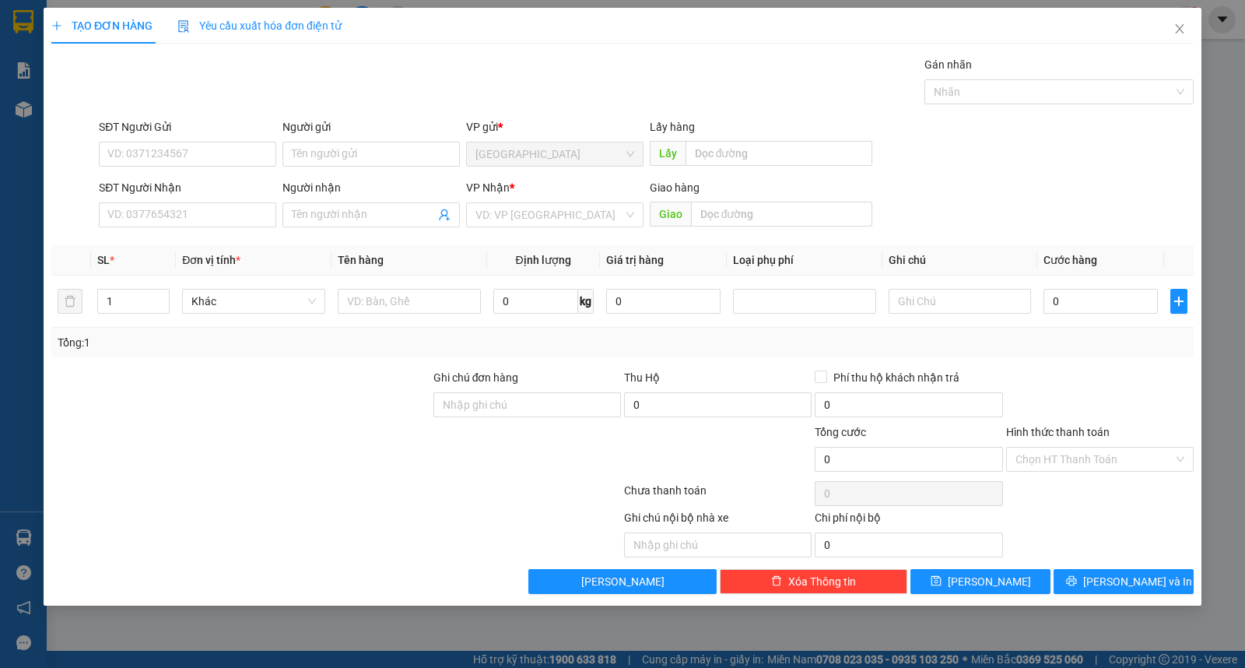
click at [0, 339] on div "TẠO ĐƠN HÀNG Yêu cầu xuất hóa đơn điện tử Transit Pickup Surcharge Ids Transit …" at bounding box center [622, 334] width 1245 height 668
click at [332, 164] on input "Người gửi" at bounding box center [370, 154] width 177 height 25
type input "HPL"
click at [174, 239] on div "02626544455 - TTXN" at bounding box center [187, 245] width 159 height 17
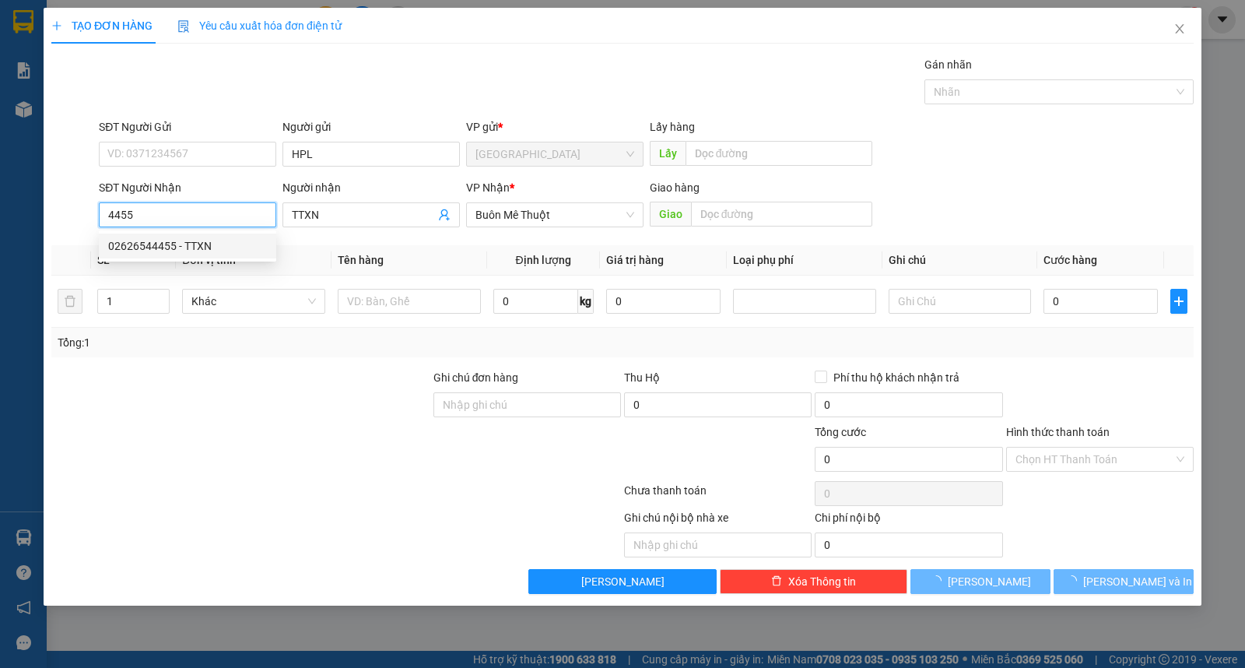
type input "02626544455"
type input "TTXN"
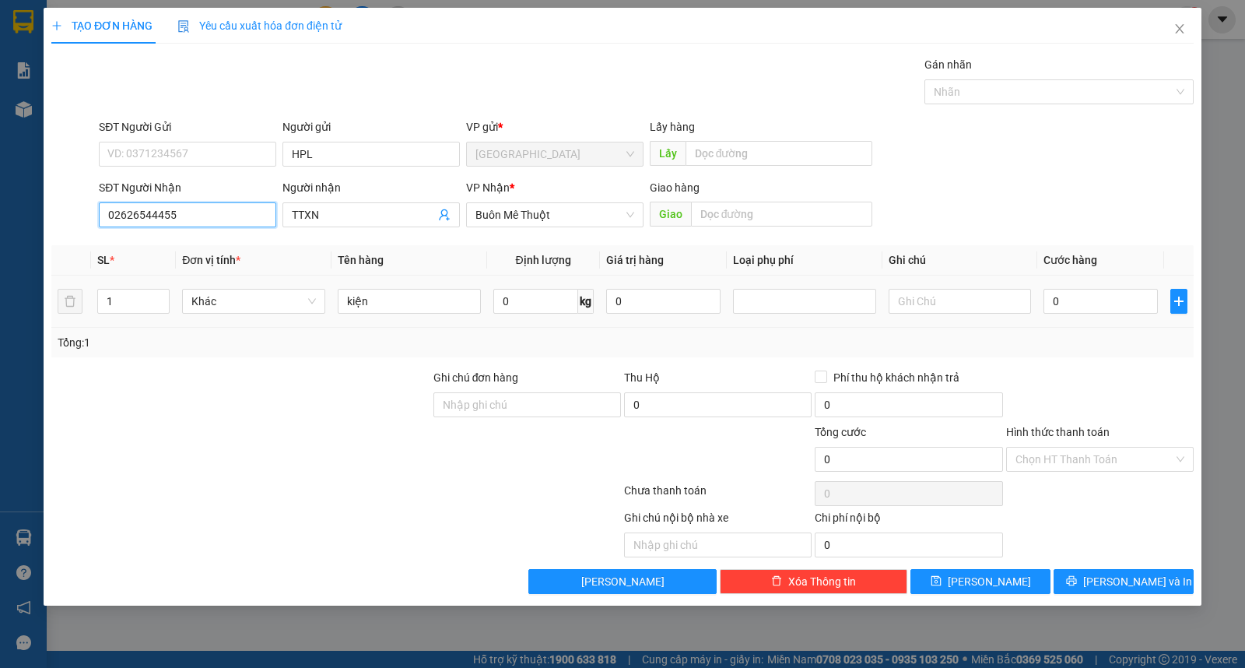
type input "02626544455"
click at [1117, 584] on span "[PERSON_NAME] và In" at bounding box center [1137, 581] width 109 height 17
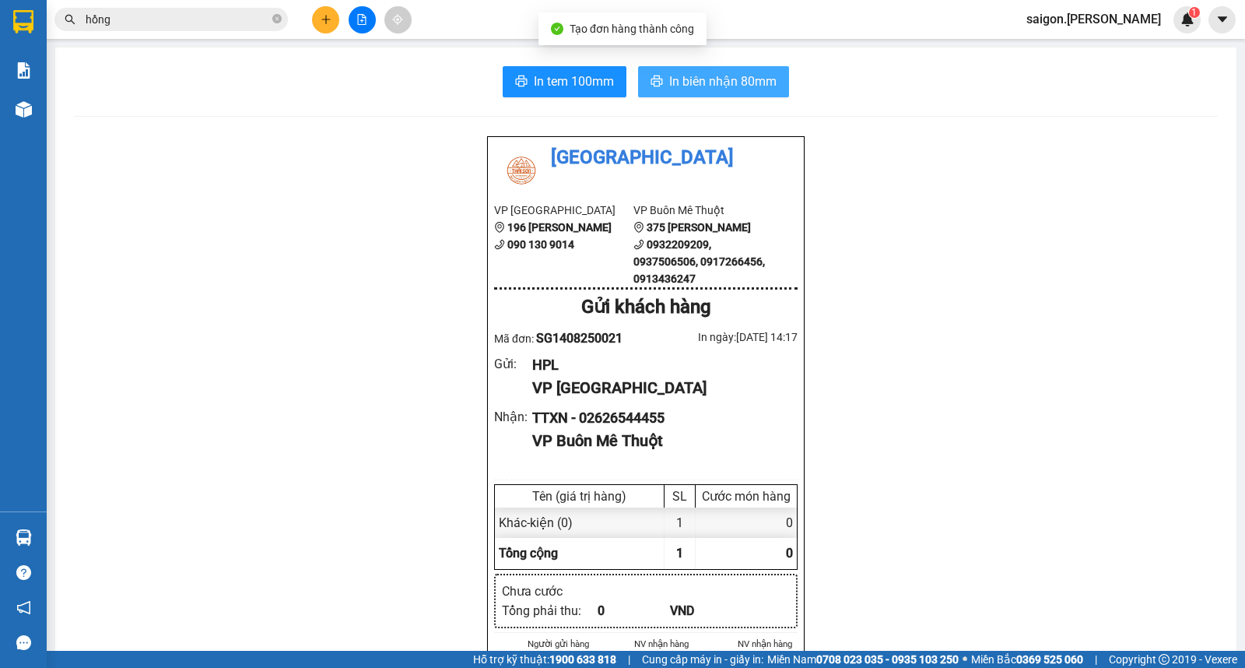
click at [679, 74] on span "In biên nhận 80mm" at bounding box center [722, 81] width 107 height 19
click at [331, 21] on icon "plus" at bounding box center [326, 19] width 11 height 11
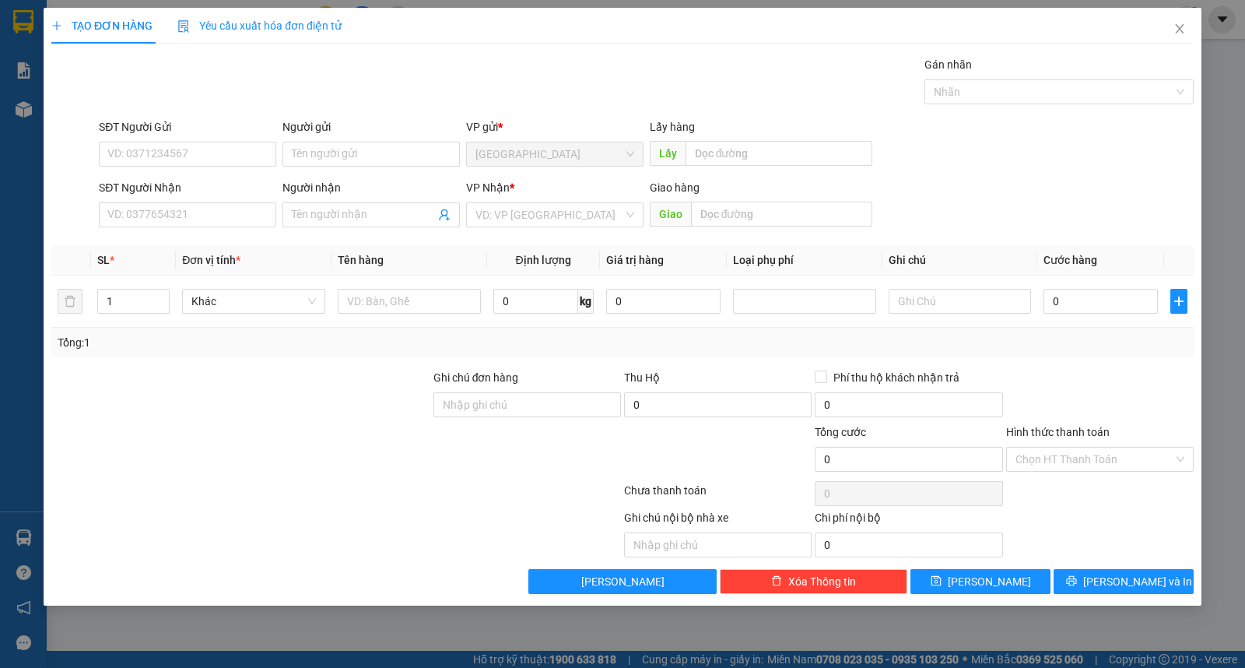
click at [364, 167] on div "Người gửi Tên người gửi" at bounding box center [370, 145] width 177 height 54
click at [361, 156] on input "Người gửi" at bounding box center [370, 154] width 177 height 25
type input "phước"
type input "[PERSON_NAME]"
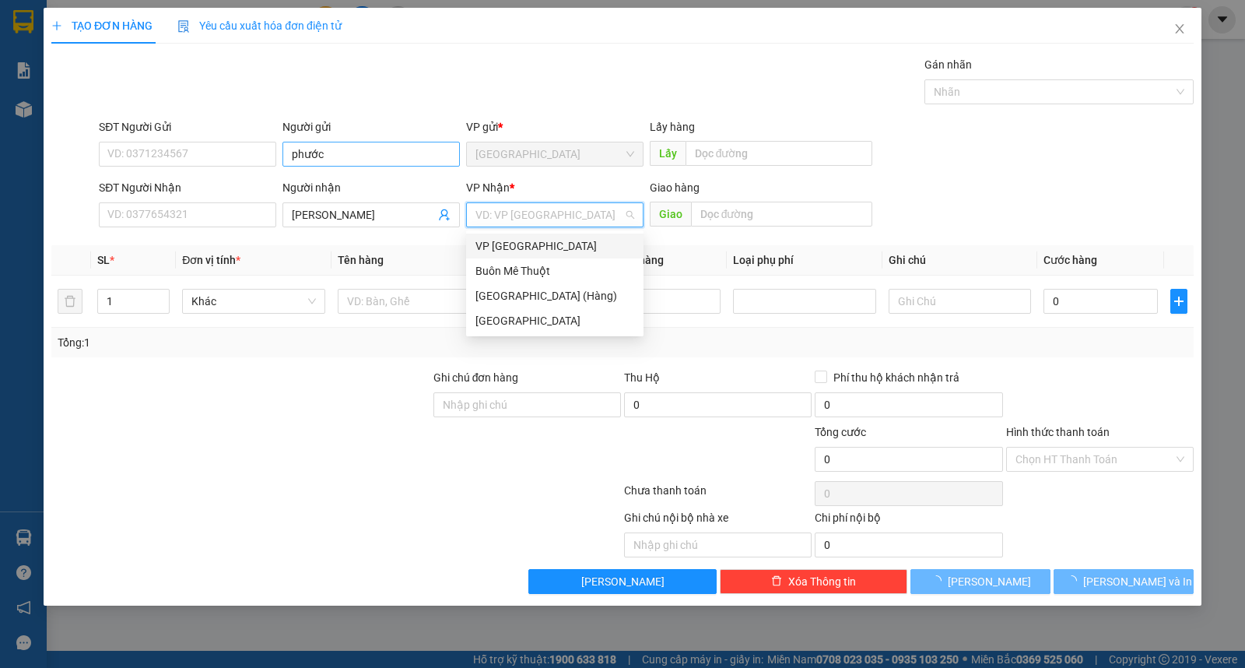
type input "ư"
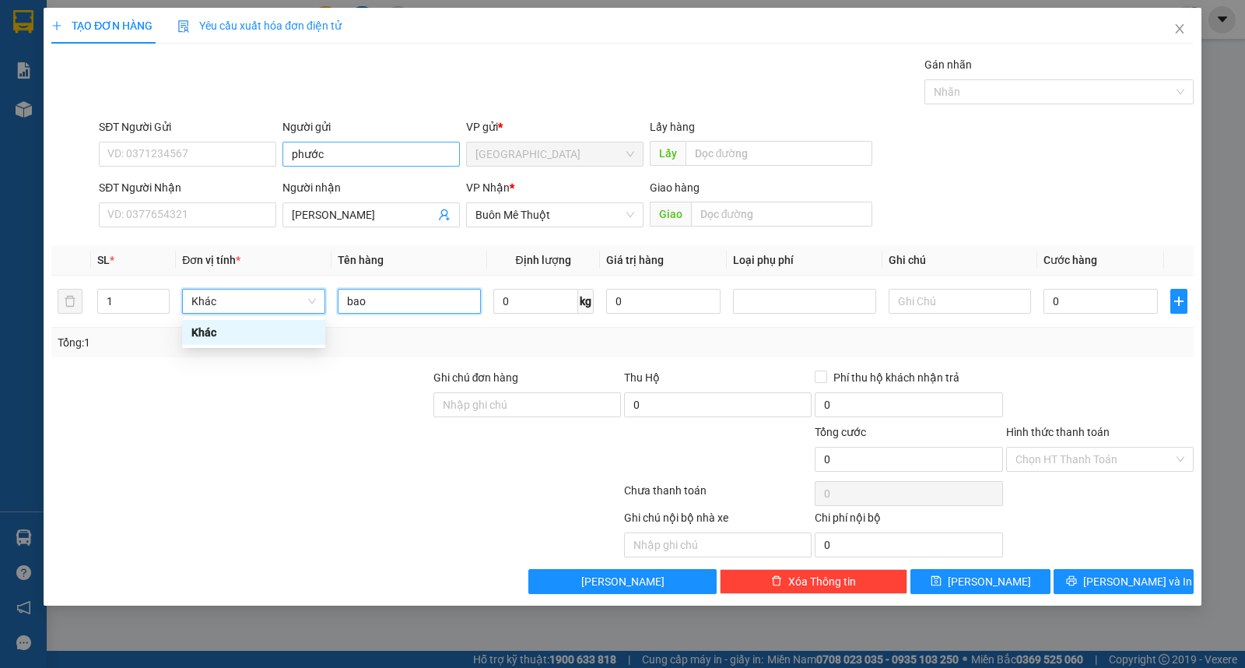
type input "bao"
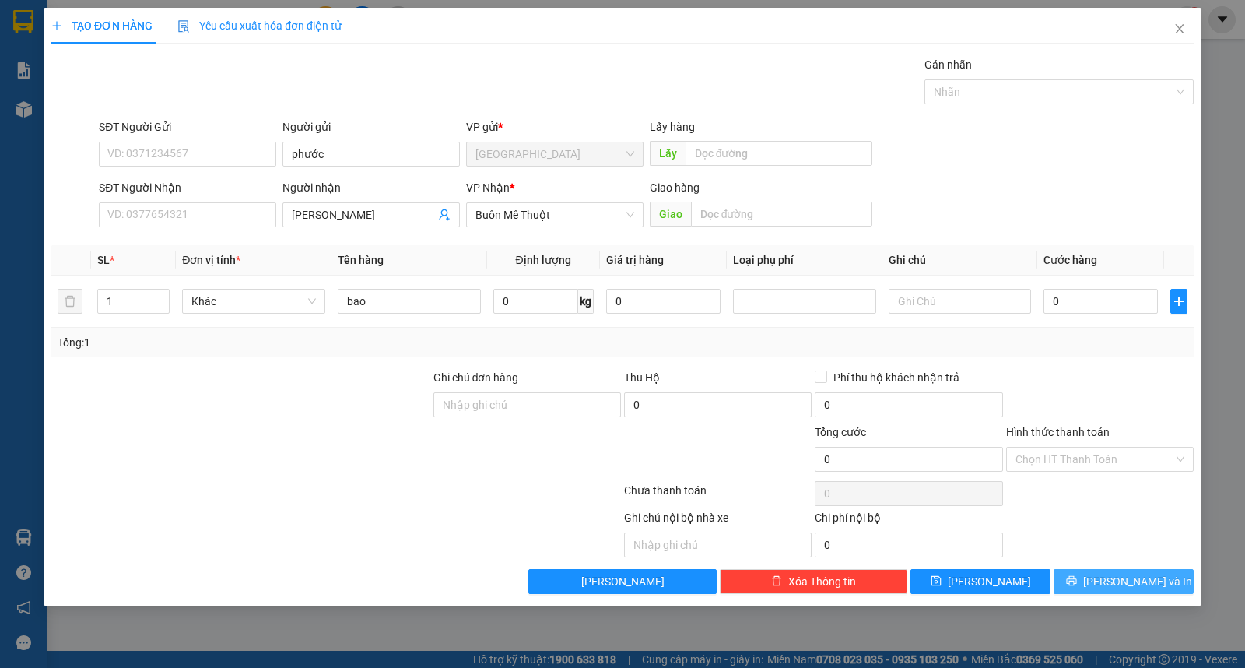
click at [1125, 593] on button "[PERSON_NAME] và In" at bounding box center [1124, 581] width 140 height 25
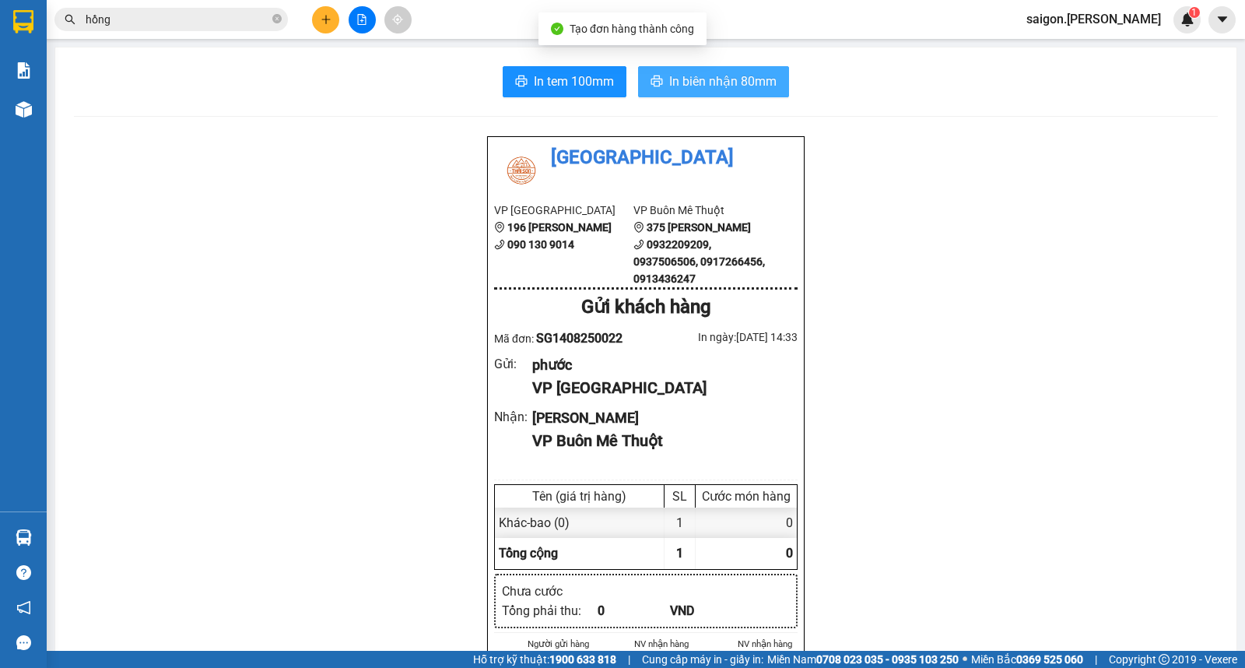
click at [712, 86] on span "In biên nhận 80mm" at bounding box center [722, 81] width 107 height 19
click at [328, 22] on icon "plus" at bounding box center [326, 19] width 11 height 11
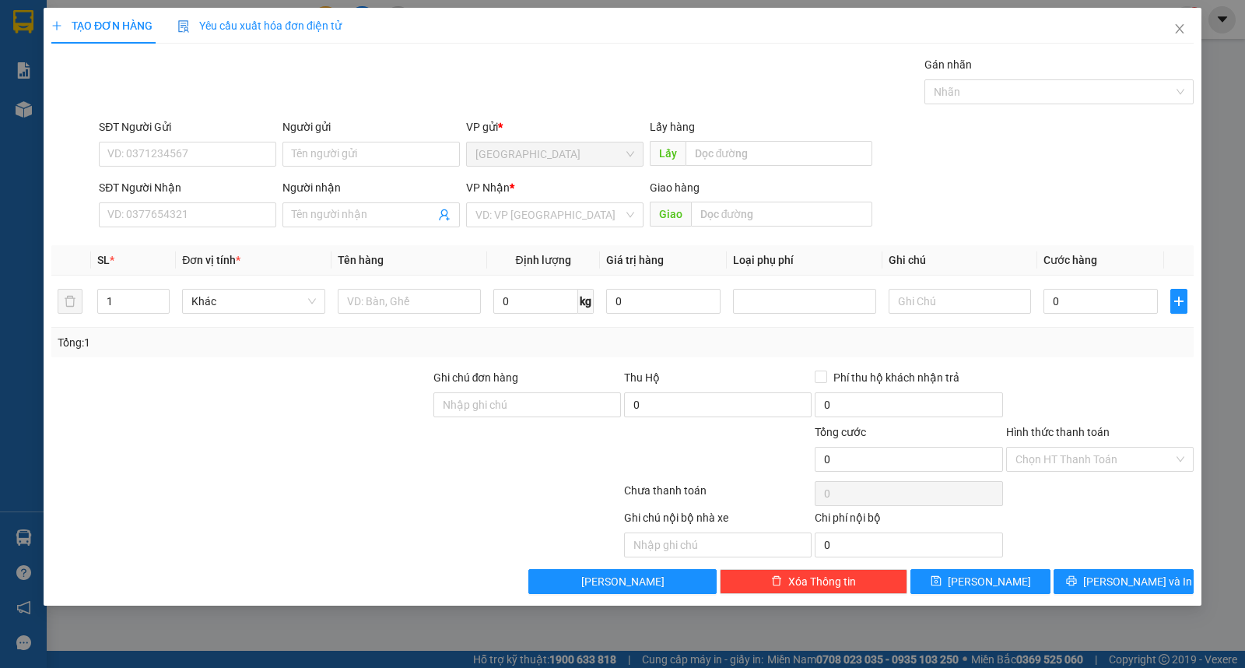
drag, startPoint x: 535, startPoint y: 218, endPoint x: 540, endPoint y: 227, distance: 10.4
click at [539, 224] on input "search" at bounding box center [549, 214] width 148 height 23
click at [143, 216] on input "SĐT Người Nhận" at bounding box center [187, 214] width 177 height 25
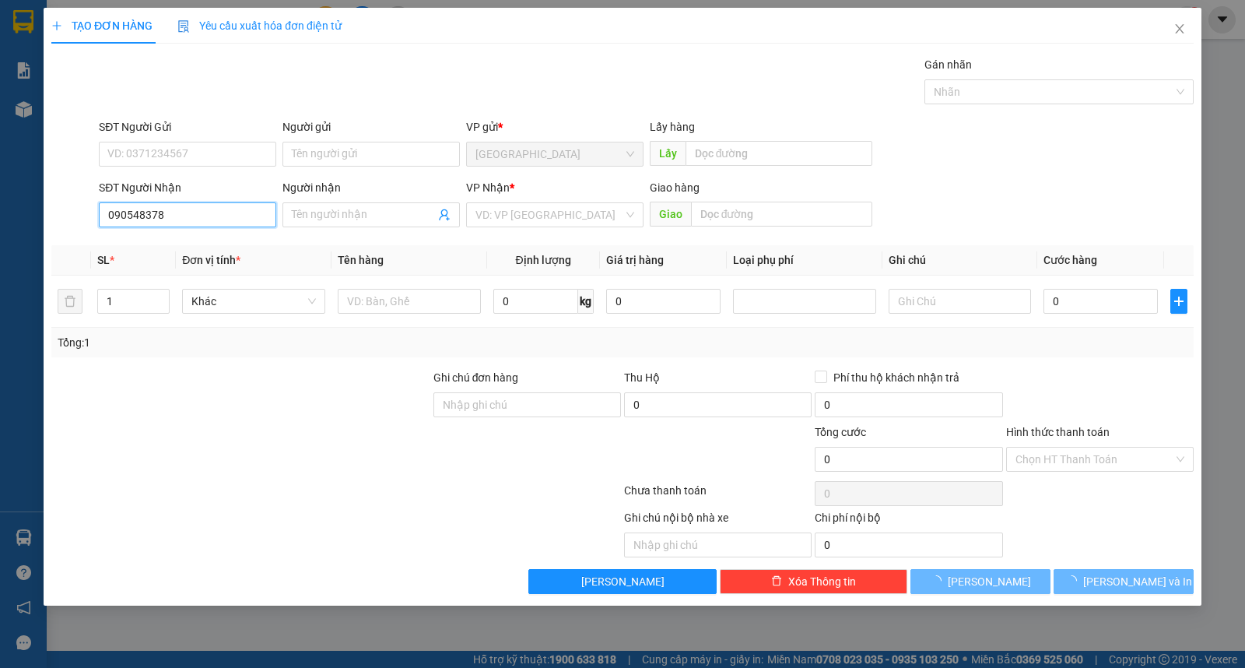
type input "0905483783"
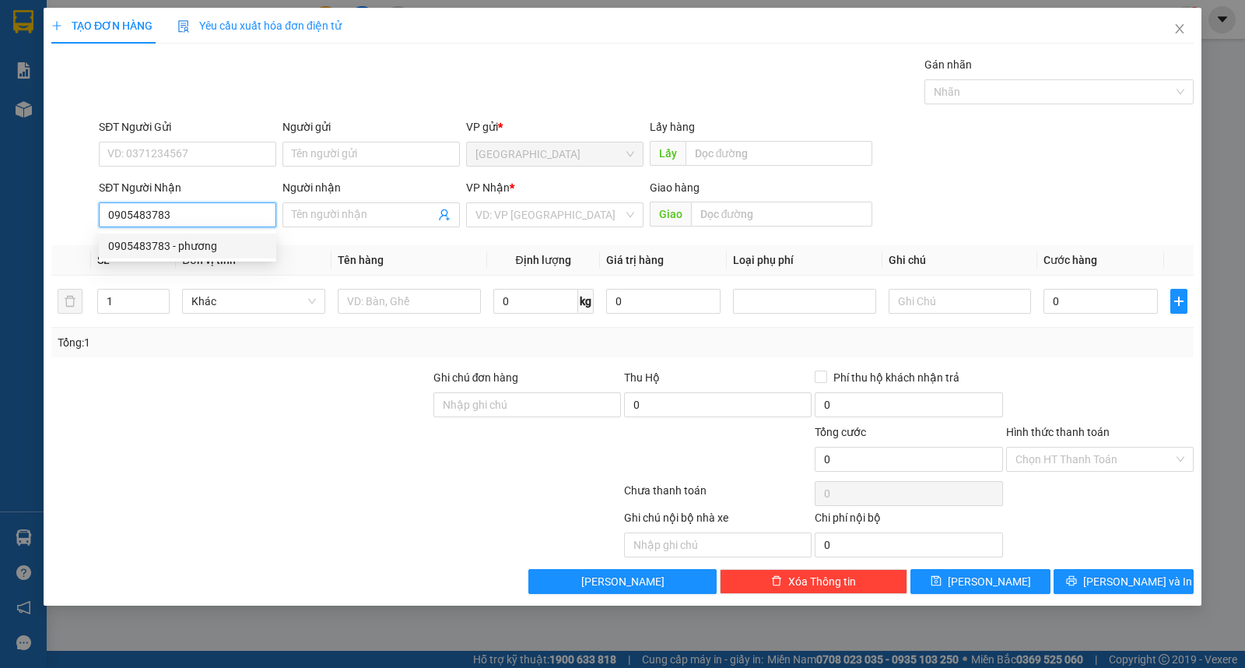
drag, startPoint x: 150, startPoint y: 251, endPoint x: 175, endPoint y: 246, distance: 25.3
click at [151, 251] on div "0905483783 - phương" at bounding box center [187, 245] width 159 height 17
type input "phương"
type input "0905483783"
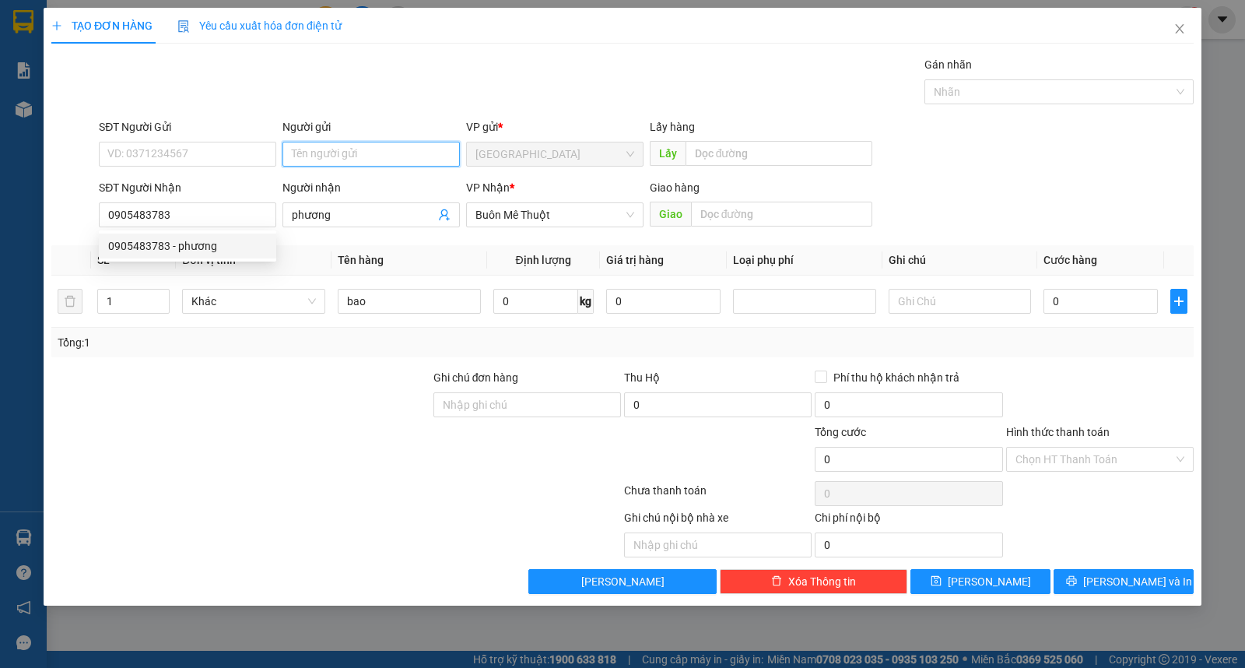
click at [413, 149] on input "Người gửi" at bounding box center [370, 154] width 177 height 25
type input "hương"
type input "kiện"
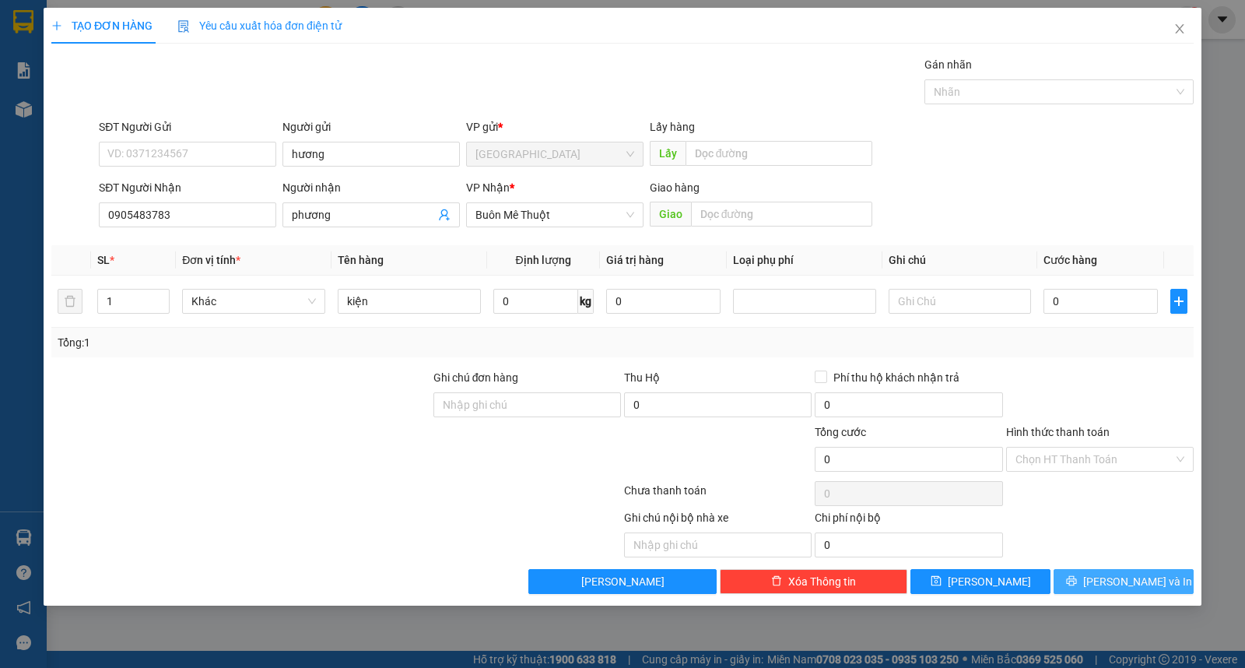
click at [1132, 588] on span "[PERSON_NAME] và In" at bounding box center [1137, 581] width 109 height 17
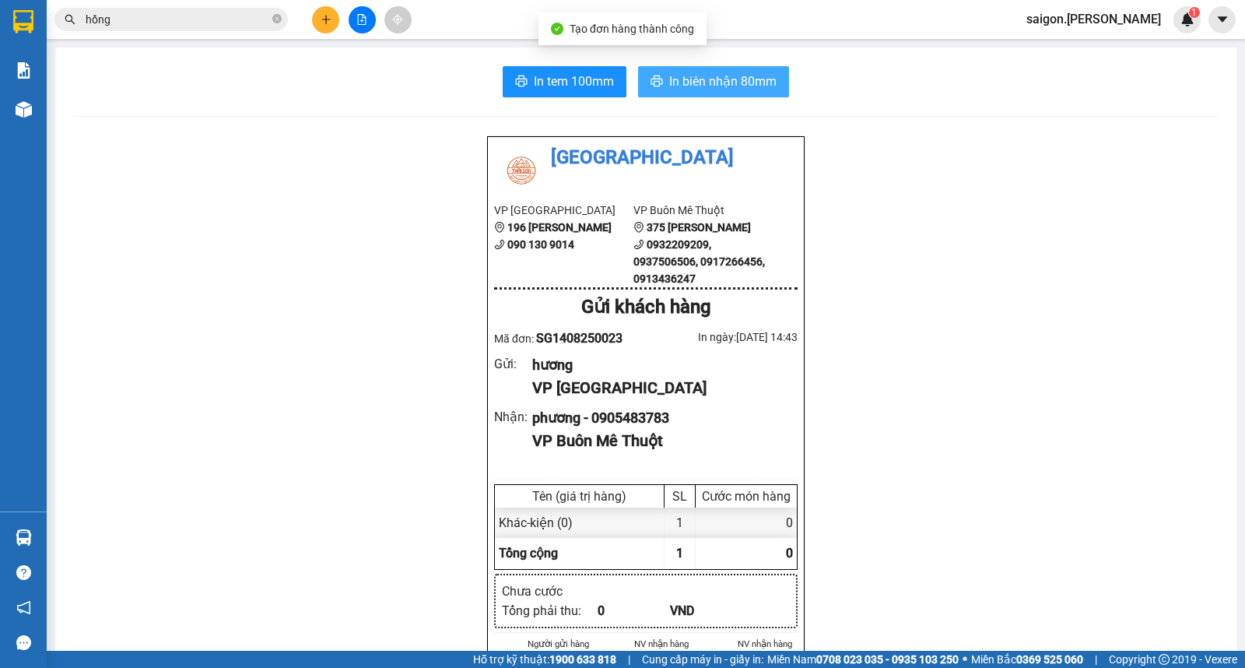
click at [742, 91] on button "In biên nhận 80mm" at bounding box center [713, 81] width 151 height 31
click at [328, 19] on icon "plus" at bounding box center [326, 19] width 11 height 11
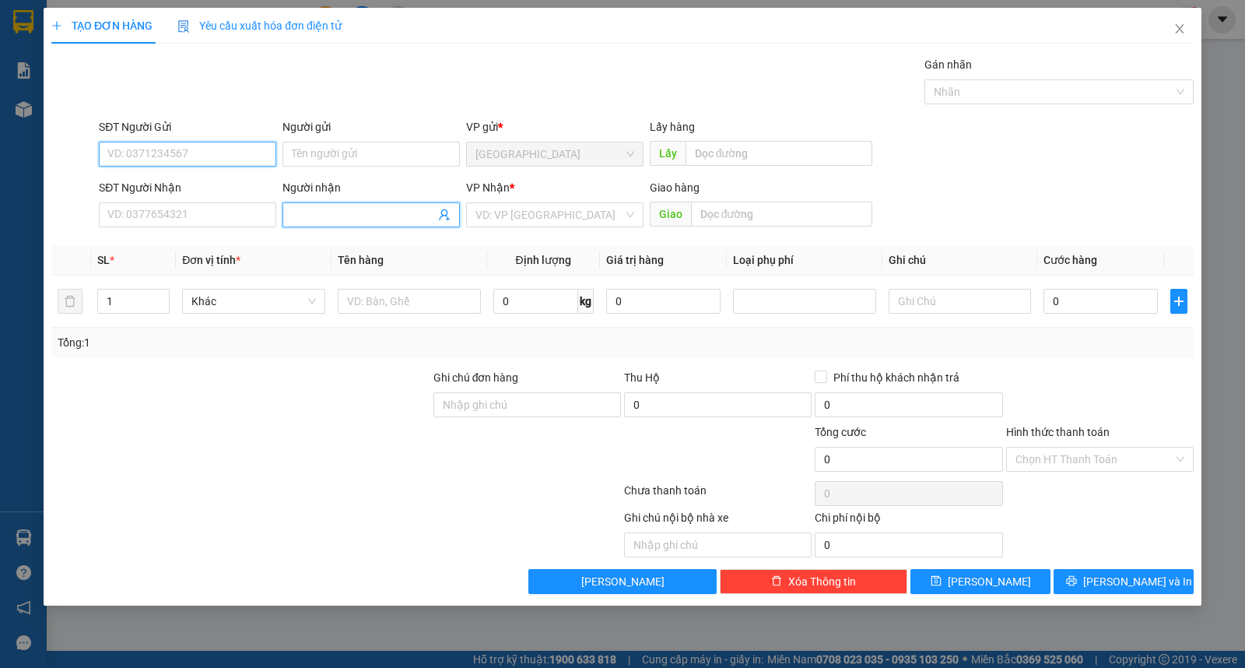
click at [389, 216] on input "Người nhận" at bounding box center [363, 214] width 143 height 17
click at [406, 154] on input "Người gửi" at bounding box center [370, 154] width 177 height 25
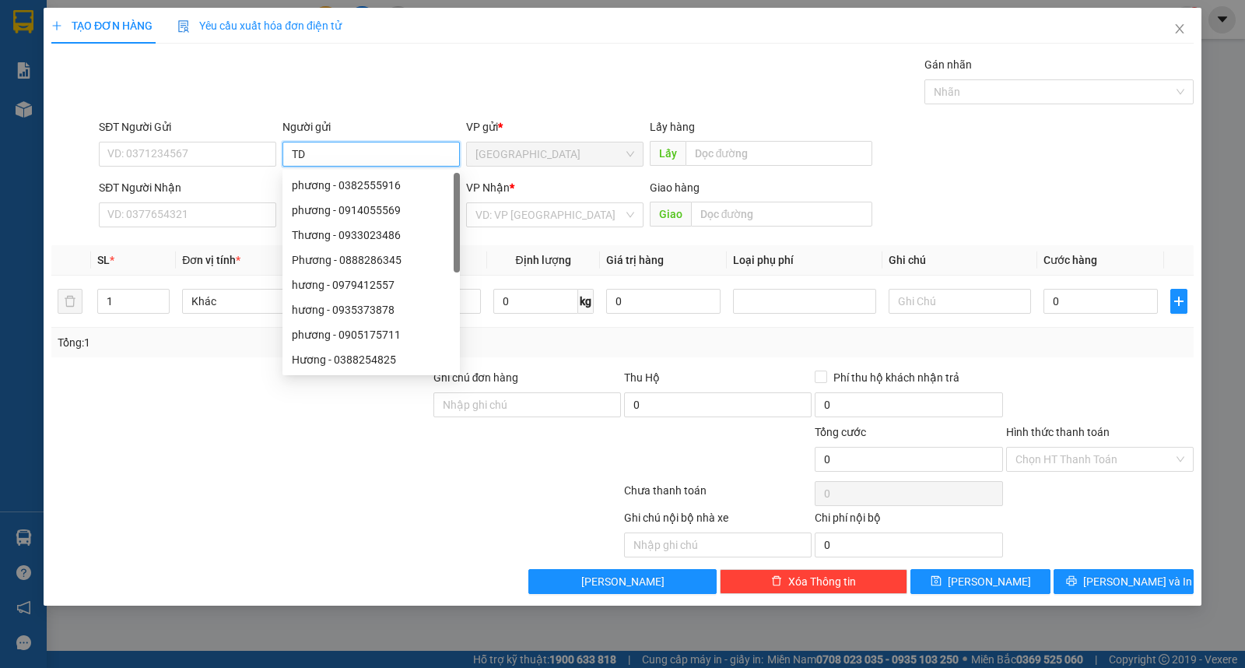
type input "TD"
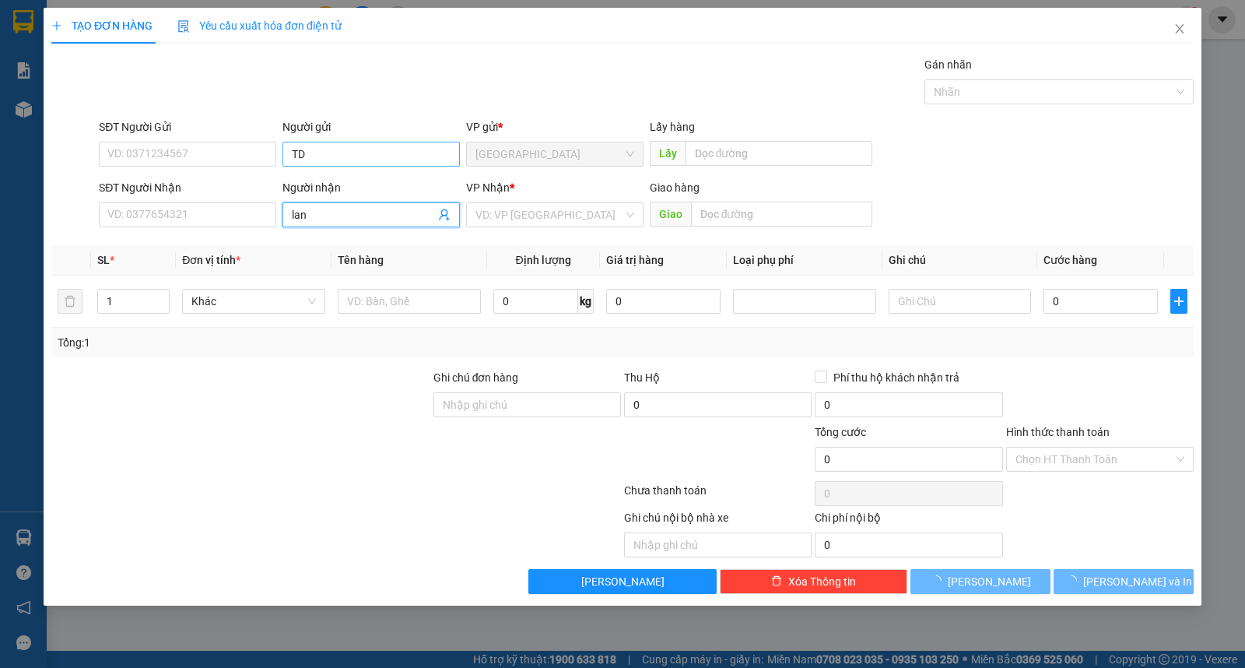
type input "lan"
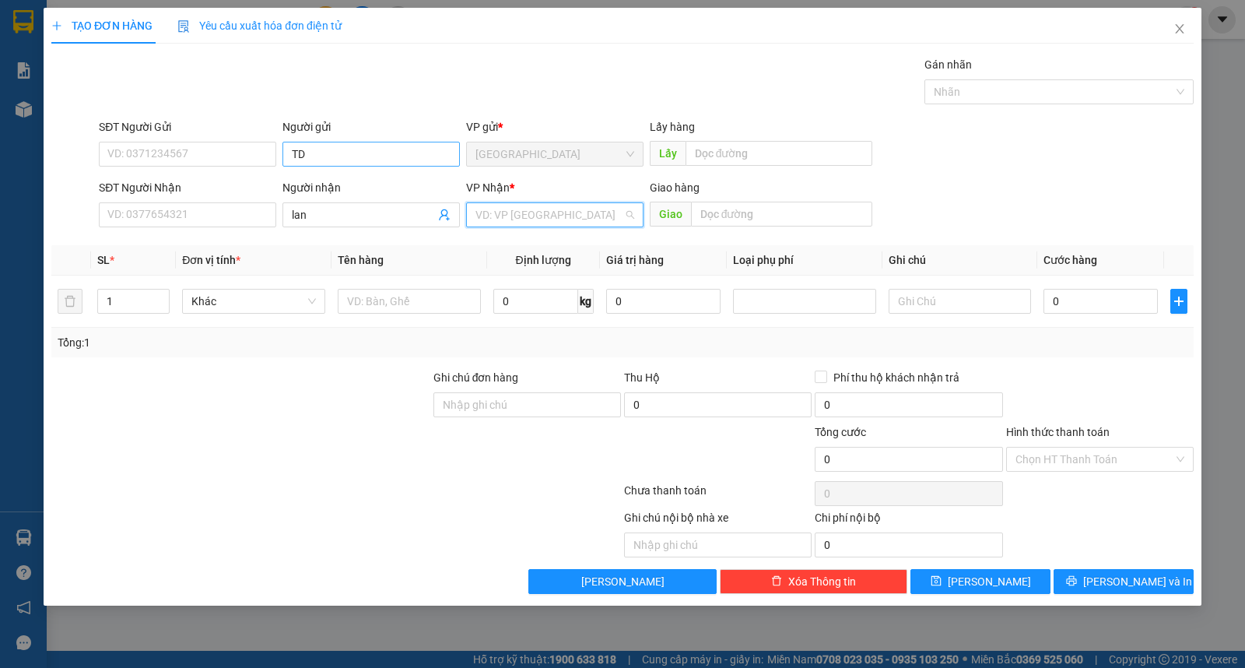
type input "ư"
type input "3"
type input "bao"
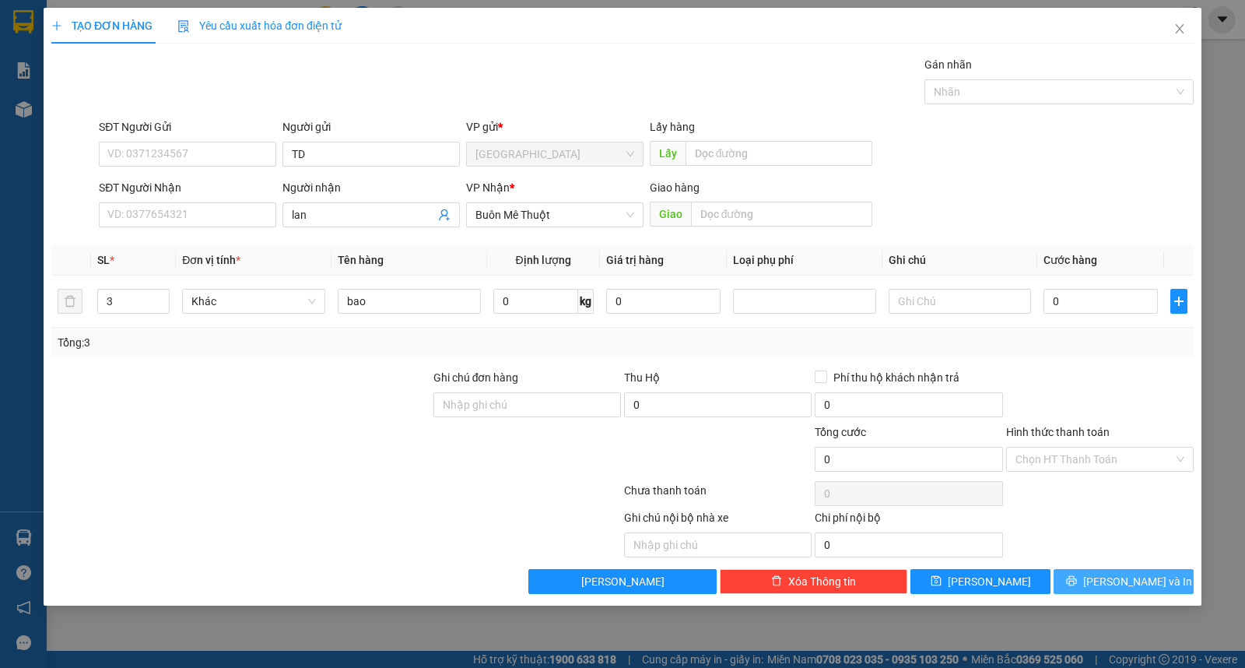
click at [1077, 581] on icon "printer" at bounding box center [1071, 580] width 11 height 11
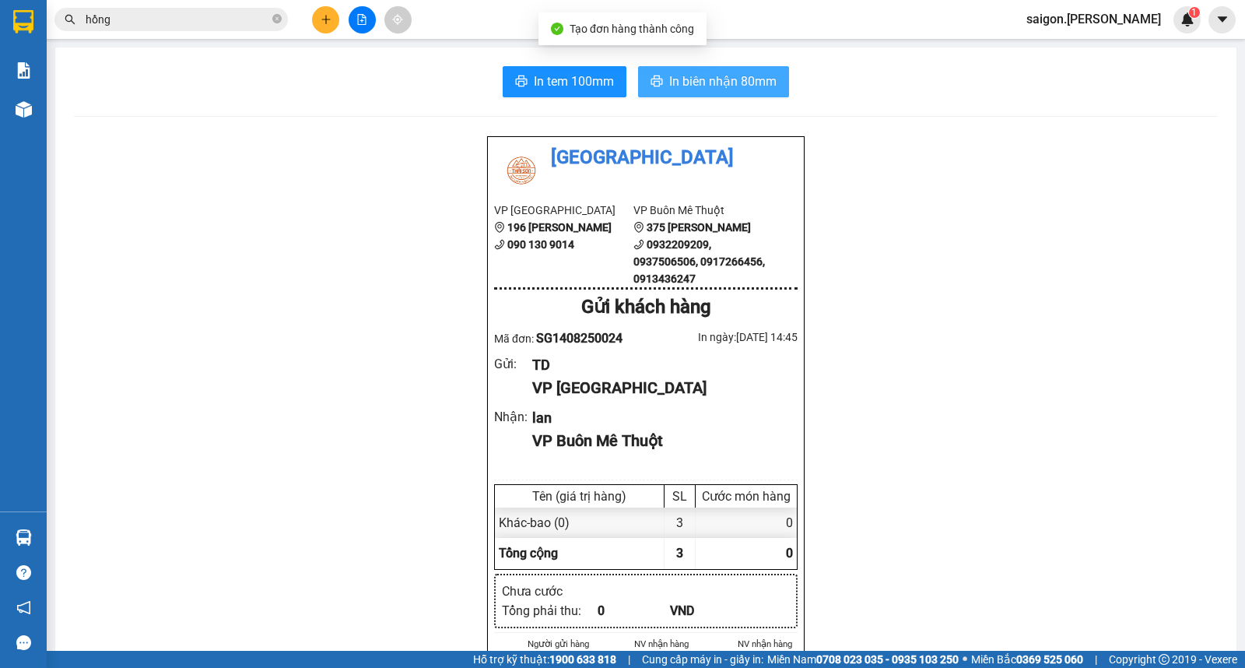
click at [691, 89] on span "In biên nhận 80mm" at bounding box center [722, 81] width 107 height 19
click at [776, 247] on div "VP [GEOGRAPHIC_DATA] 196 [PERSON_NAME] 090 130 9014 VP Buôn Mê Thuột 375 Hoàng …" at bounding box center [646, 246] width 304 height 88
click at [183, 27] on div "Kết quả tìm kiếm ( 557 ) Bộ lọc Thuộc VP này Ngày tạo đơn gần nhất Mã ĐH Trạng …" at bounding box center [152, 19] width 304 height 27
click at [188, 24] on input "hồng" at bounding box center [178, 19] width 184 height 17
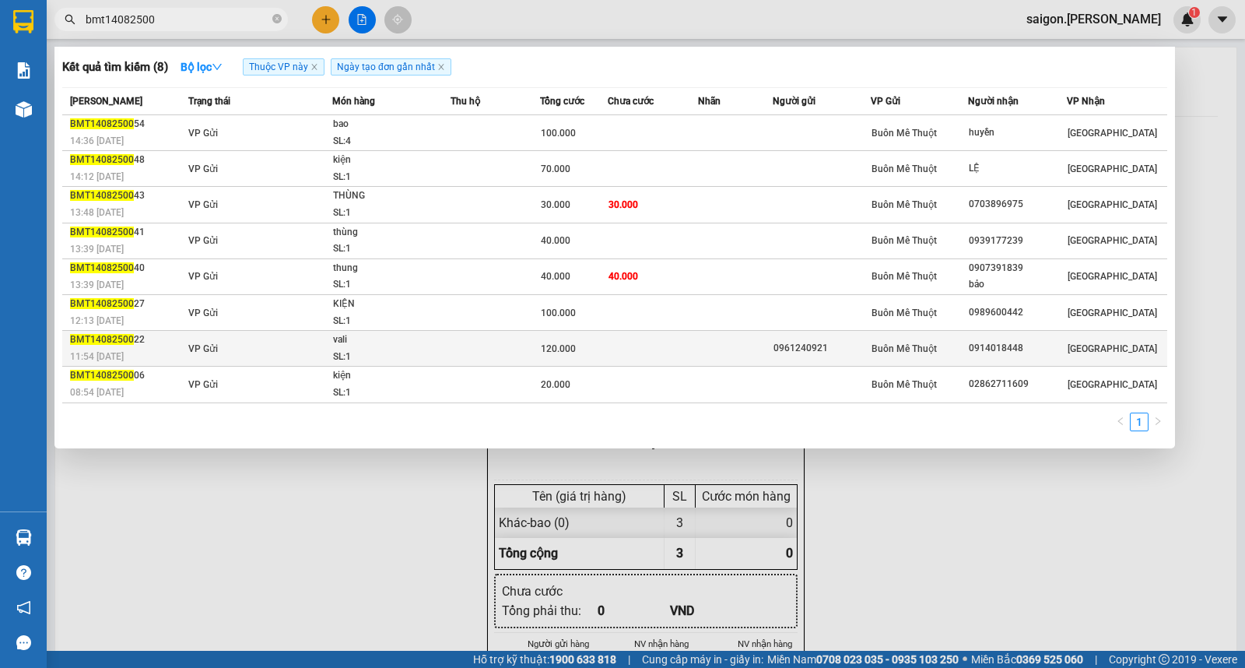
type input "bmt14082500"
click at [532, 353] on td at bounding box center [495, 349] width 89 height 36
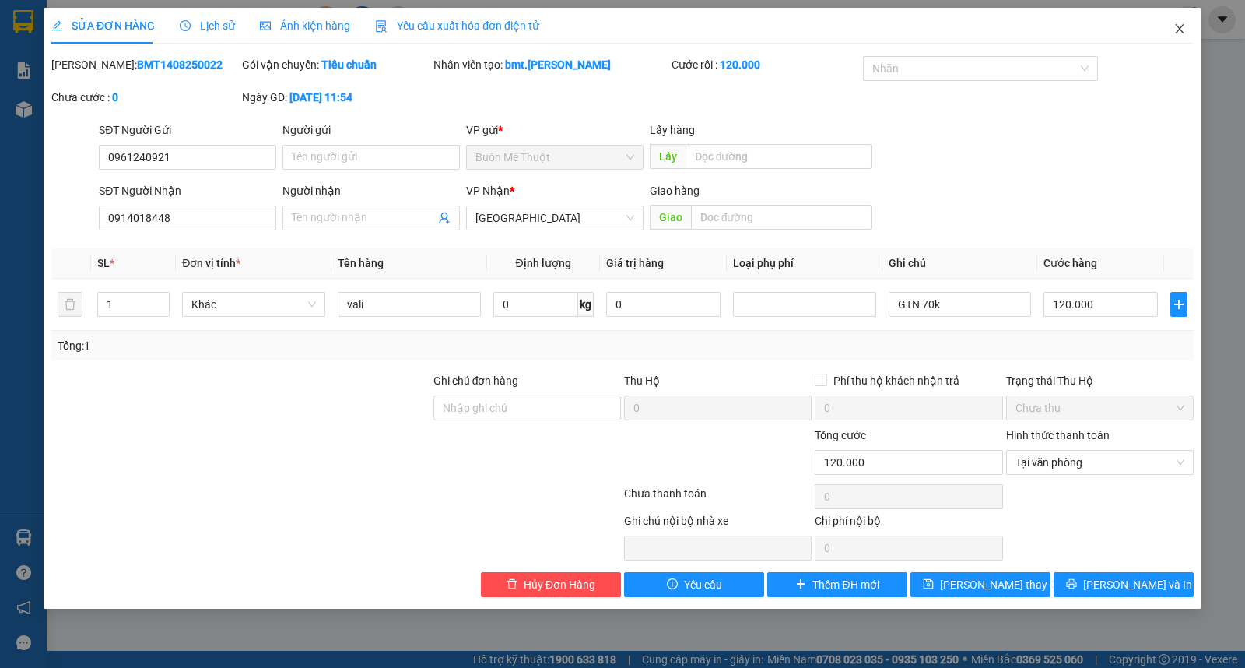
drag, startPoint x: 1177, startPoint y: 33, endPoint x: 1168, endPoint y: 37, distance: 9.4
click at [1177, 33] on icon "close" at bounding box center [1179, 28] width 9 height 9
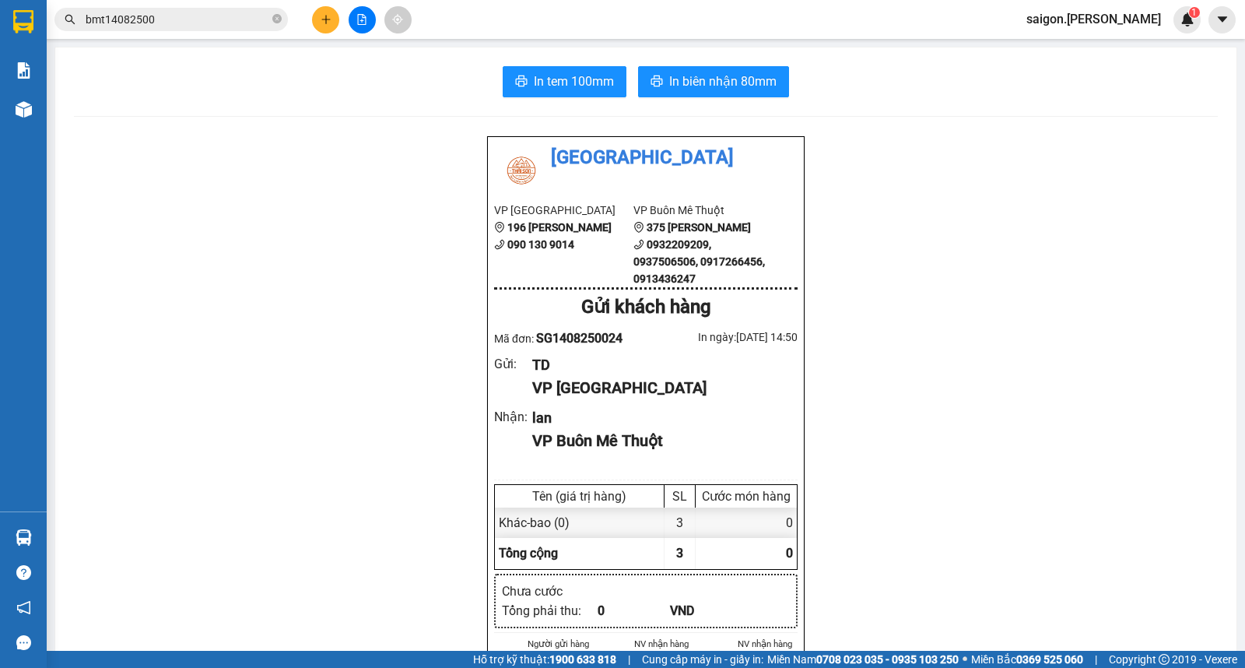
click at [158, 19] on input "bmt14082500" at bounding box center [178, 19] width 184 height 17
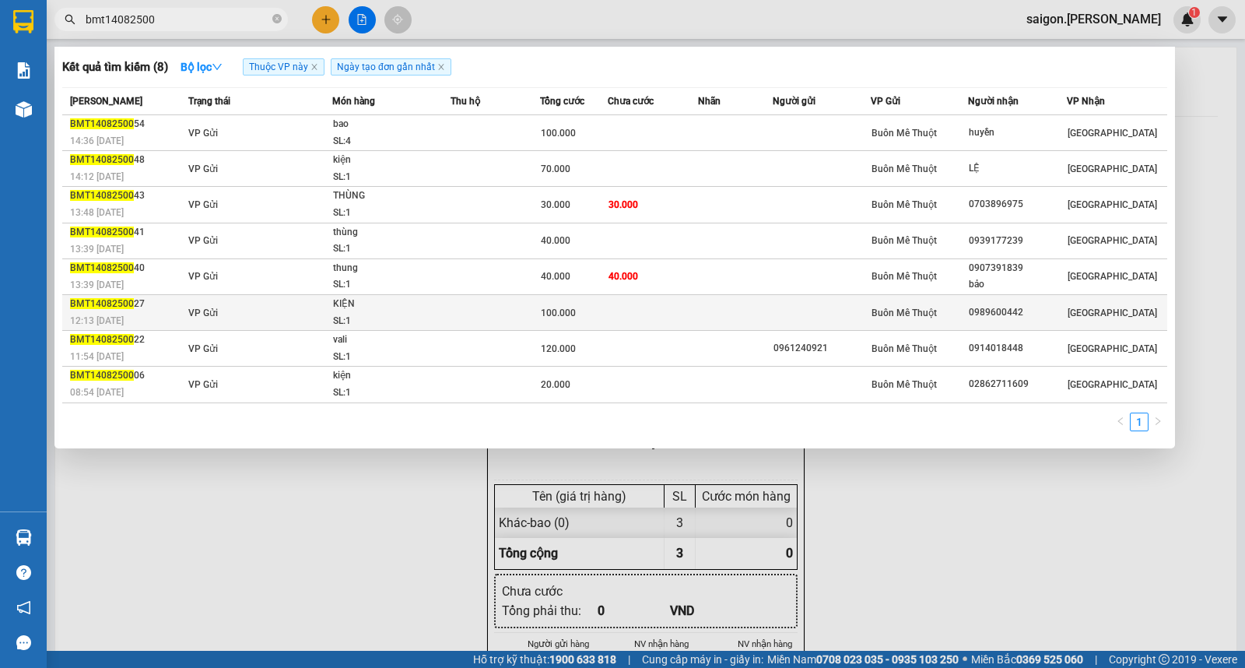
click at [476, 317] on td at bounding box center [495, 312] width 89 height 36
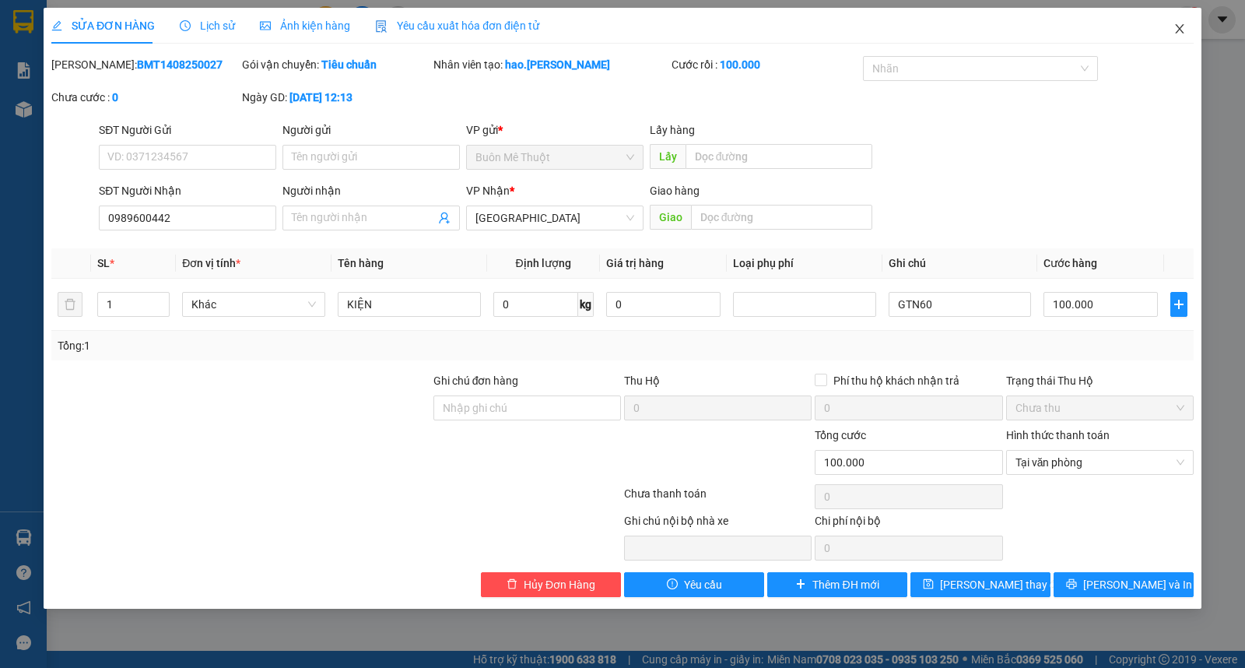
click at [1177, 26] on icon "close" at bounding box center [1179, 28] width 9 height 9
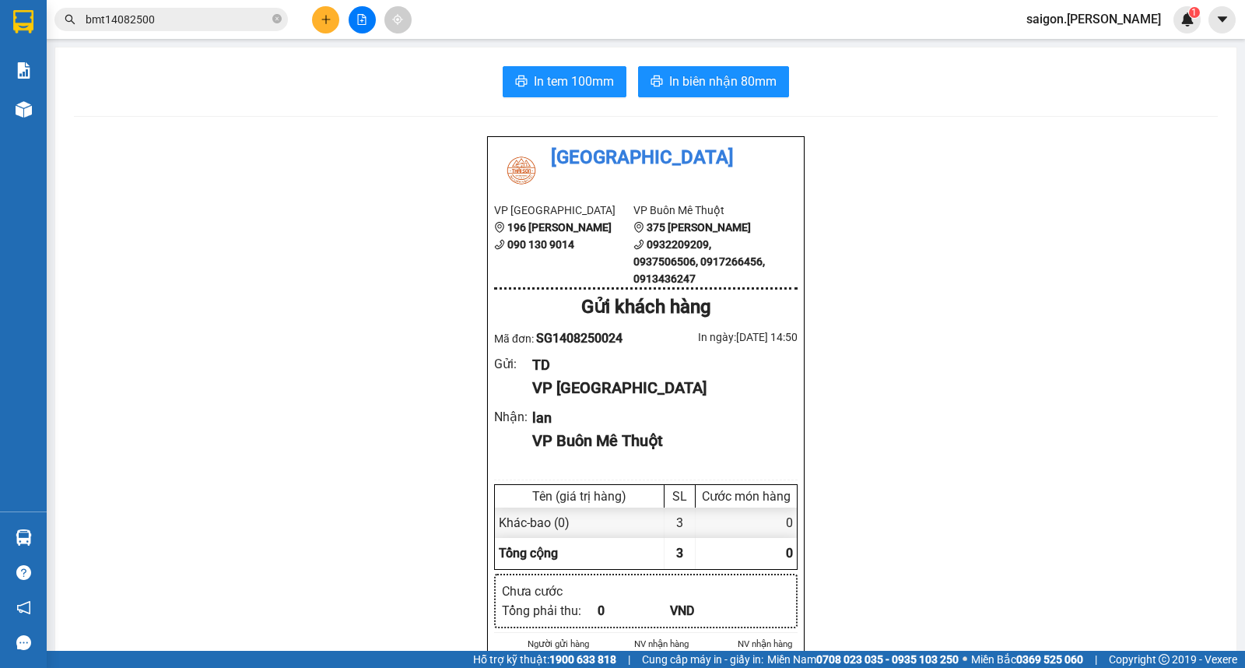
click at [220, 23] on input "bmt14082500" at bounding box center [178, 19] width 184 height 17
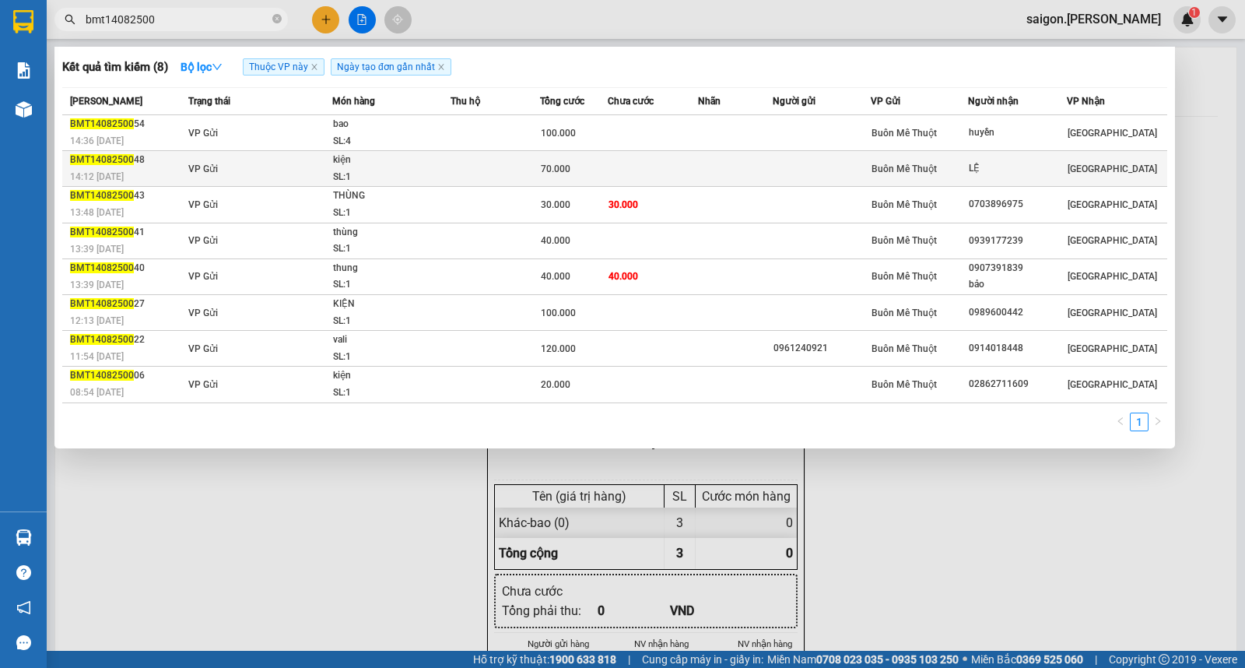
click at [391, 181] on div "SL: 1" at bounding box center [391, 177] width 117 height 17
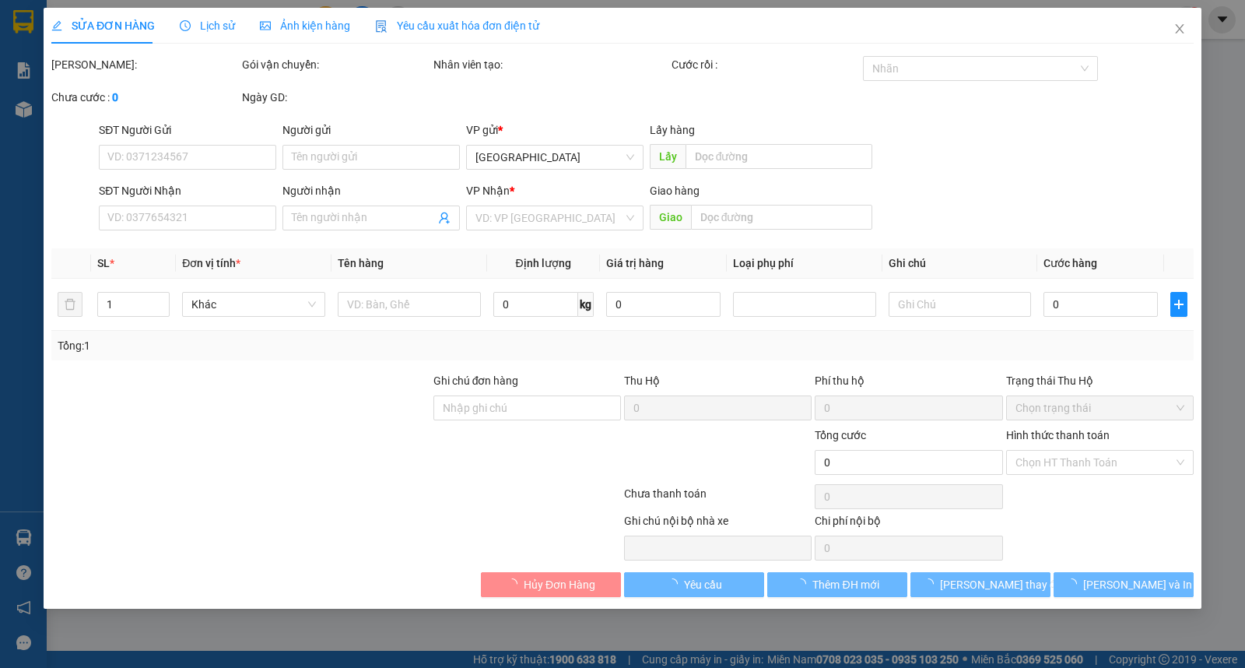
type input "LỆ"
type input "70.000"
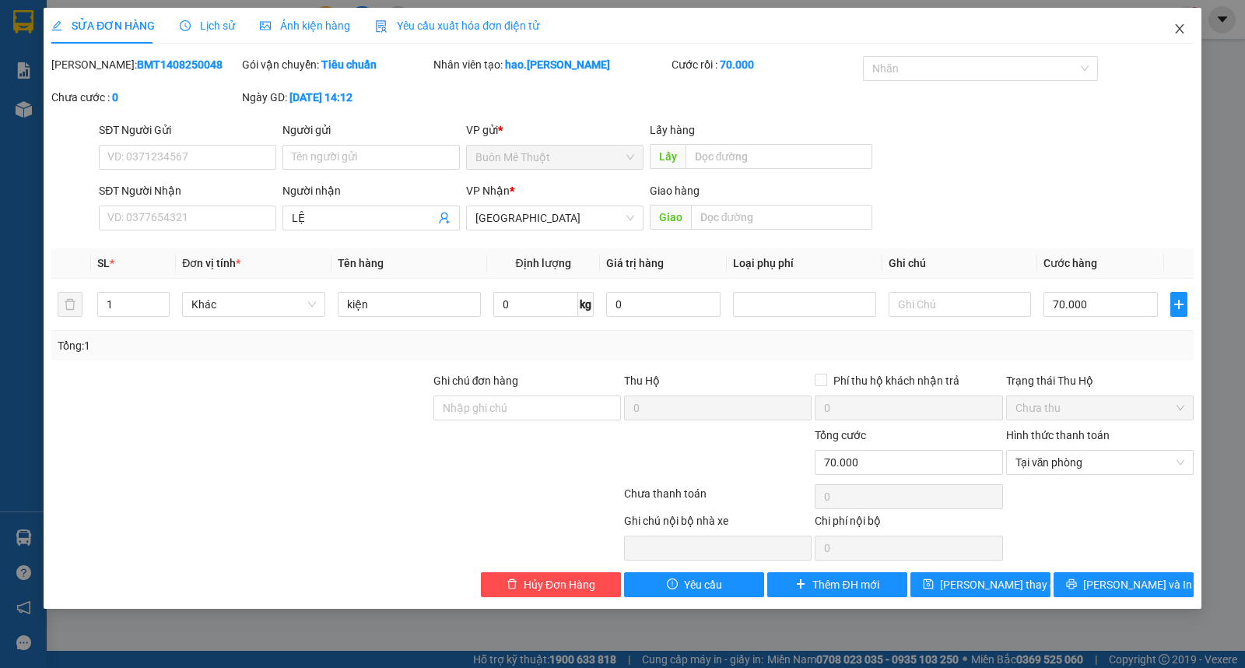
click at [1178, 35] on icon "close" at bounding box center [1180, 29] width 12 height 12
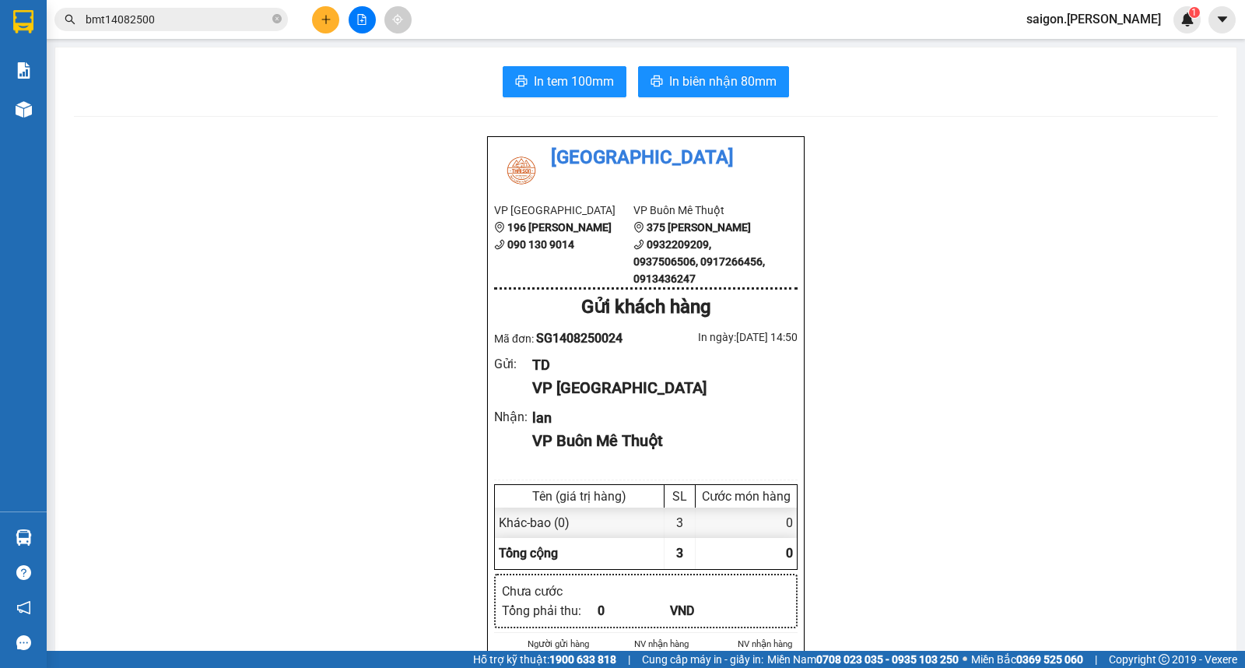
click at [207, 26] on input "bmt14082500" at bounding box center [178, 19] width 184 height 17
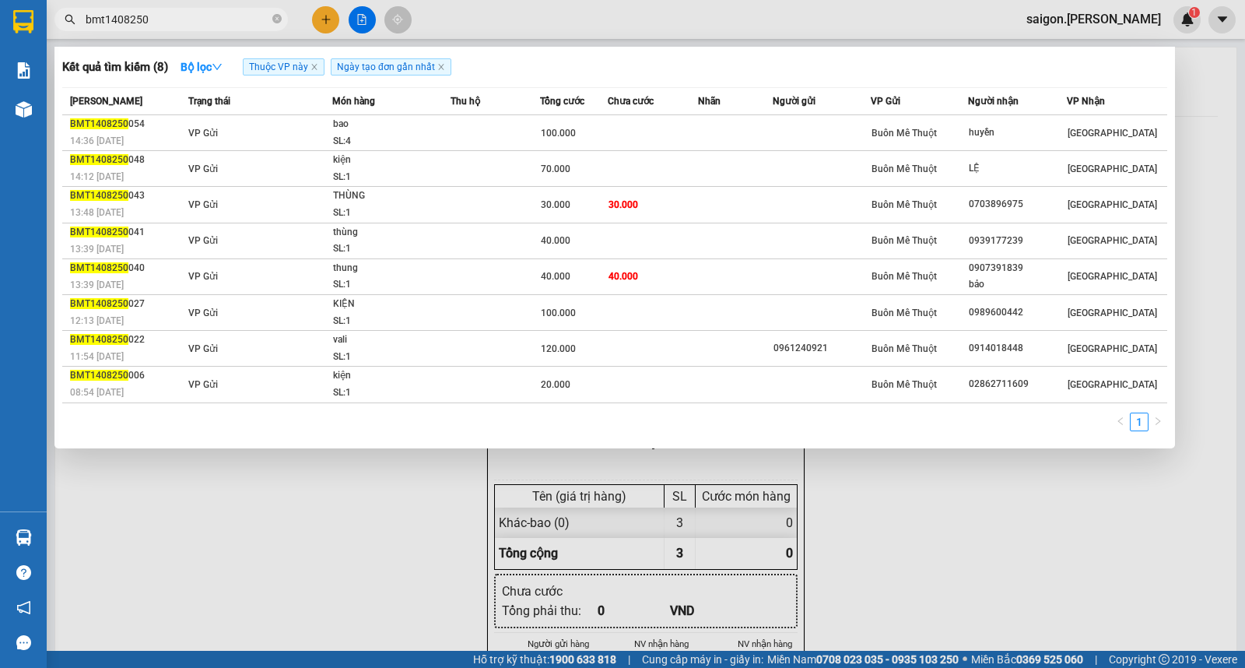
type input "bmt14082500"
